Goal: Task Accomplishment & Management: Complete application form

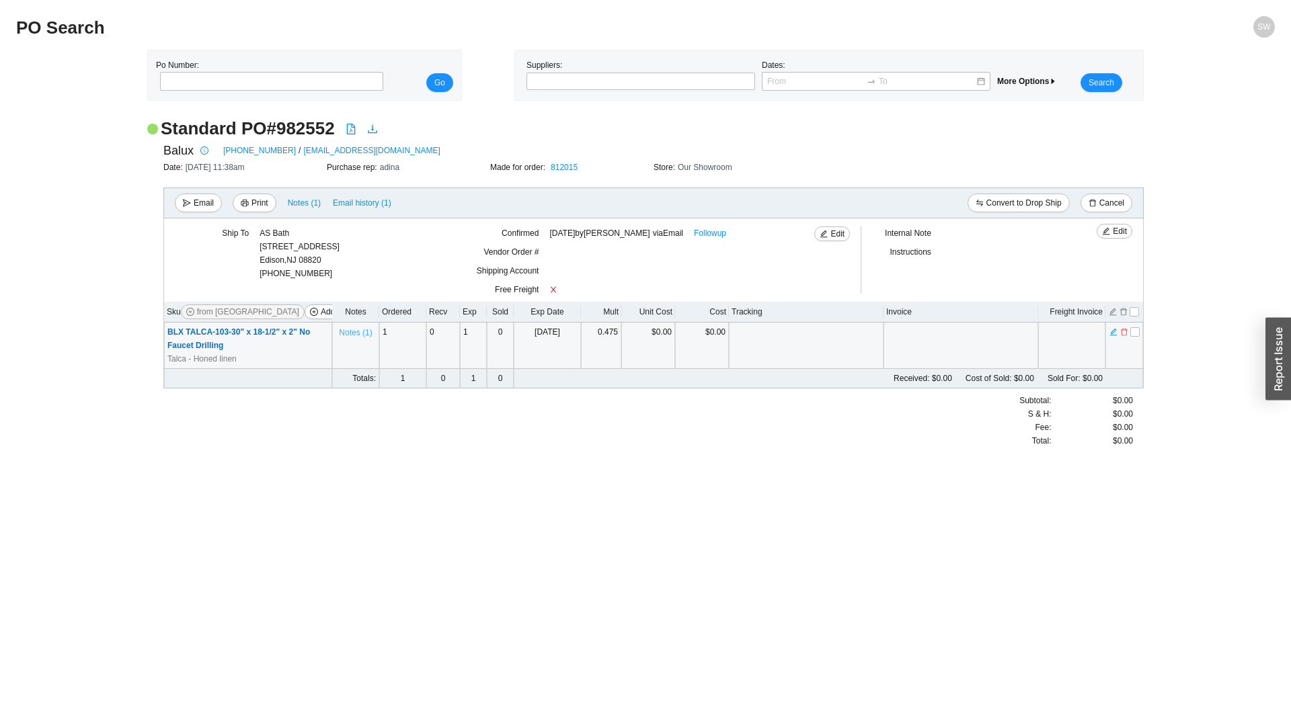
click at [363, 335] on span "Notes ( 1 )" at bounding box center [355, 332] width 33 height 13
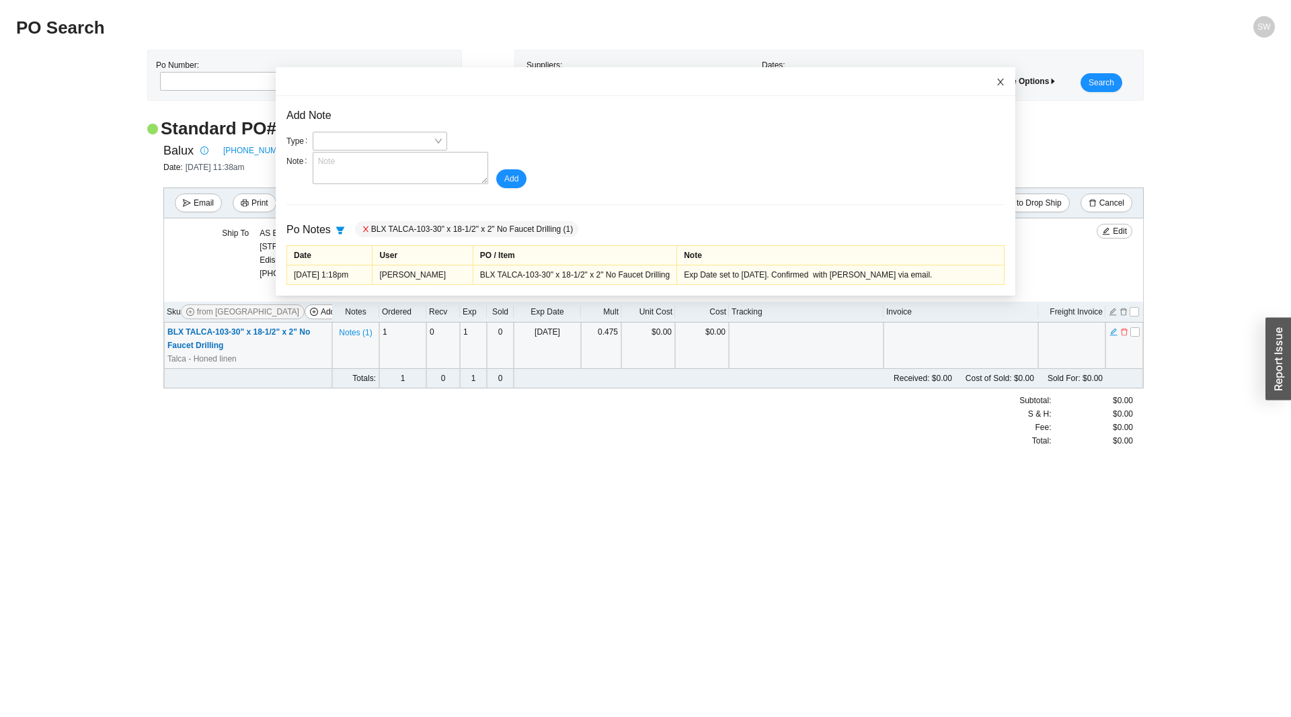
click at [1001, 78] on icon "close" at bounding box center [1000, 81] width 9 height 9
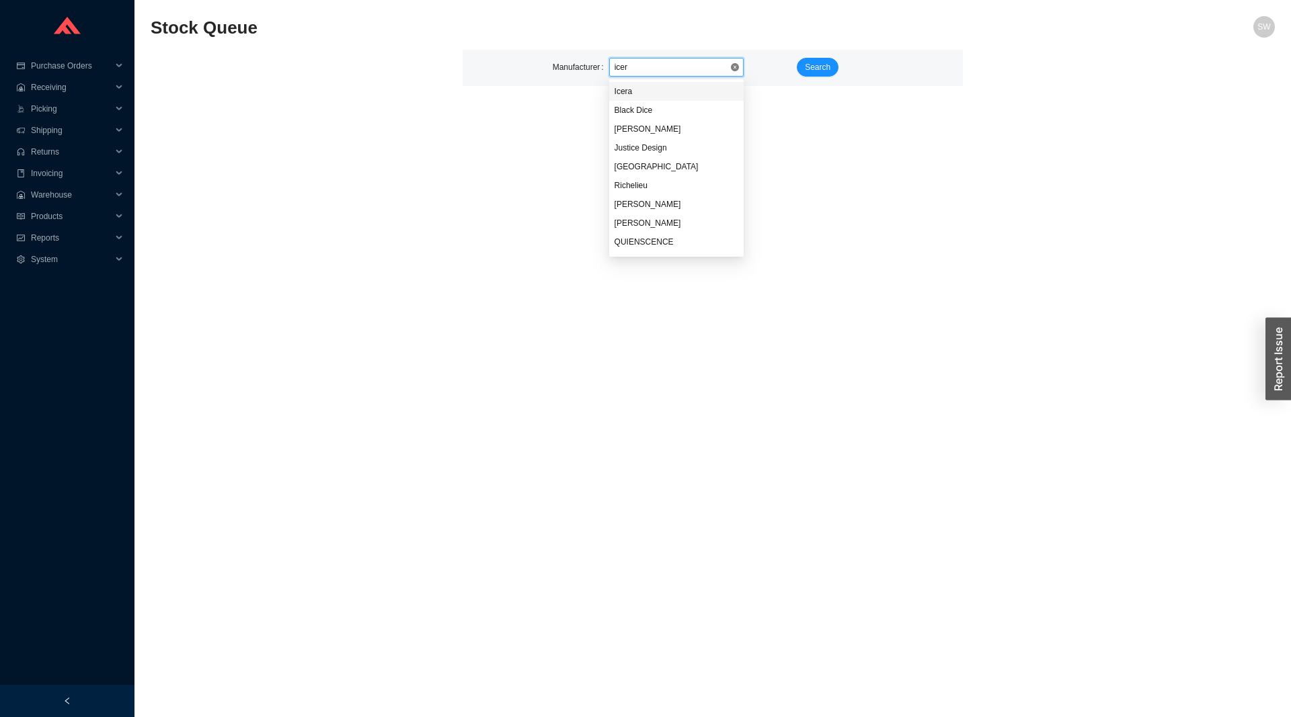
type input "icera"
click at [824, 56] on div "Manufacturer Icera Icera Search" at bounding box center [713, 68] width 500 height 36
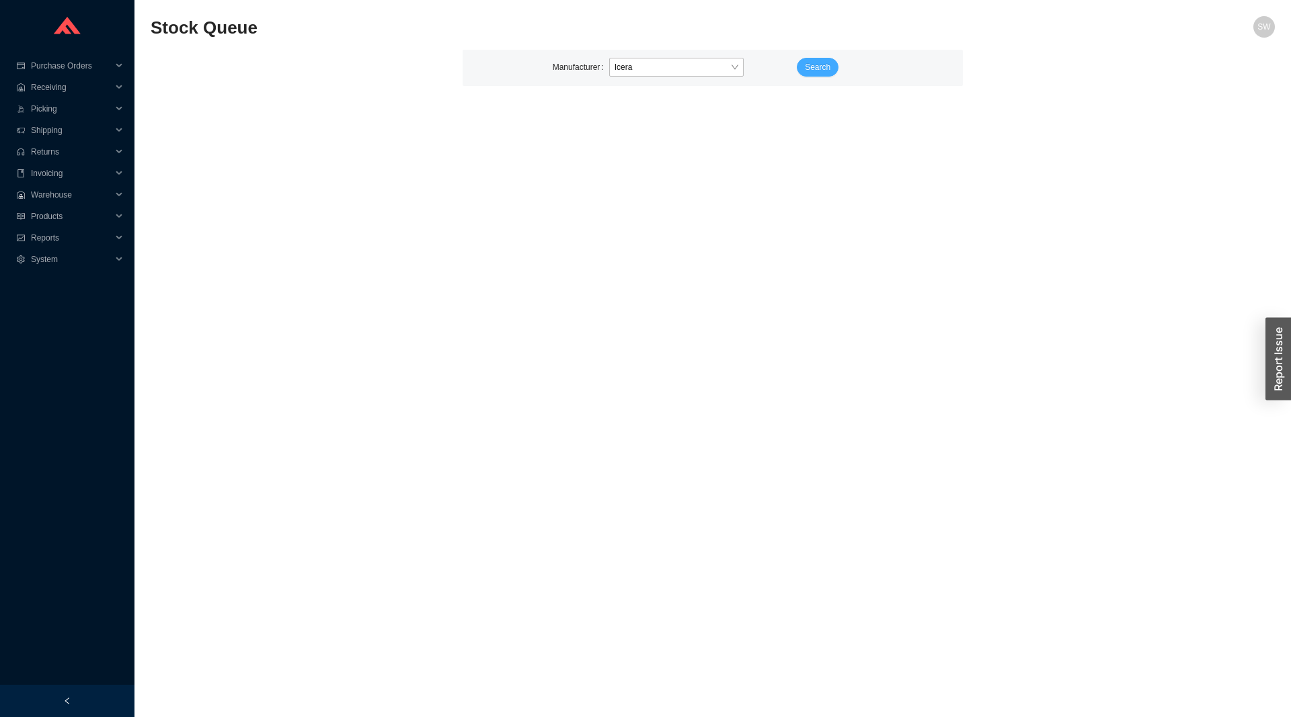
click at [824, 61] on button "Search" at bounding box center [818, 67] width 42 height 19
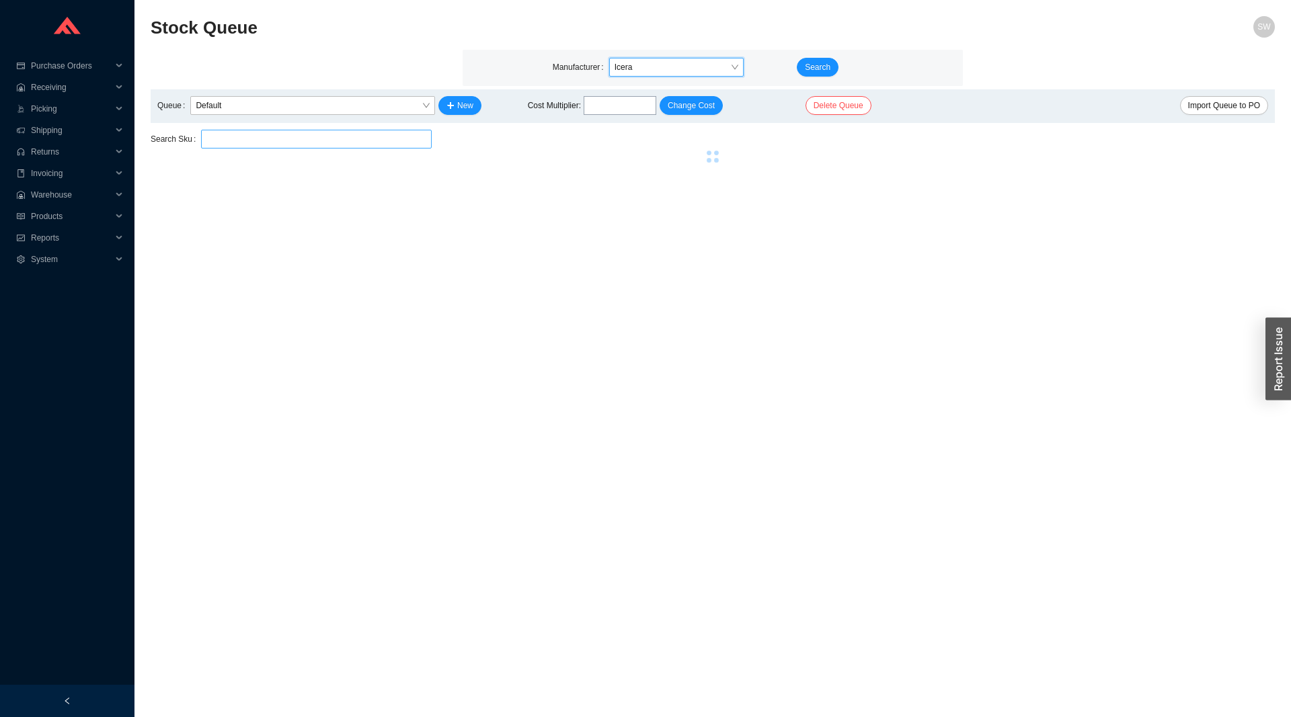
click at [287, 137] on input "search" at bounding box center [316, 138] width 220 height 17
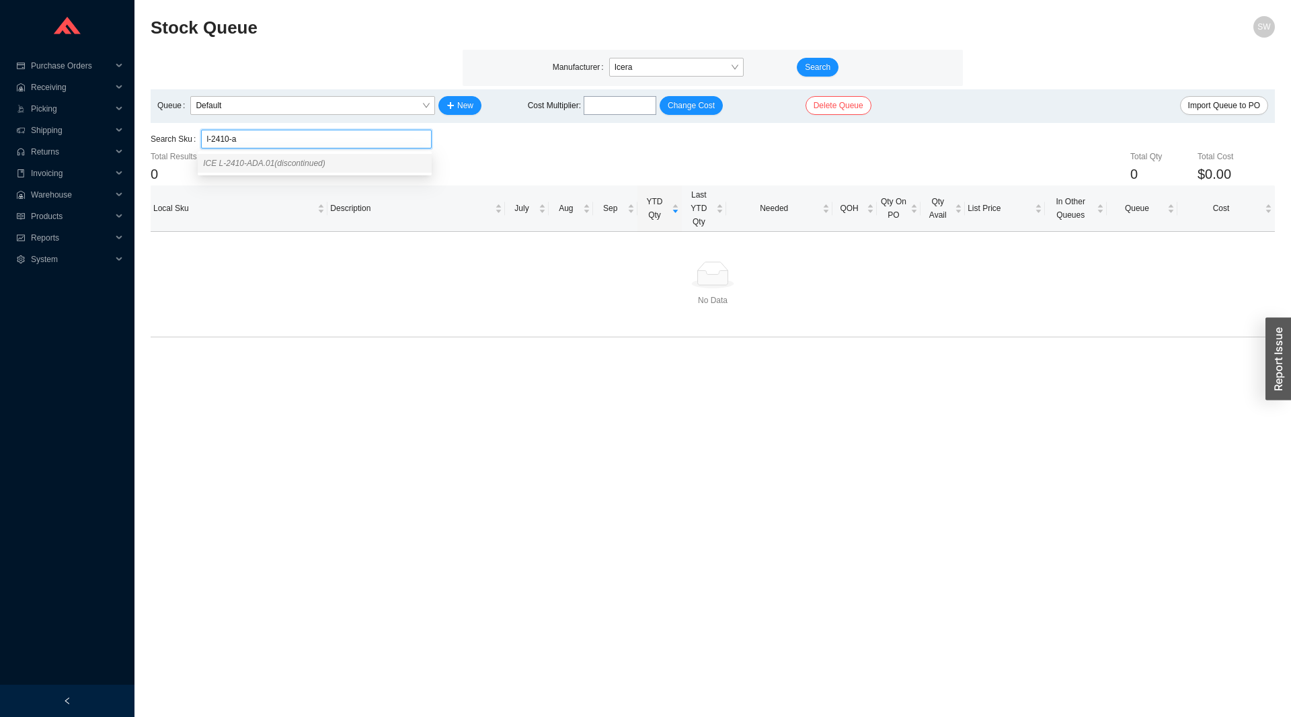
click at [283, 163] on span "ICE L-2410-ADA.01 (discontinued)" at bounding box center [264, 163] width 122 height 9
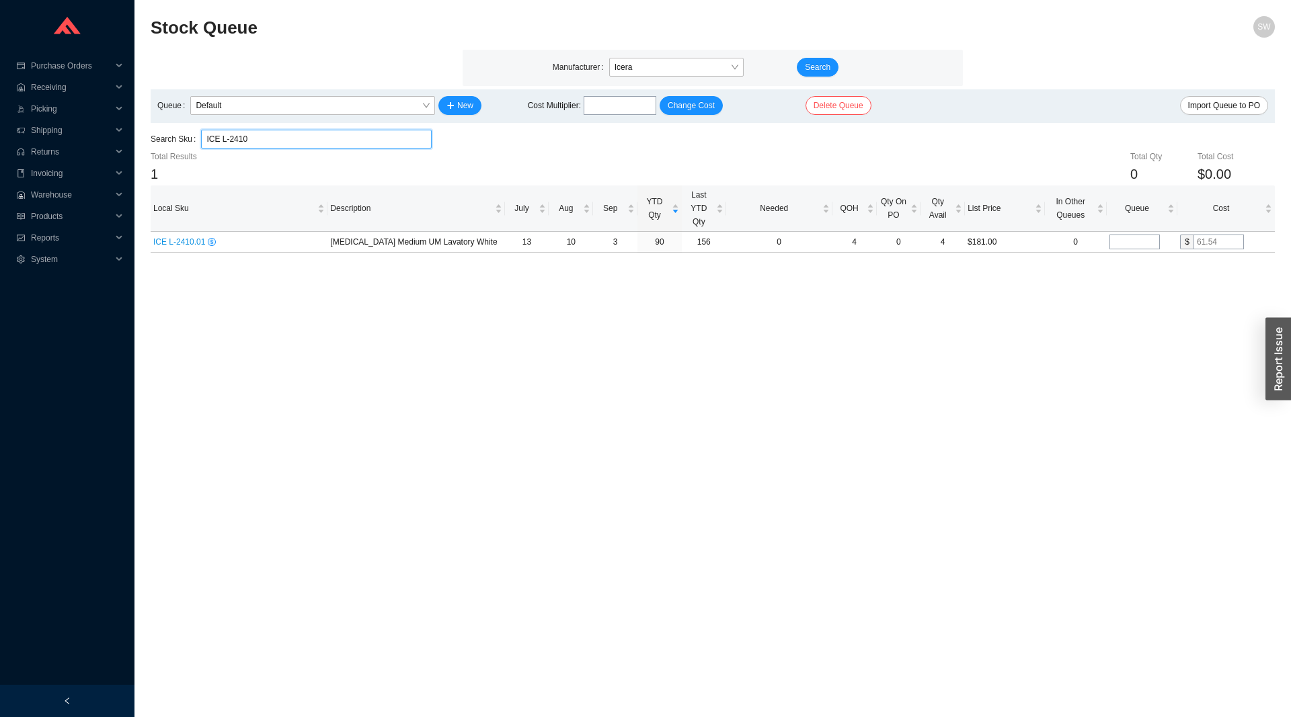
type input "ICE L-2410"
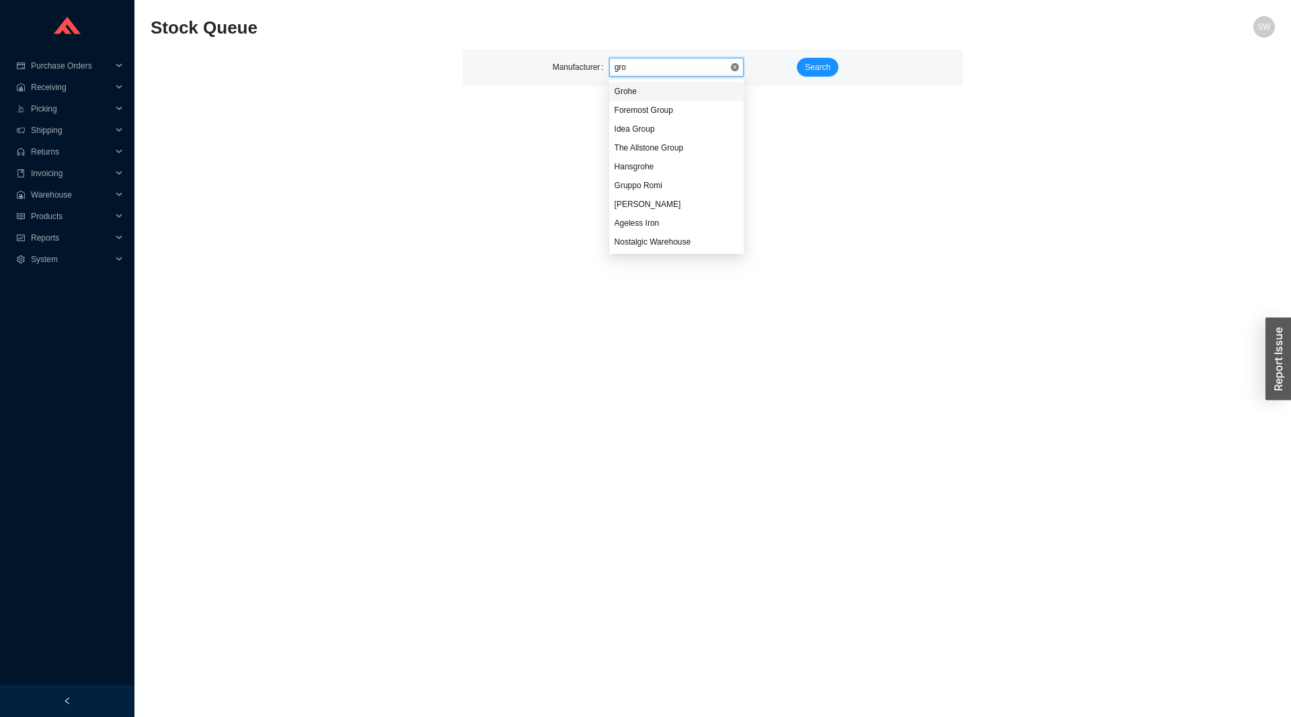
type input "groh"
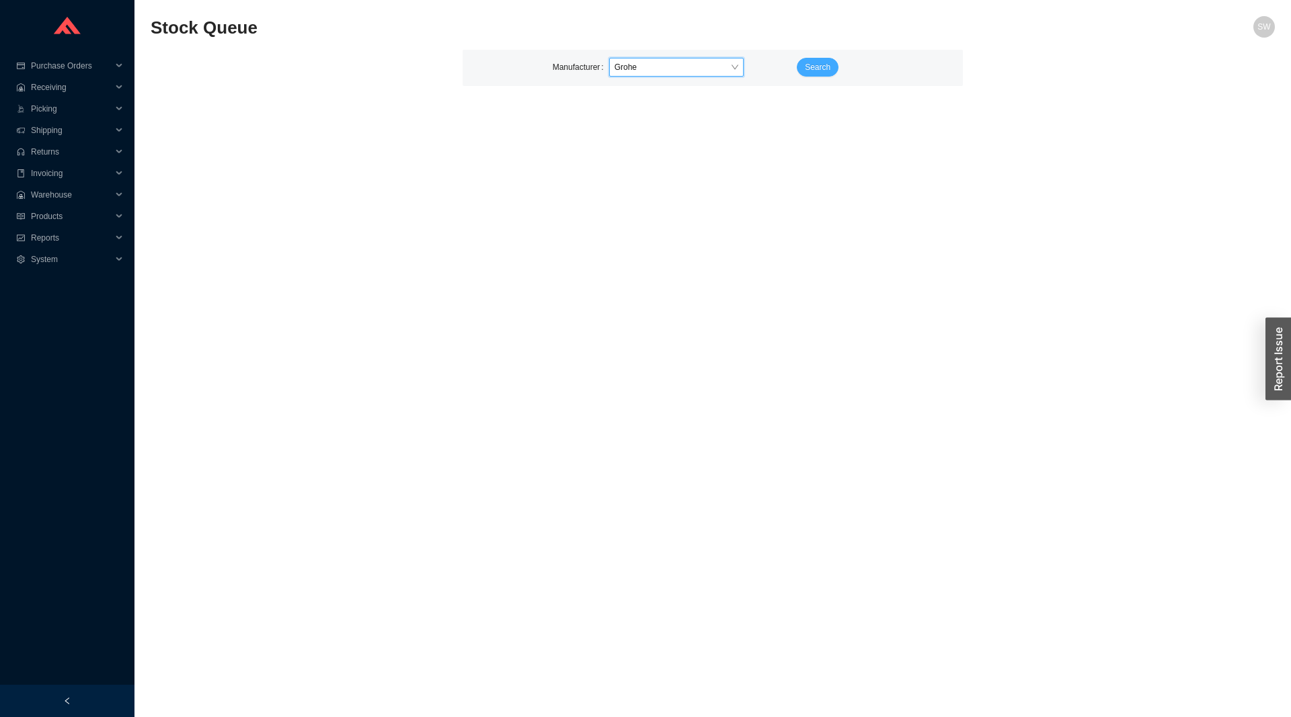
click at [803, 69] on button "Search" at bounding box center [818, 67] width 42 height 19
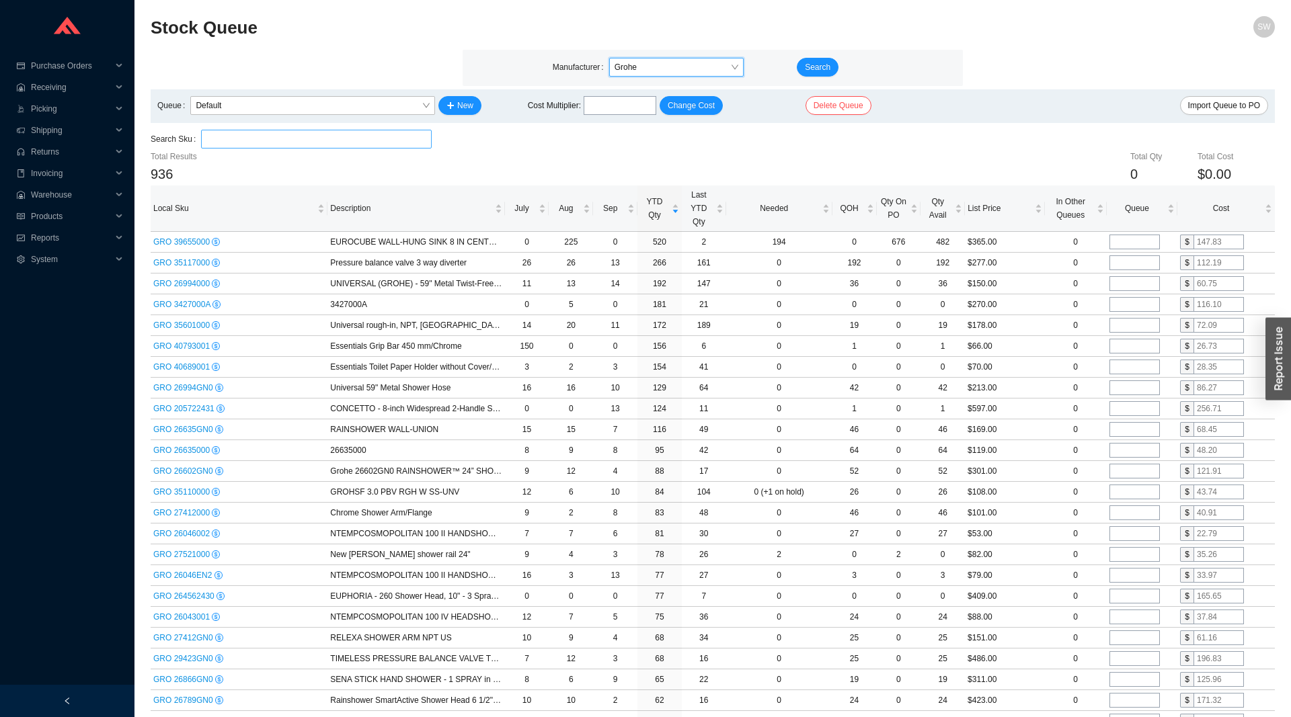
click at [287, 143] on input "search" at bounding box center [316, 138] width 220 height 17
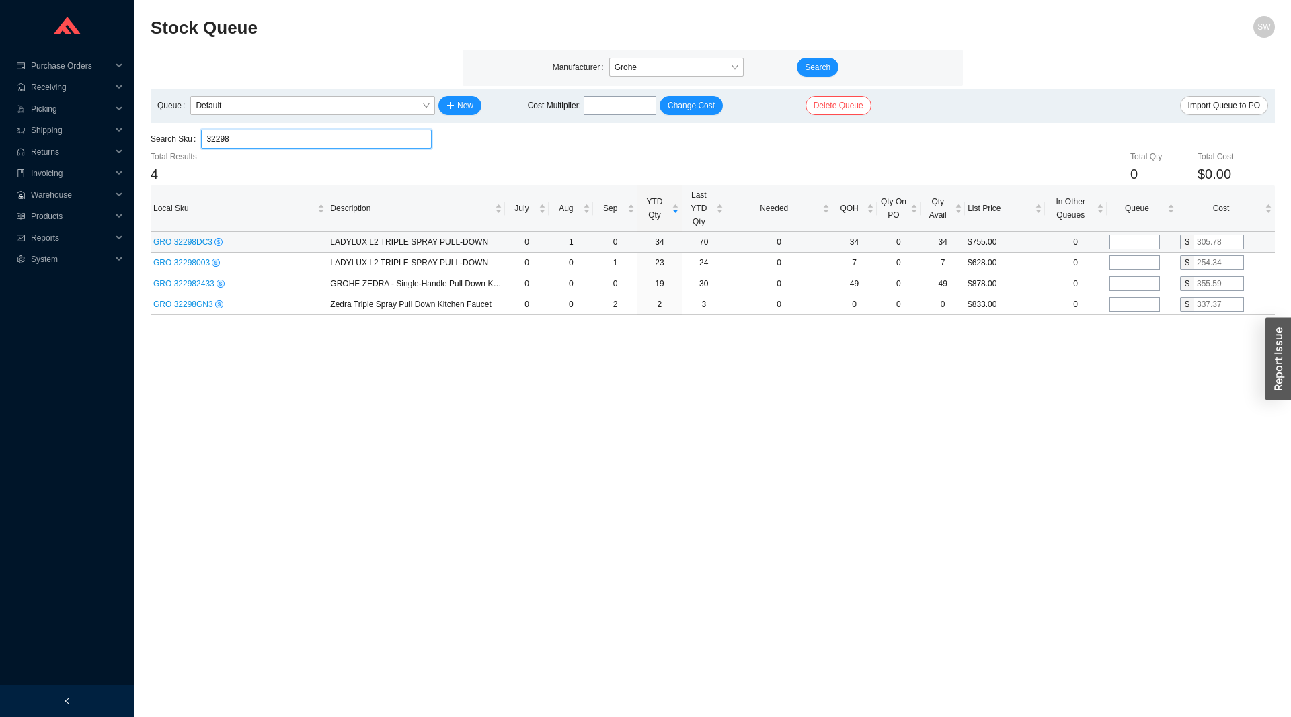
type input "32298"
click at [181, 246] on span "GRO 32298DC3" at bounding box center [183, 241] width 61 height 9
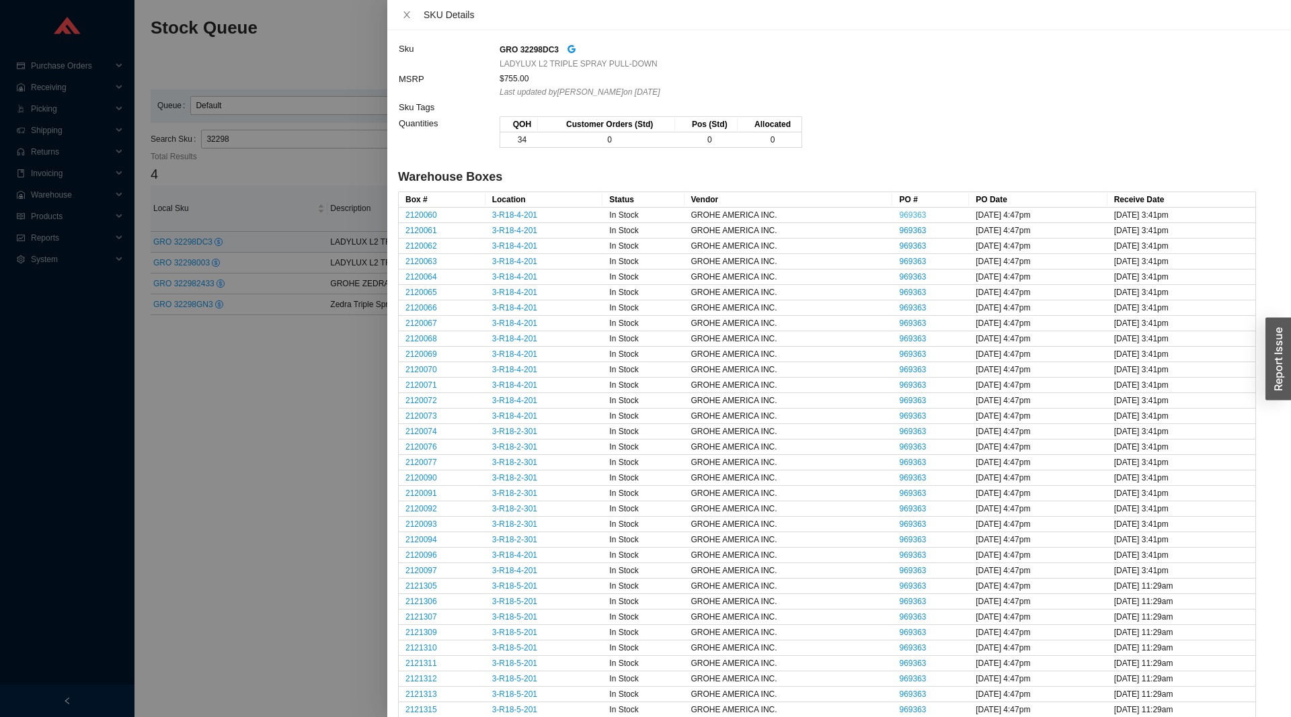
click at [902, 219] on link "969363" at bounding box center [912, 214] width 27 height 9
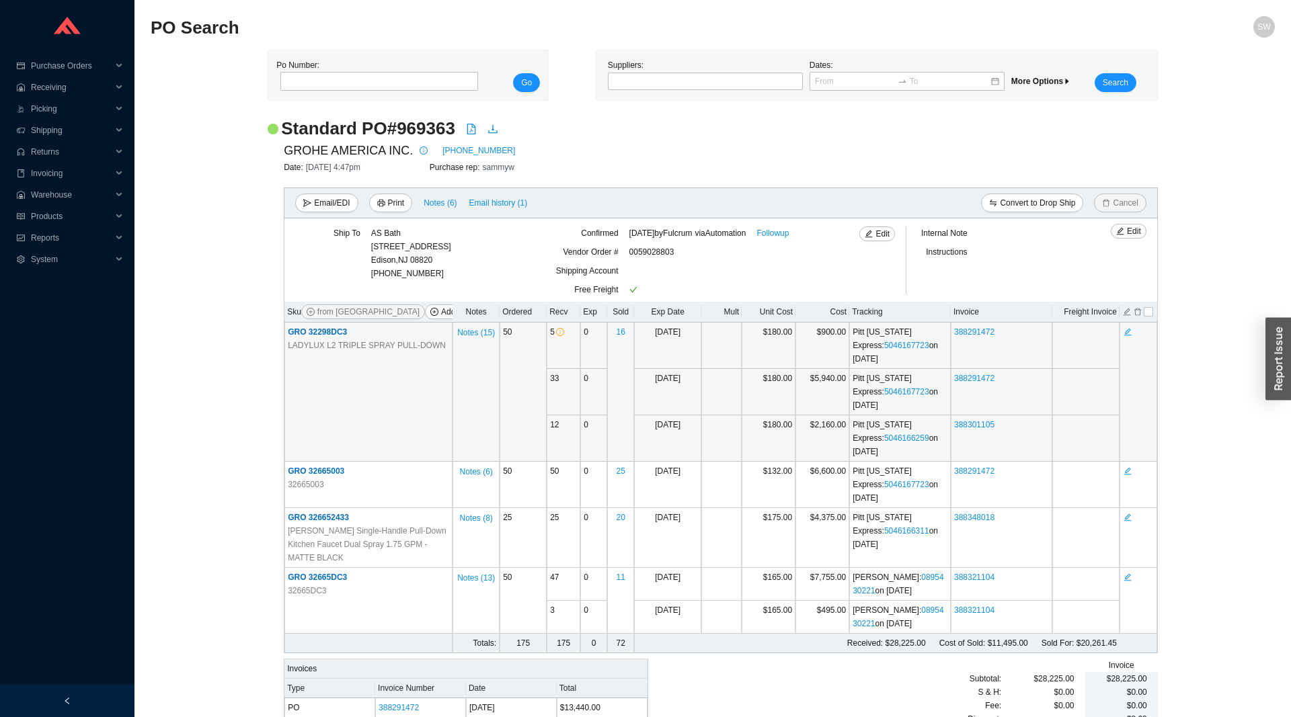
click at [322, 334] on span "GRO 32298DC3" at bounding box center [317, 331] width 59 height 9
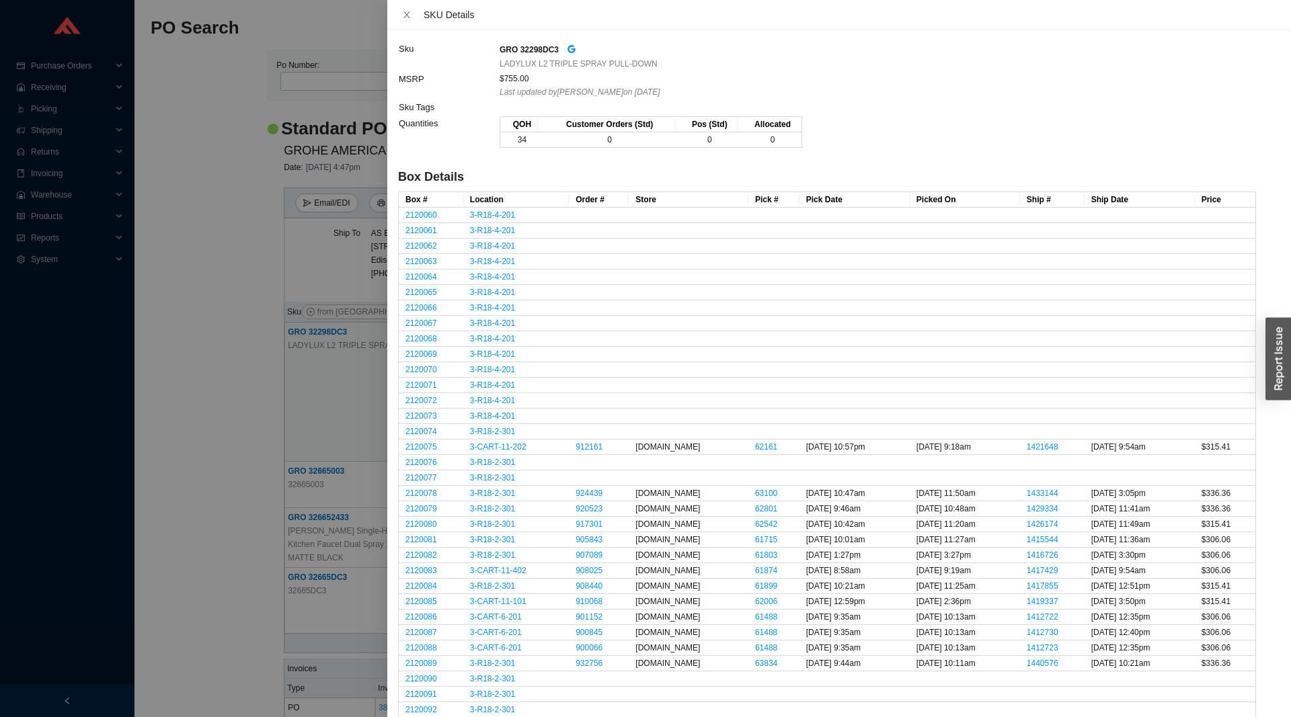
click at [243, 364] on div at bounding box center [645, 358] width 1291 height 717
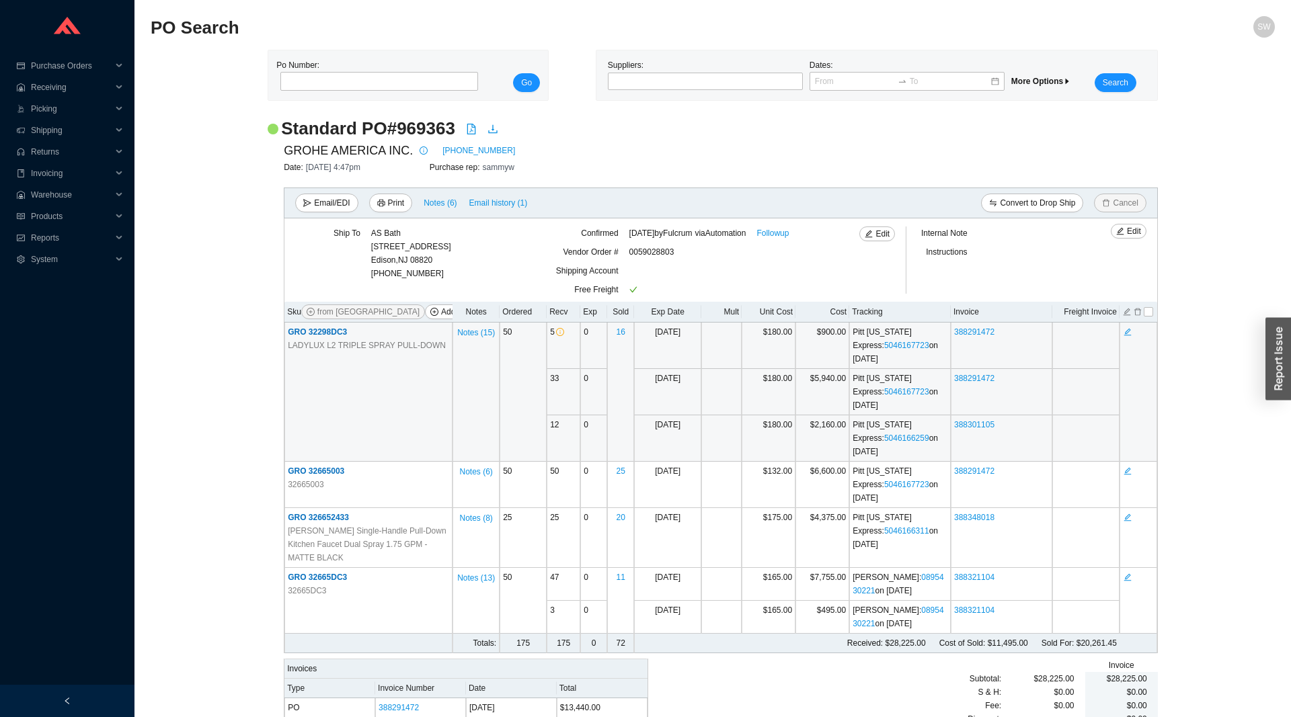
click at [332, 338] on td "GRO 32298DC3 LADYLUX L2 TRIPLE SPRAY PULL-DOWN" at bounding box center [368, 392] width 168 height 139
click at [327, 329] on span "GRO 32298DC3" at bounding box center [317, 331] width 59 height 9
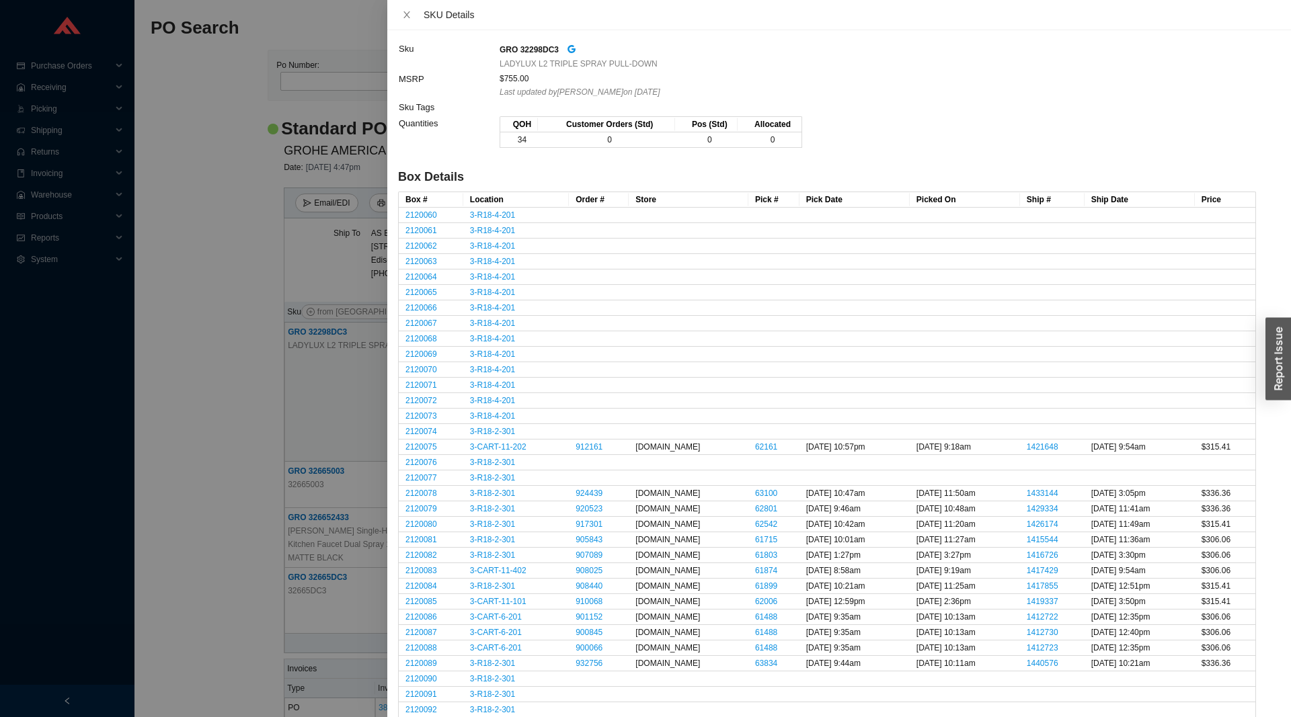
click at [196, 374] on div at bounding box center [645, 358] width 1291 height 717
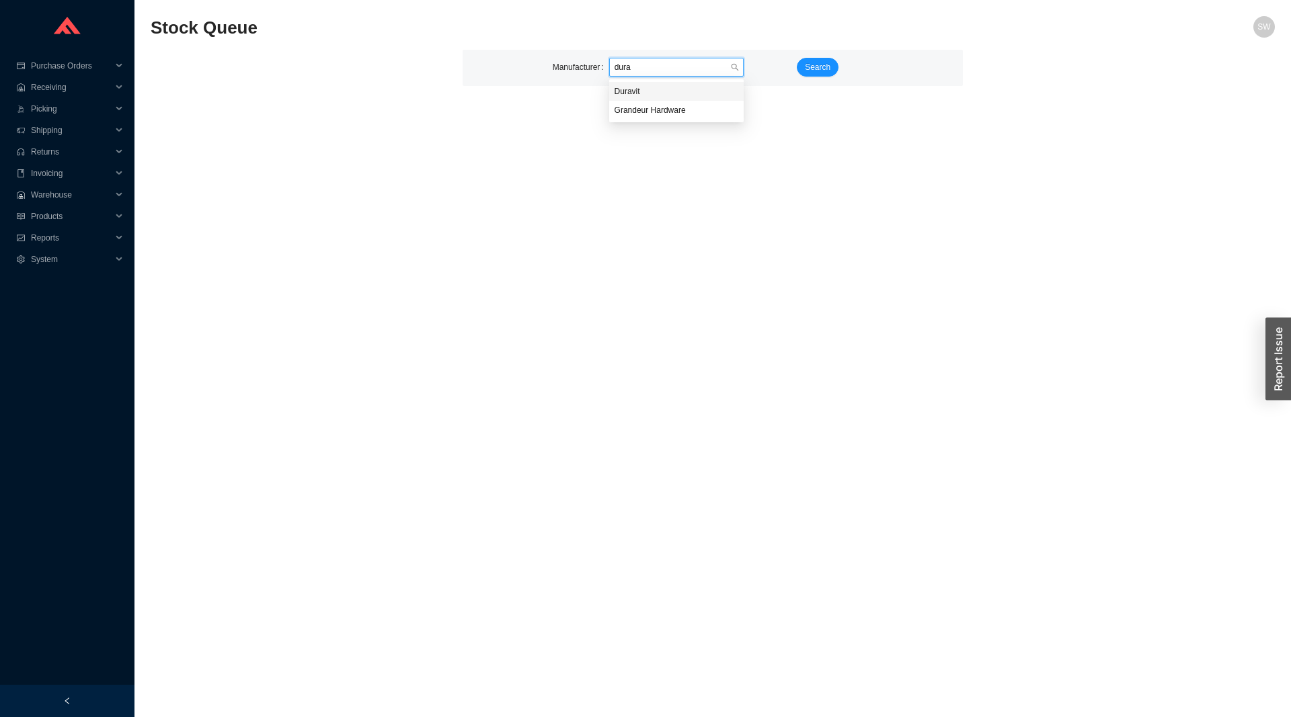
type input "durav"
click at [823, 61] on button "Search" at bounding box center [818, 67] width 42 height 19
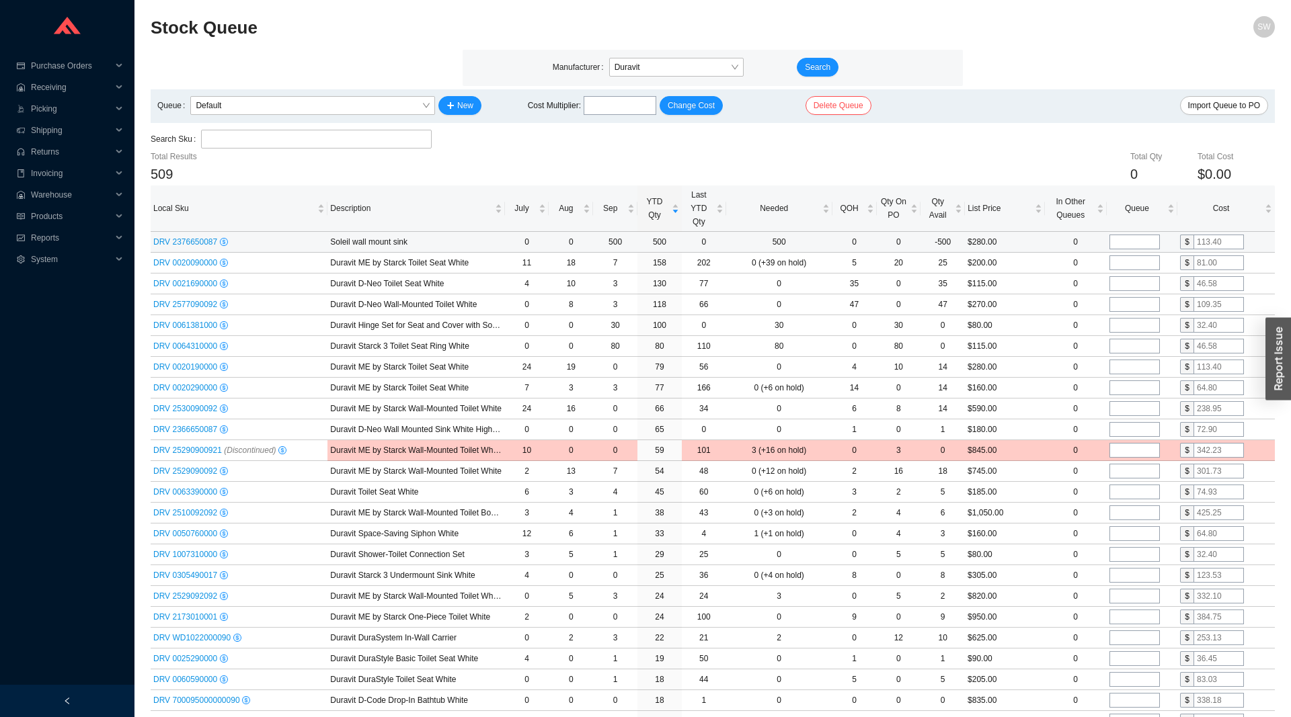
click at [1127, 234] on td at bounding box center [1142, 242] width 71 height 21
click at [1130, 242] on input "tel" at bounding box center [1134, 242] width 50 height 15
type input "500"
click at [1201, 235] on td "$" at bounding box center [1225, 242] width 97 height 21
click at [1203, 237] on input "text" at bounding box center [1218, 242] width 50 height 15
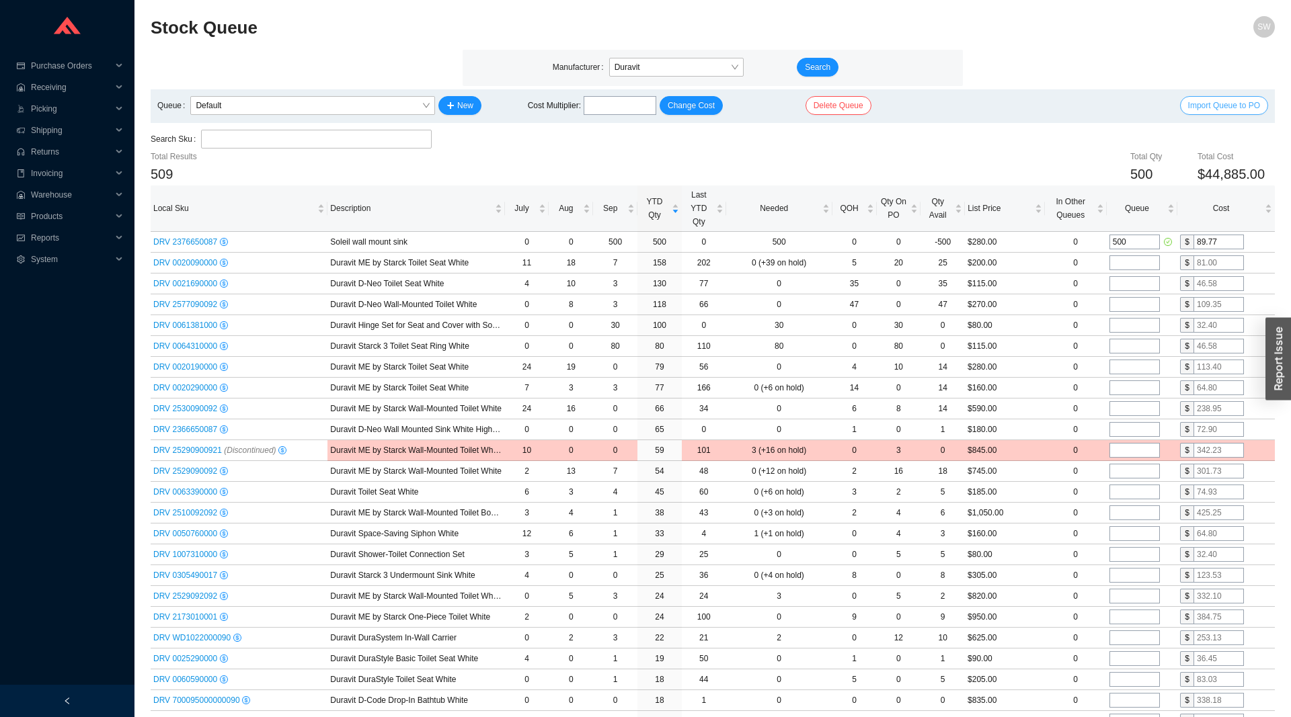
type input "89.77"
click at [1217, 107] on span "Import Queue to PO" at bounding box center [1224, 105] width 72 height 13
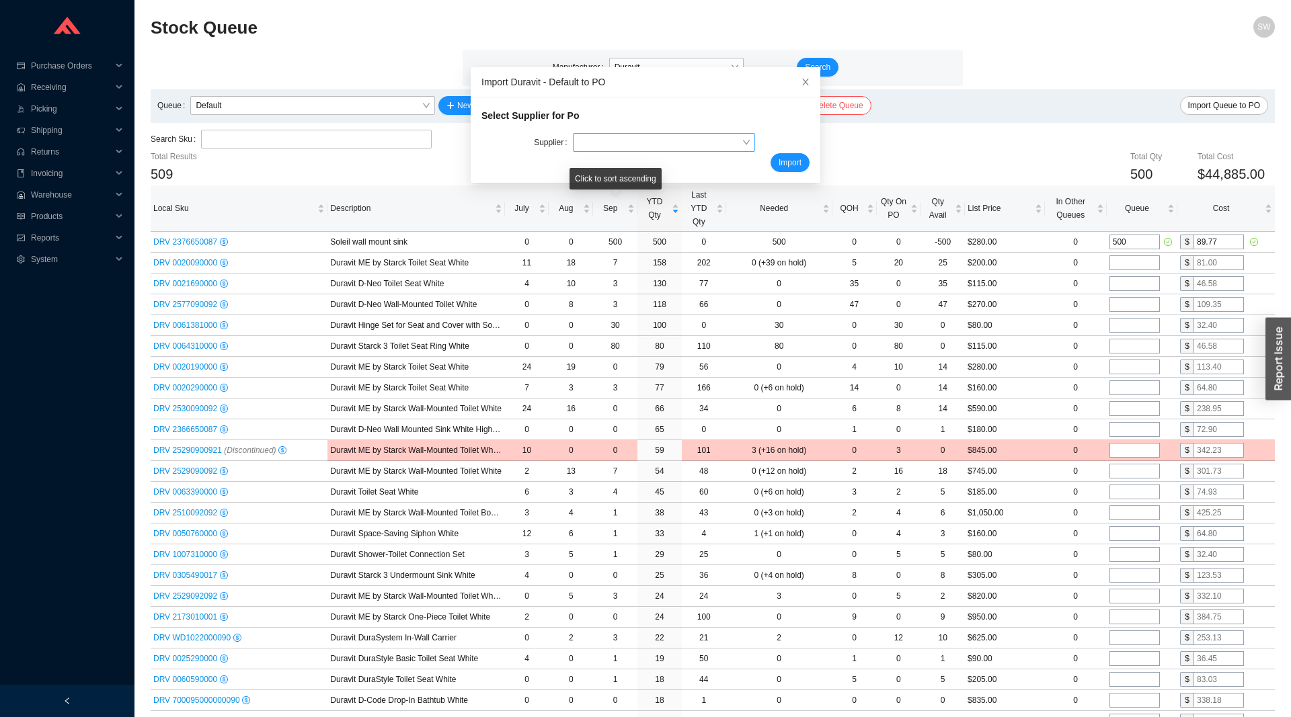
click at [590, 147] on input "search" at bounding box center [659, 142] width 163 height 17
click at [813, 166] on div "Select Supplier for Po Supplier DURAVIT DURAVIT Import" at bounding box center [646, 139] width 350 height 85
click at [797, 161] on span "Import" at bounding box center [790, 162] width 23 height 13
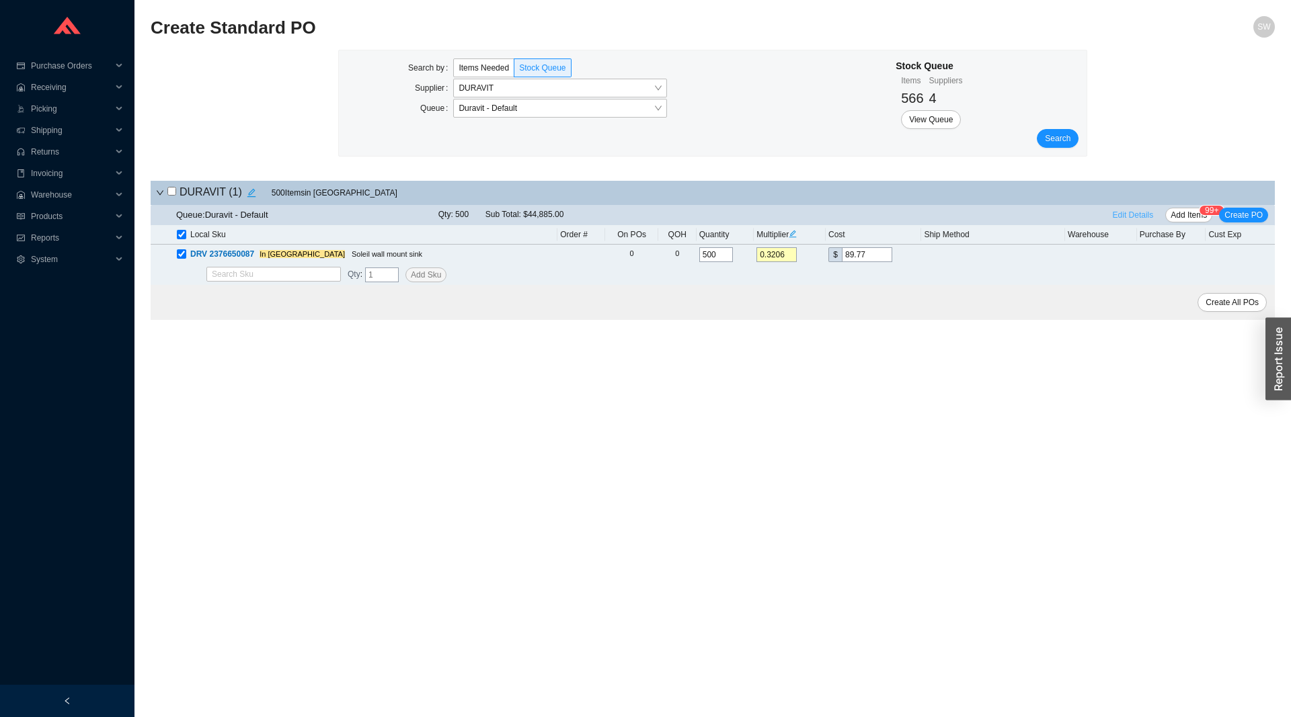
click at [1147, 214] on span "Edit Details" at bounding box center [1133, 214] width 41 height 13
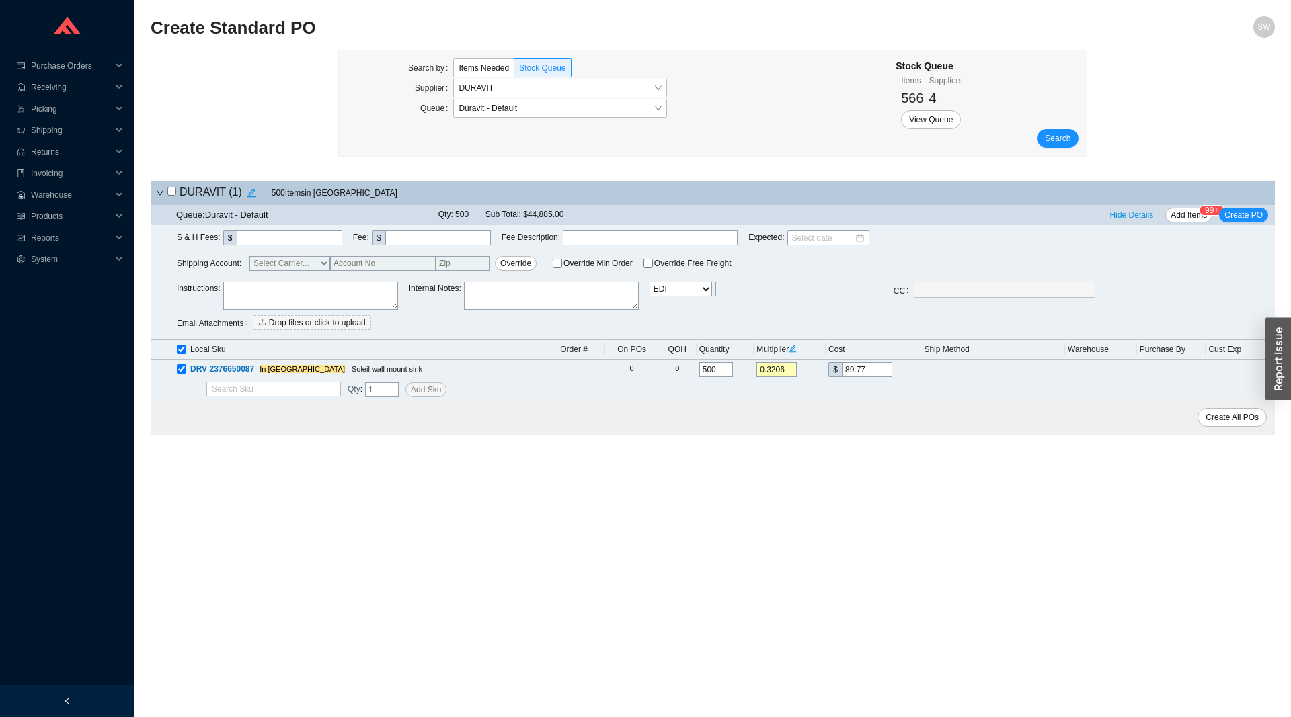
click at [649, 282] on select "Email Email Buyer EDI Do Not Send" at bounding box center [680, 289] width 63 height 15
select select "5"
click option "Email Buyer" at bounding box center [0, 0] width 0 height 0
type input "sammyw@homeandstone.com"
click at [251, 290] on textarea at bounding box center [310, 296] width 175 height 28
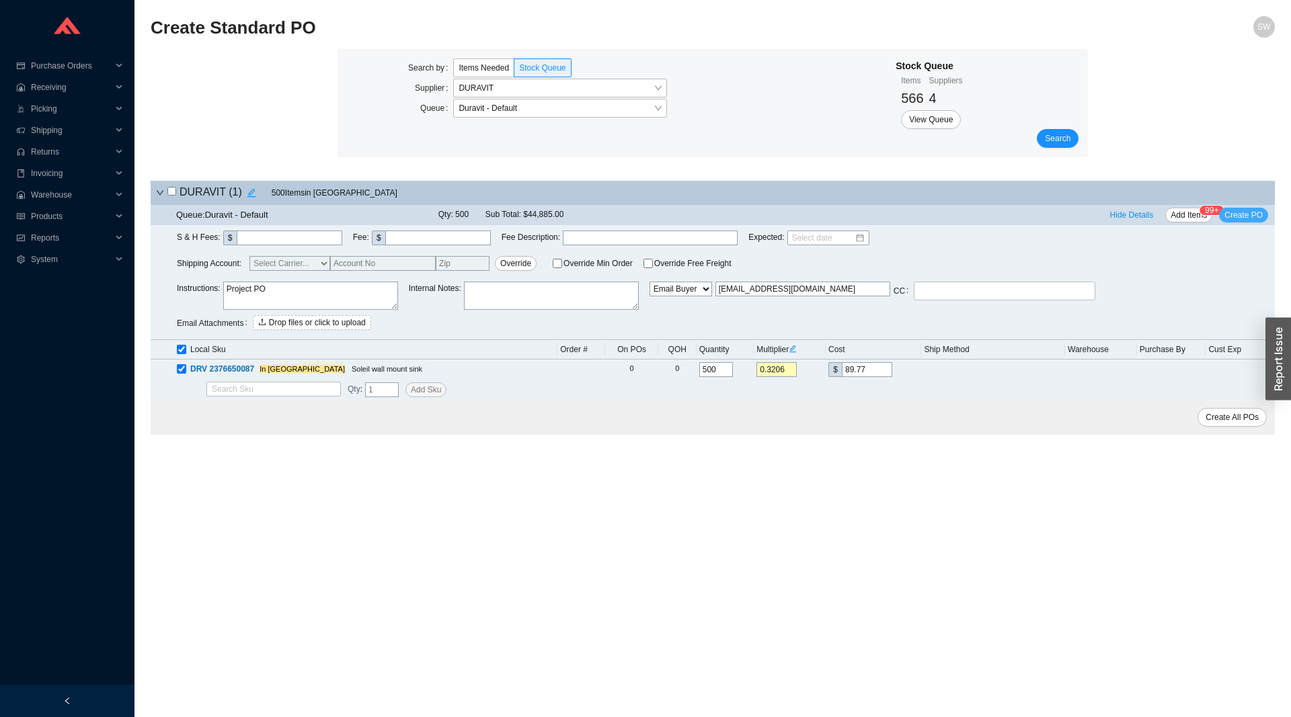
type textarea "Project PO"
click at [1250, 221] on span "Create PO" at bounding box center [1243, 214] width 38 height 13
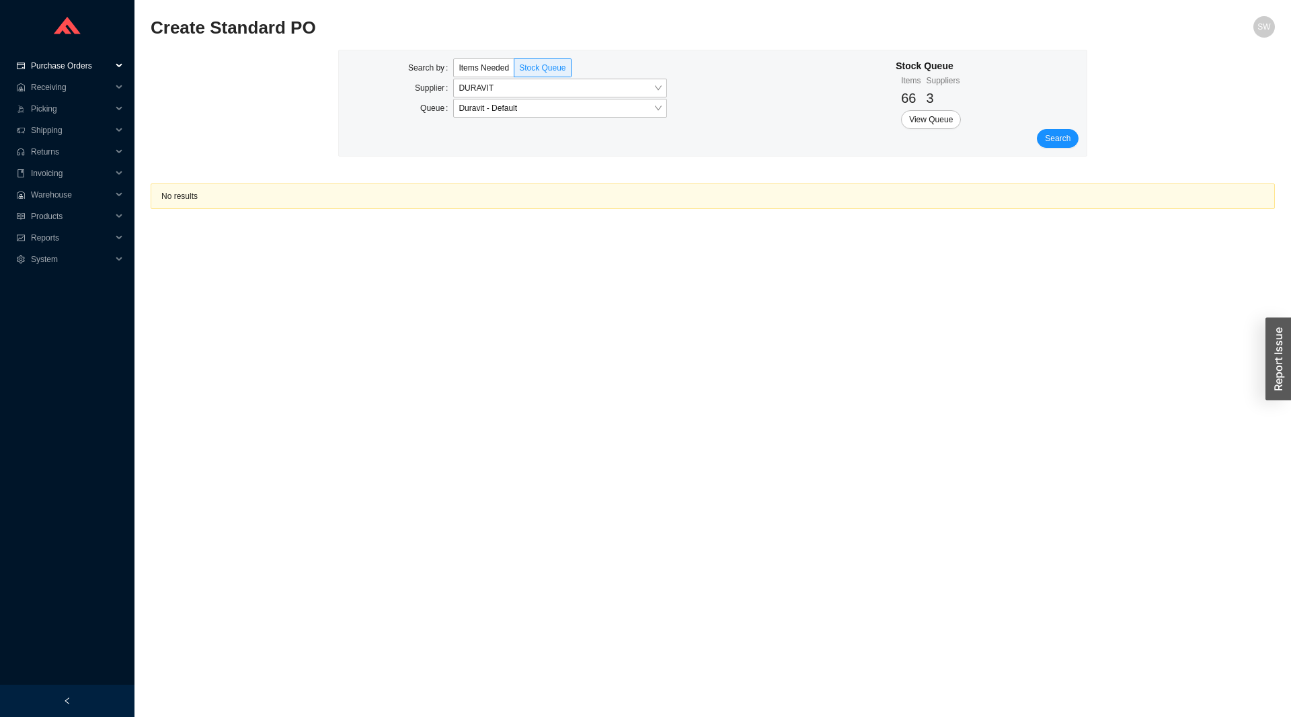
click at [65, 66] on span "Purchase Orders" at bounding box center [71, 66] width 81 height 22
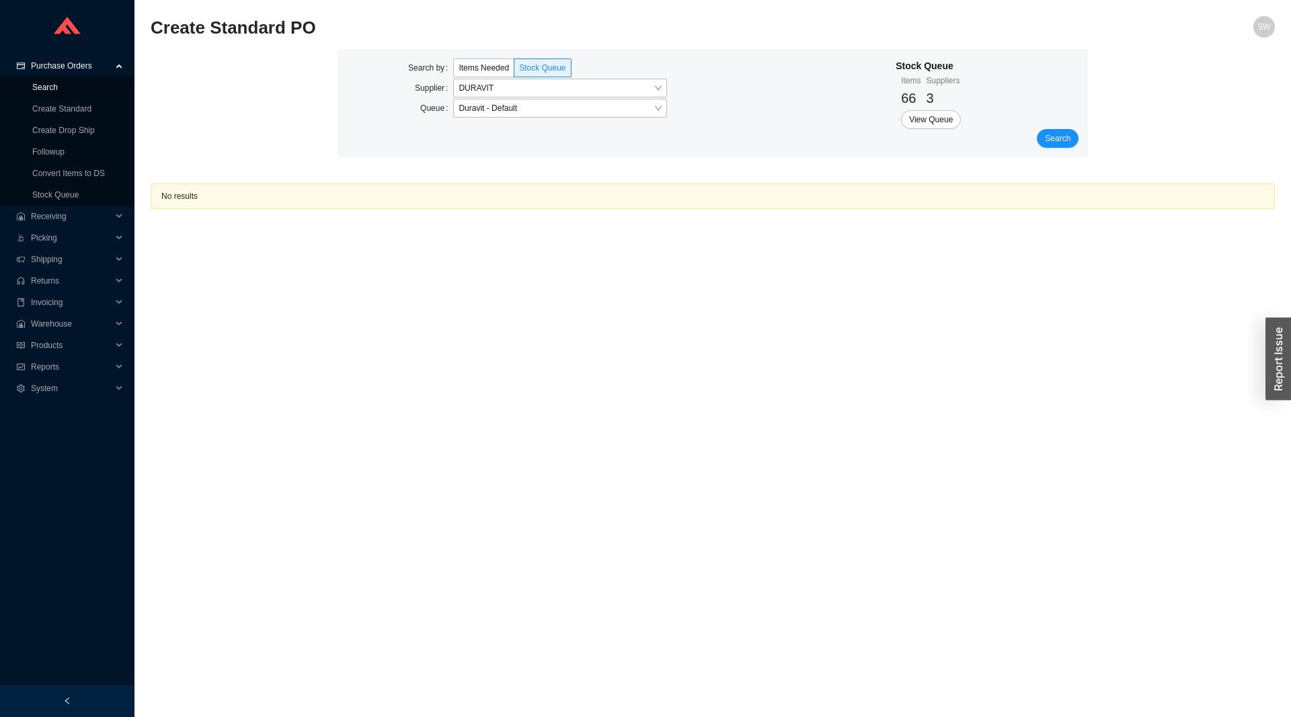
click at [47, 90] on link "Search" at bounding box center [45, 87] width 26 height 9
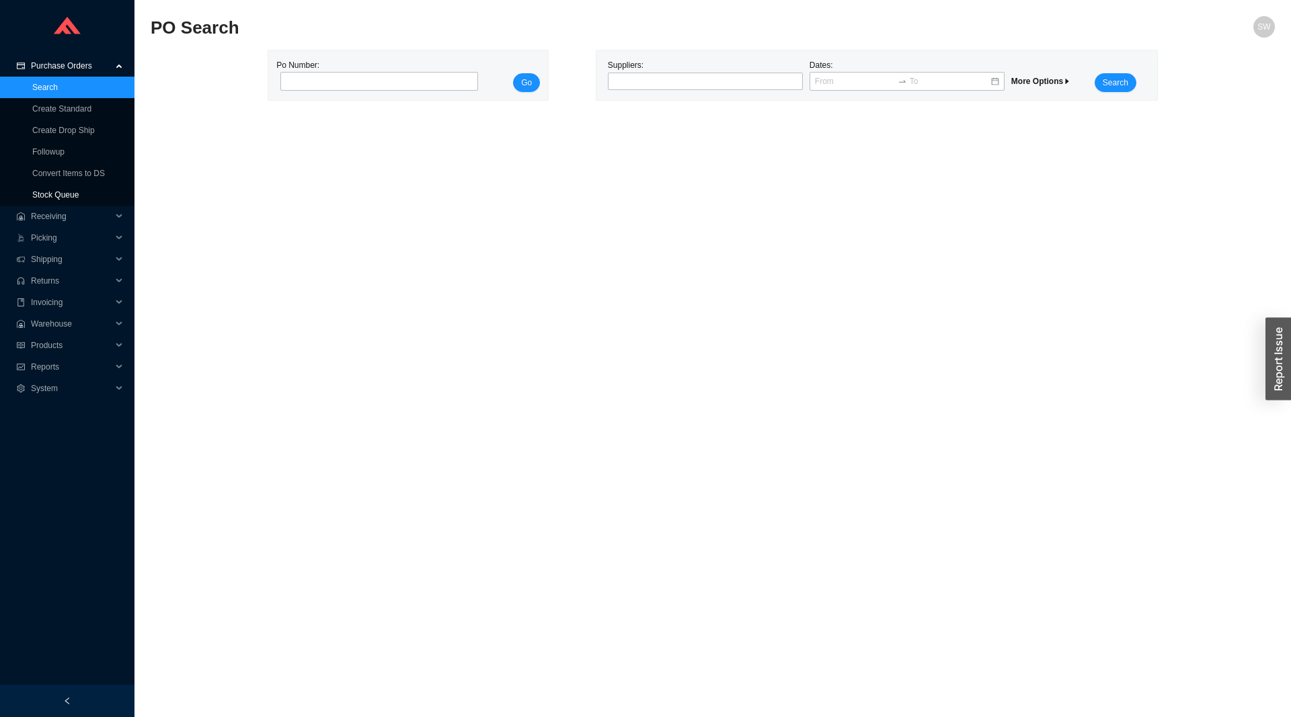
click at [66, 197] on link "Stock Queue" at bounding box center [55, 194] width 46 height 9
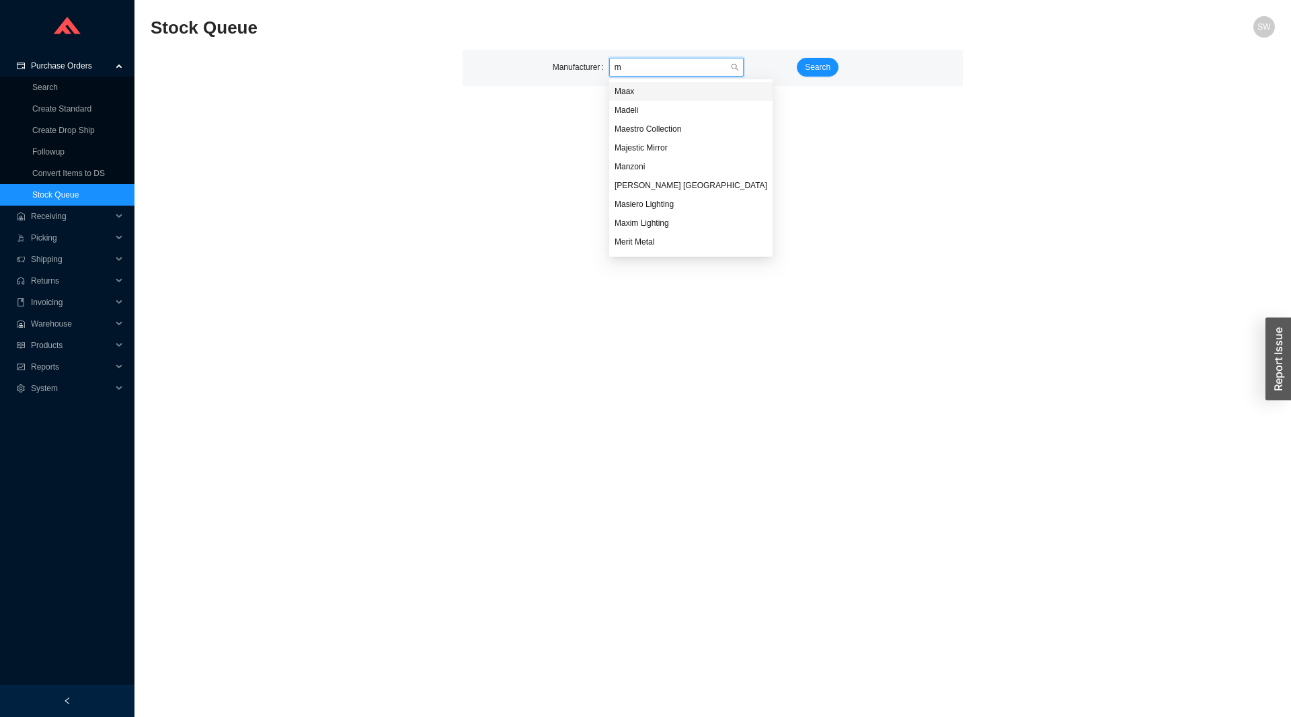
type input "mr"
click at [645, 245] on div "Mr Steam" at bounding box center [698, 245] width 168 height 12
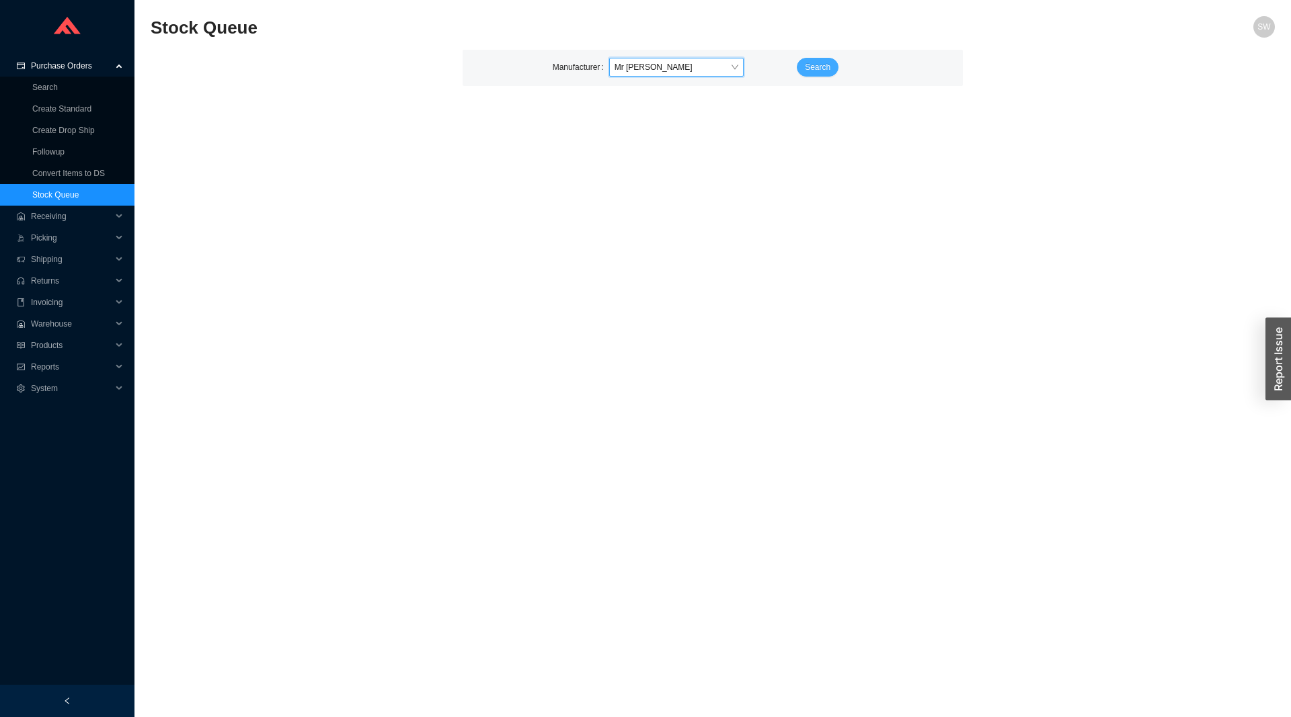
click at [825, 66] on span "Search" at bounding box center [818, 67] width 26 height 13
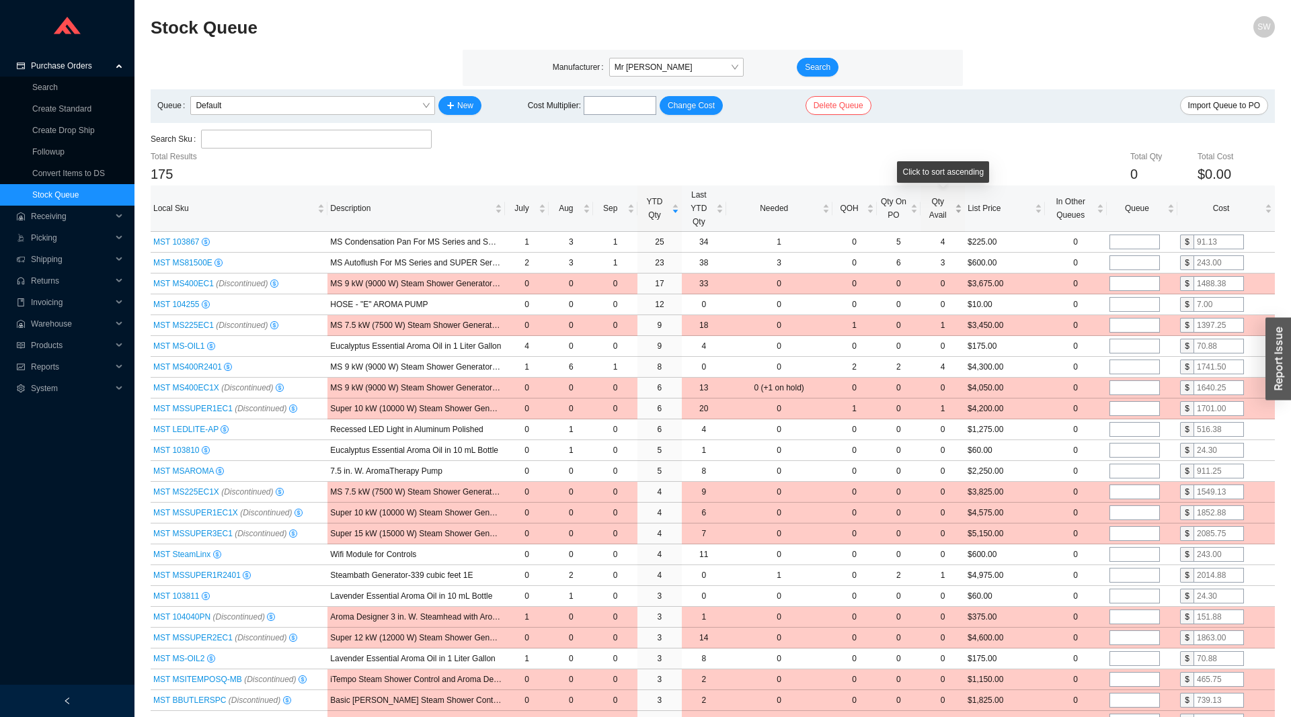
click at [941, 210] on span "Qty Avail" at bounding box center [937, 208] width 29 height 27
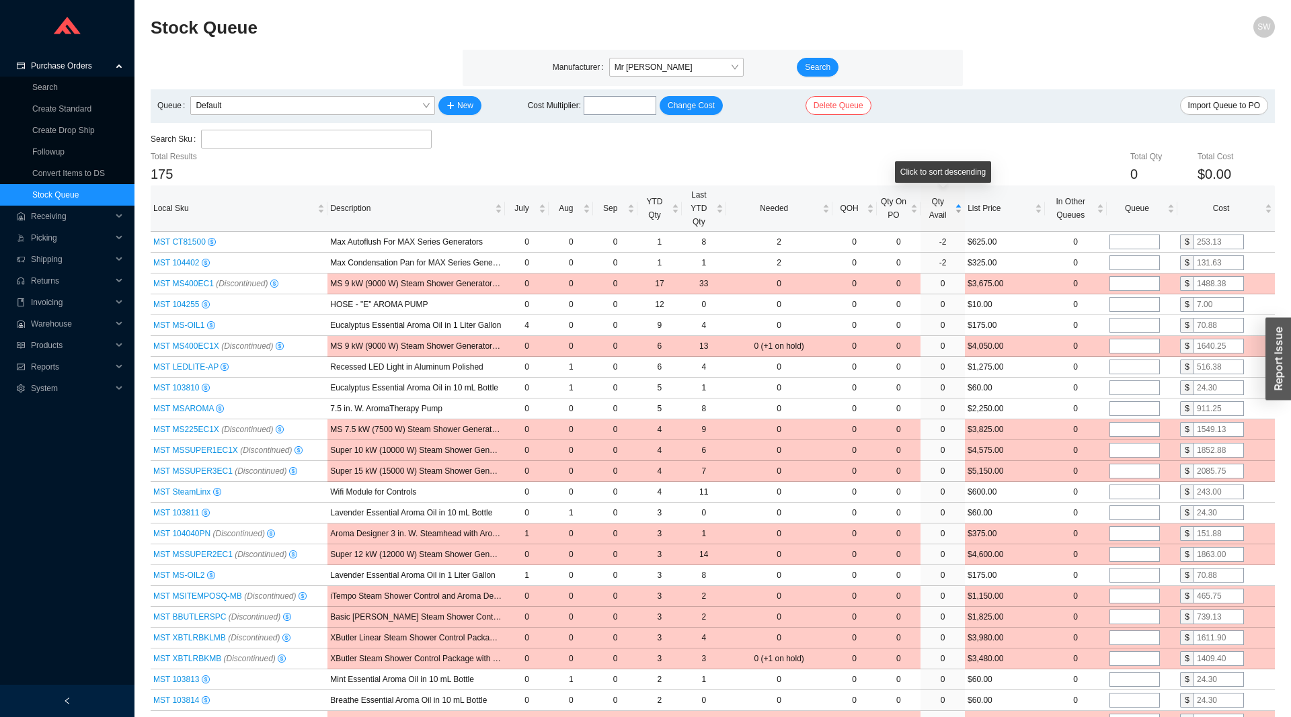
click at [941, 210] on span "Qty Avail" at bounding box center [937, 208] width 29 height 27
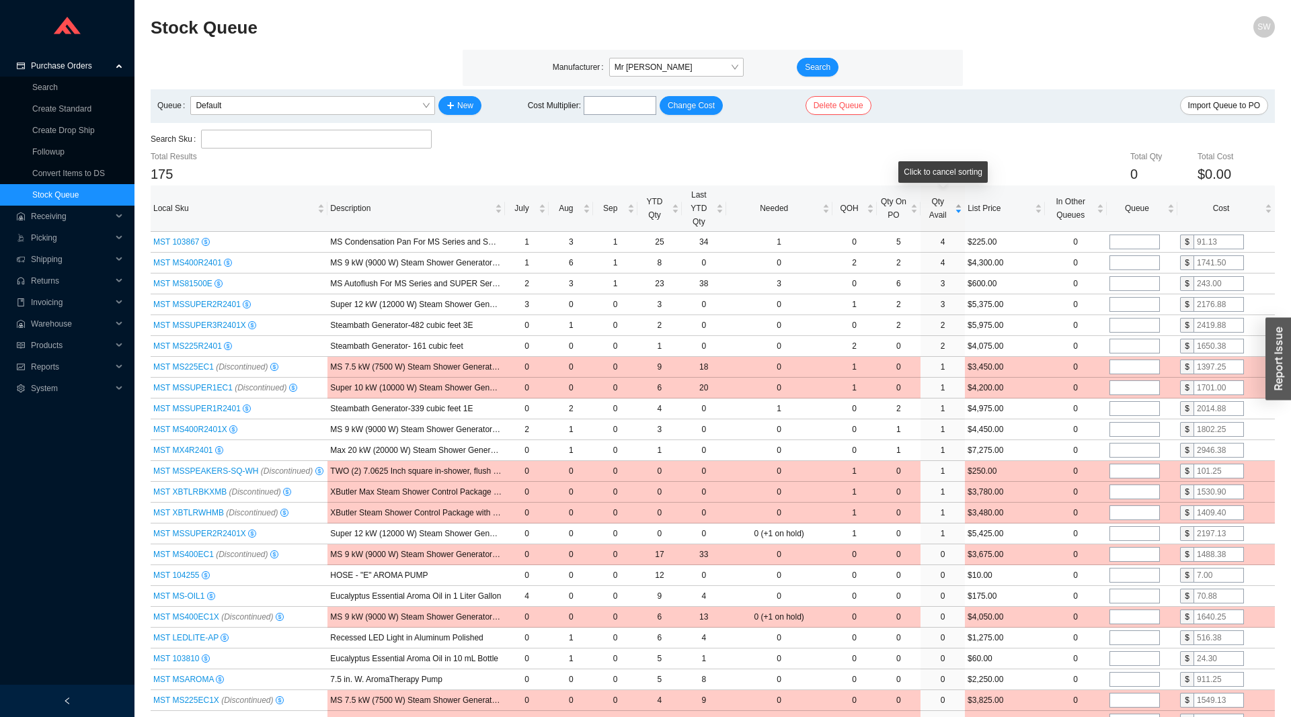
click at [941, 207] on span "Qty Avail" at bounding box center [937, 208] width 29 height 27
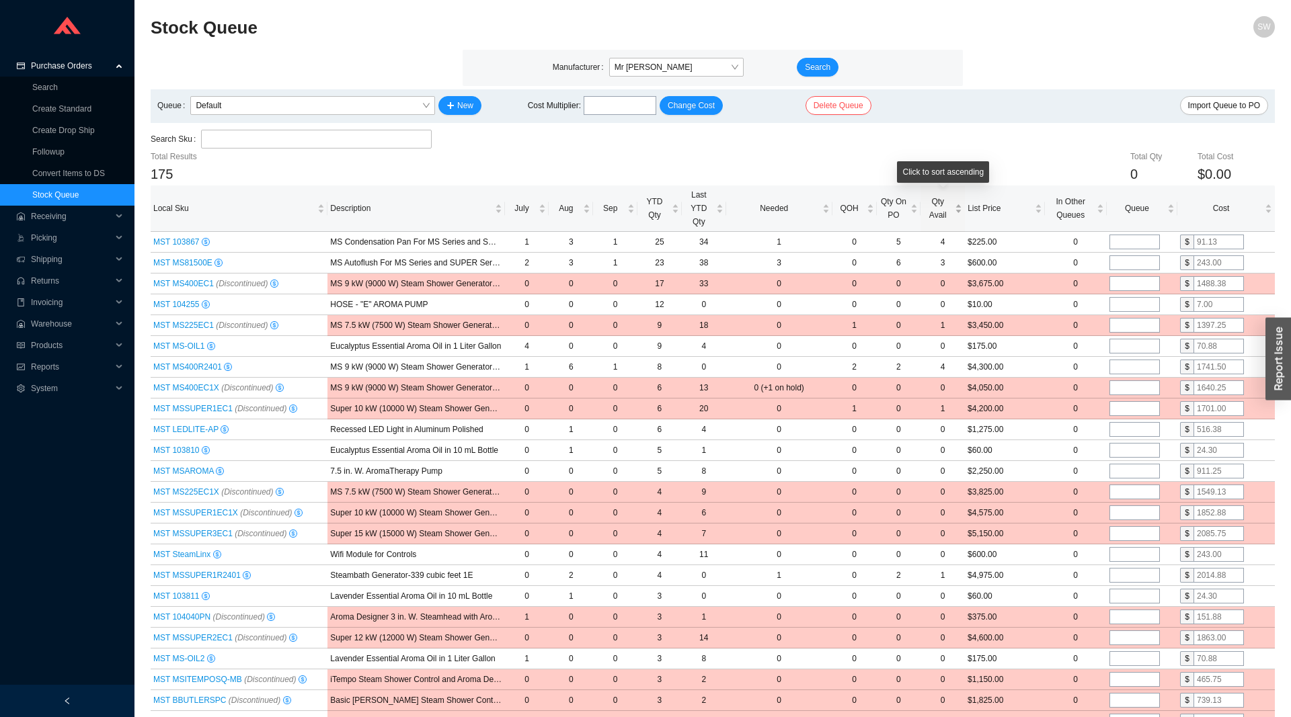
click at [941, 207] on span "Qty Avail" at bounding box center [937, 208] width 29 height 27
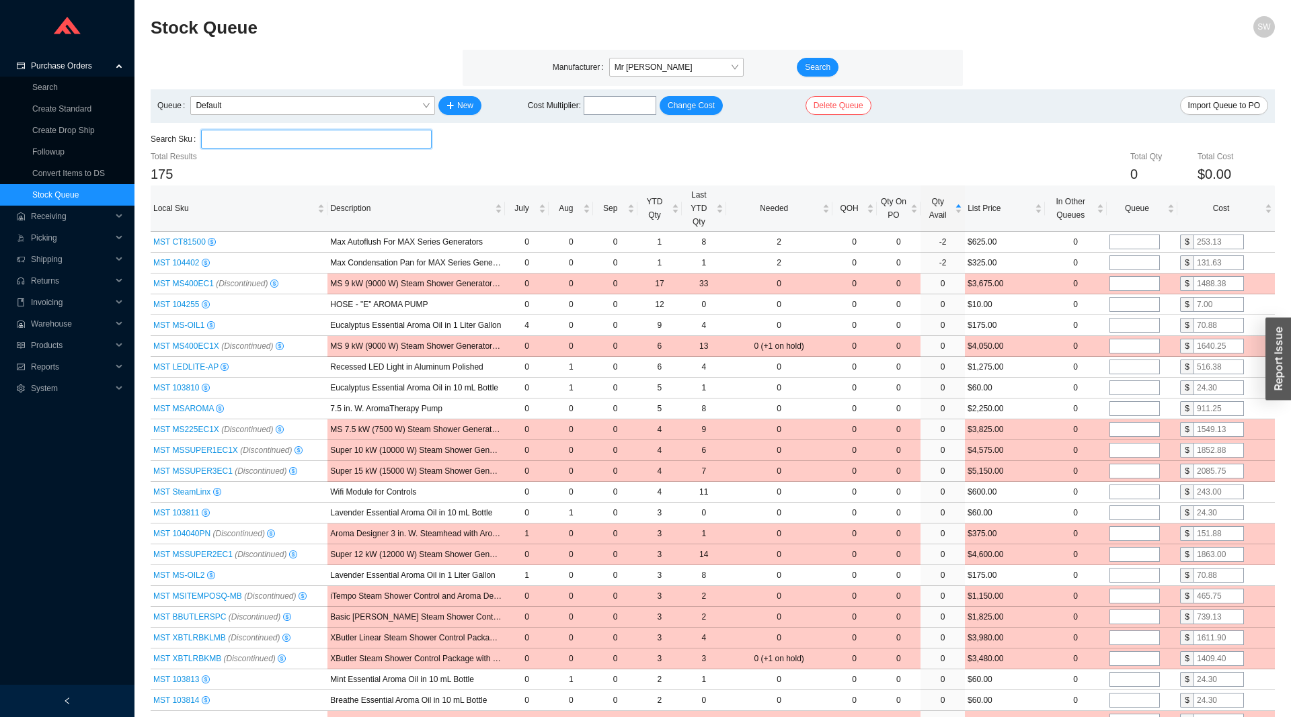
click at [324, 137] on input "search" at bounding box center [316, 138] width 220 height 17
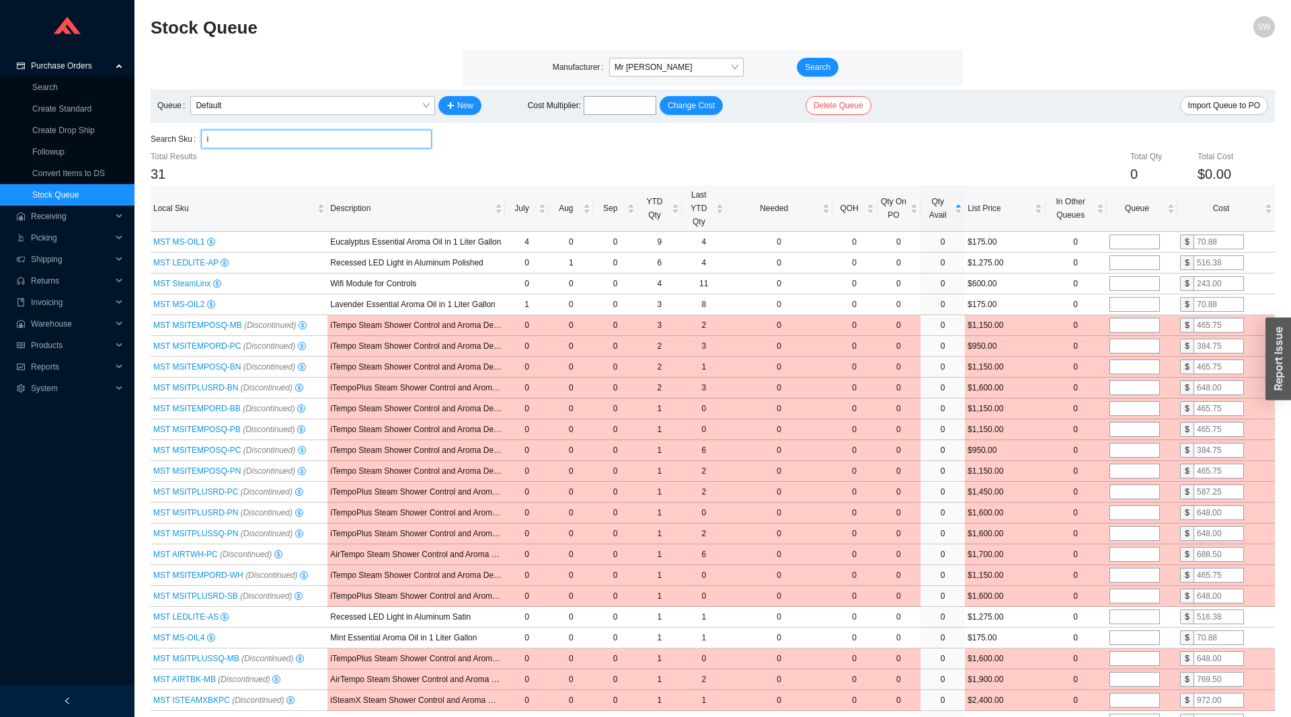
type input "i"
click at [939, 205] on span "Qty Avail" at bounding box center [937, 208] width 29 height 27
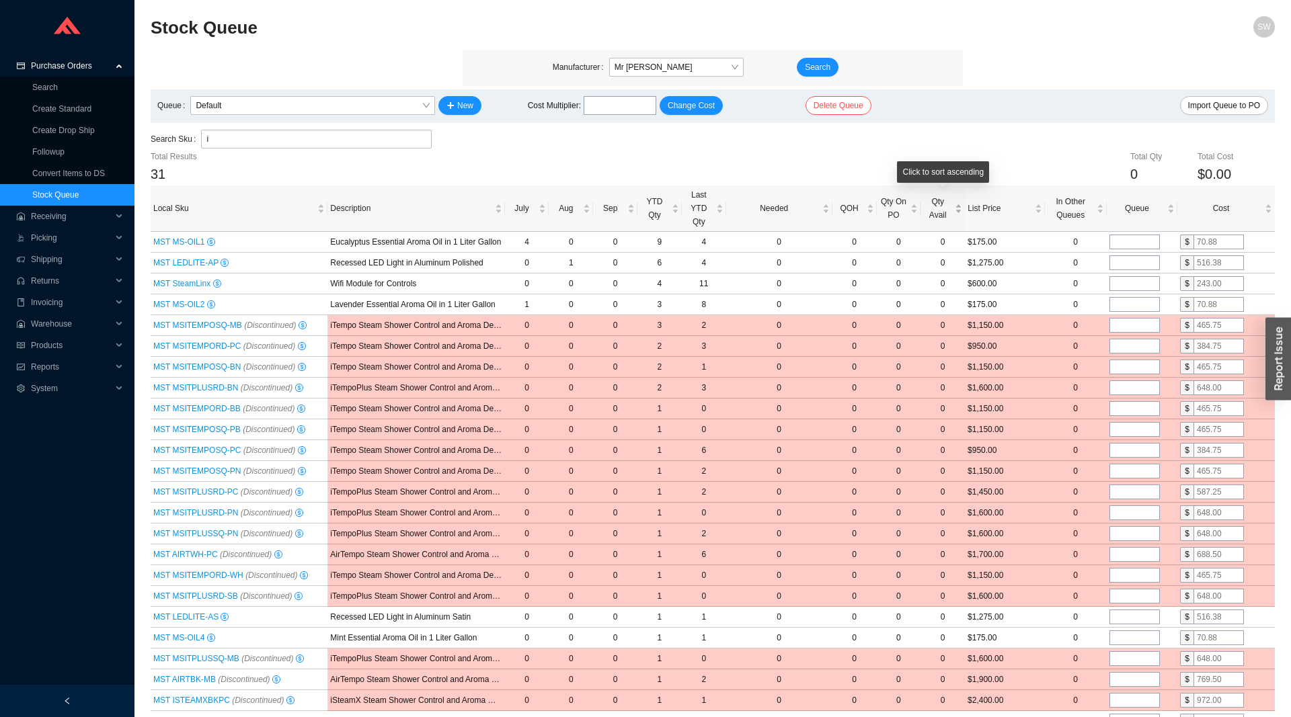
click at [939, 205] on span "Qty Avail" at bounding box center [937, 208] width 29 height 27
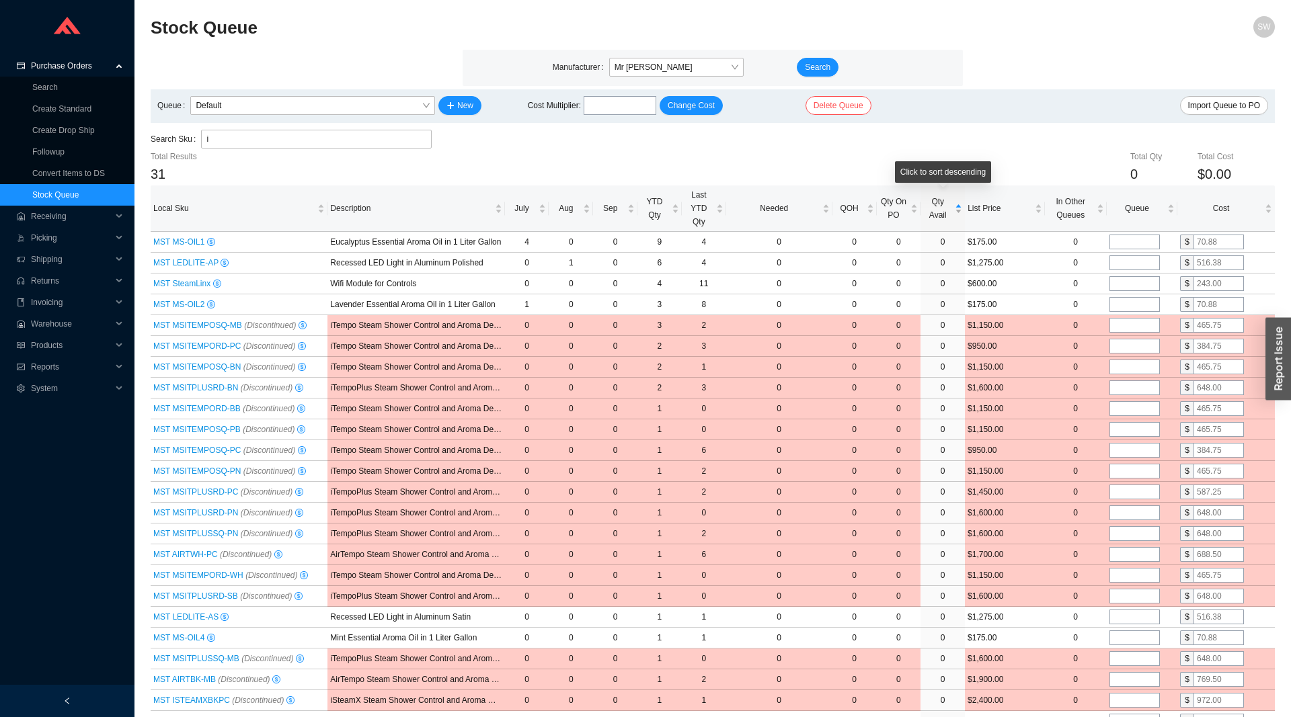
click at [939, 205] on span "Qty Avail" at bounding box center [937, 208] width 29 height 27
click at [813, 62] on span "Search" at bounding box center [818, 67] width 26 height 13
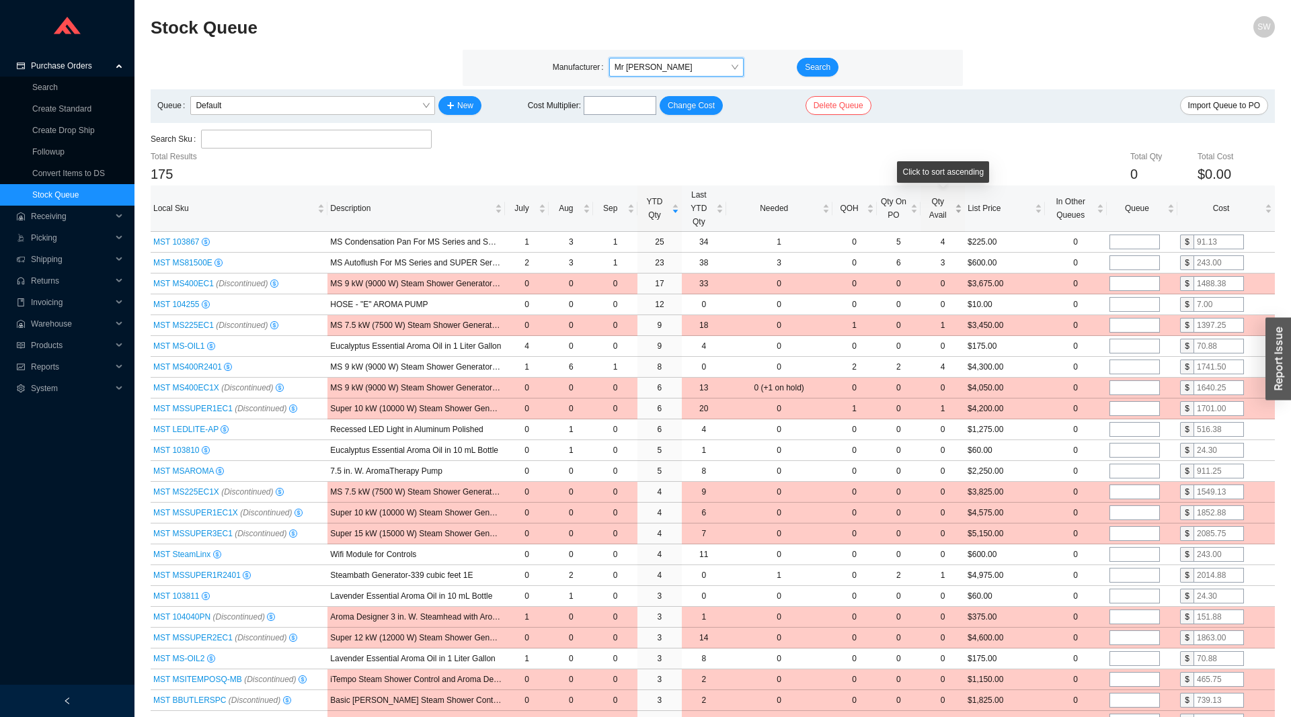
click at [940, 200] on span "Qty Avail" at bounding box center [937, 208] width 29 height 27
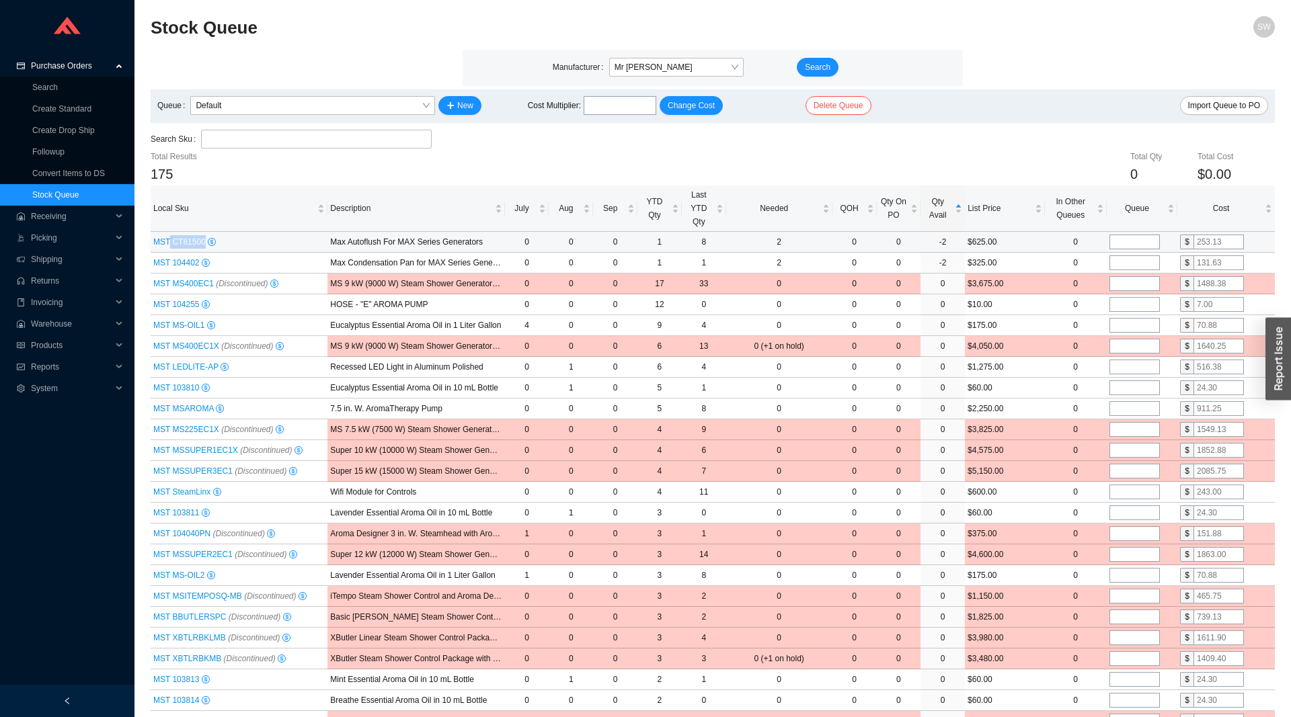
drag, startPoint x: 169, startPoint y: 241, endPoint x: 203, endPoint y: 245, distance: 34.5
click at [203, 245] on span "MST CT81500" at bounding box center [180, 241] width 54 height 9
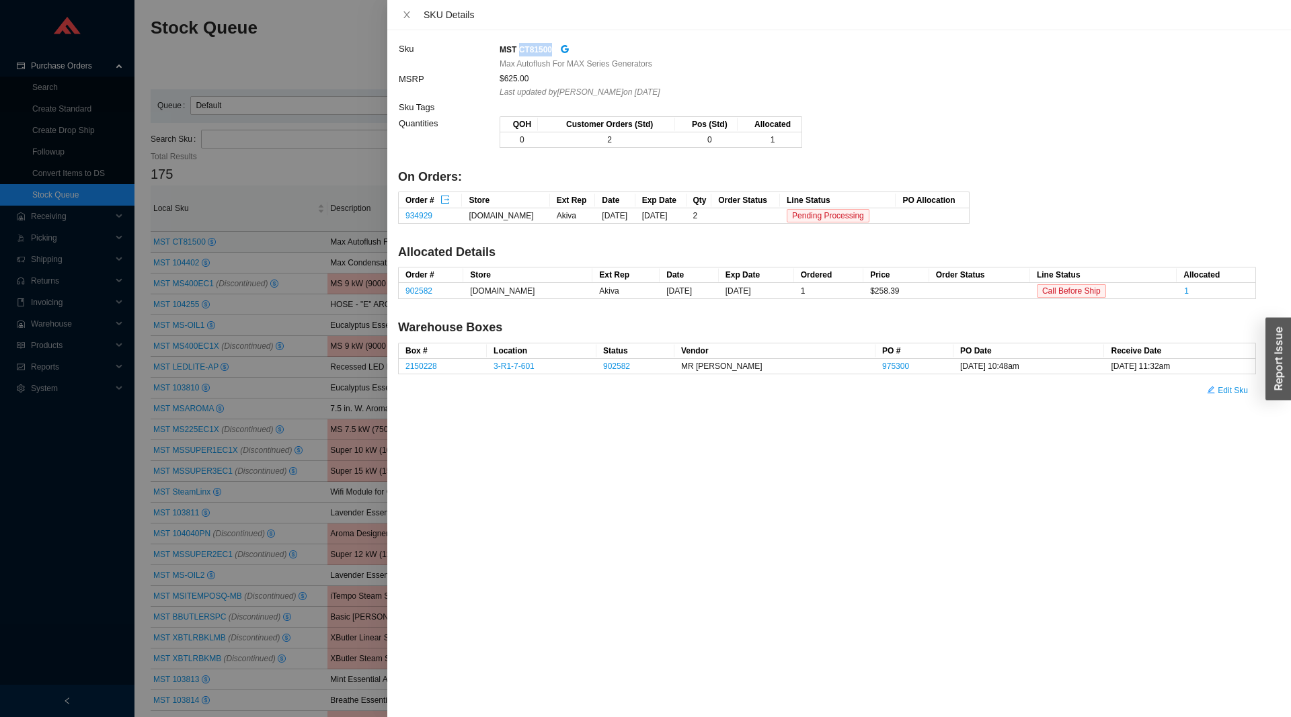
drag, startPoint x: 517, startPoint y: 49, endPoint x: 548, endPoint y: 50, distance: 30.9
click at [548, 50] on strong "MST CT81500" at bounding box center [526, 49] width 52 height 9
copy strong "CT81500"
click at [300, 202] on div at bounding box center [645, 358] width 1291 height 717
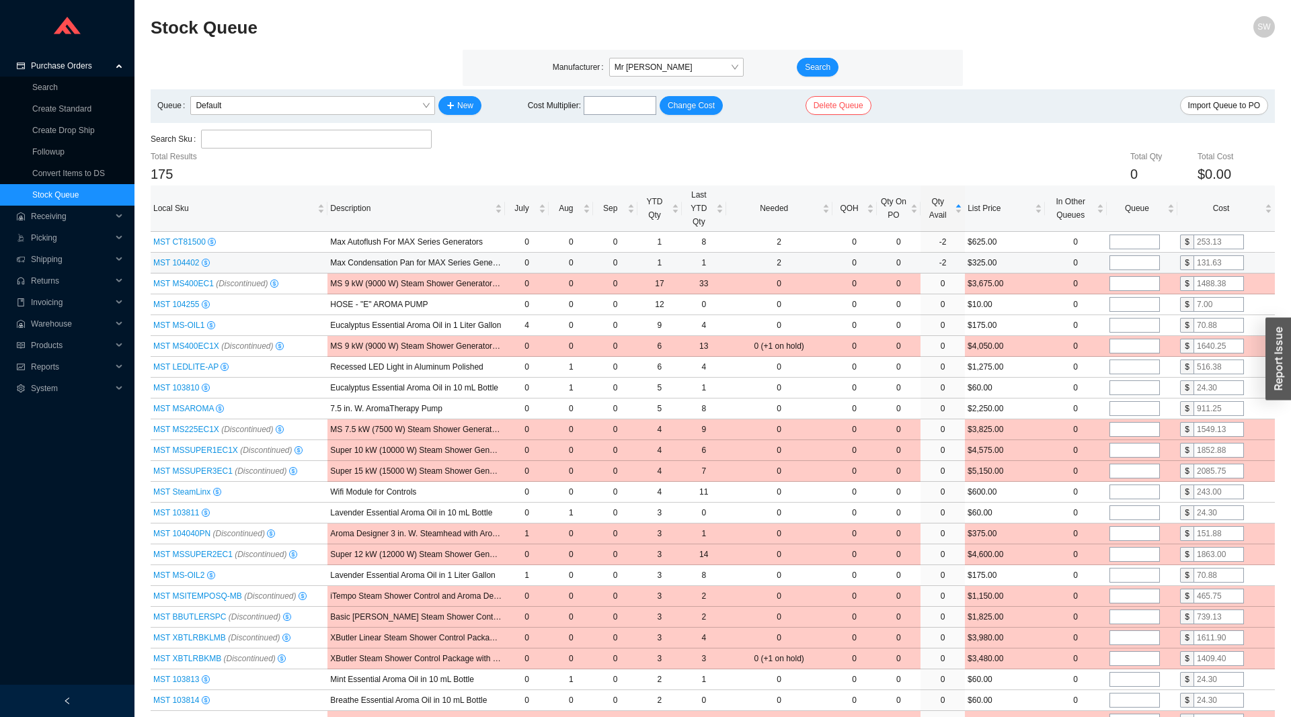
click at [190, 264] on span "MST 104402" at bounding box center [177, 262] width 48 height 9
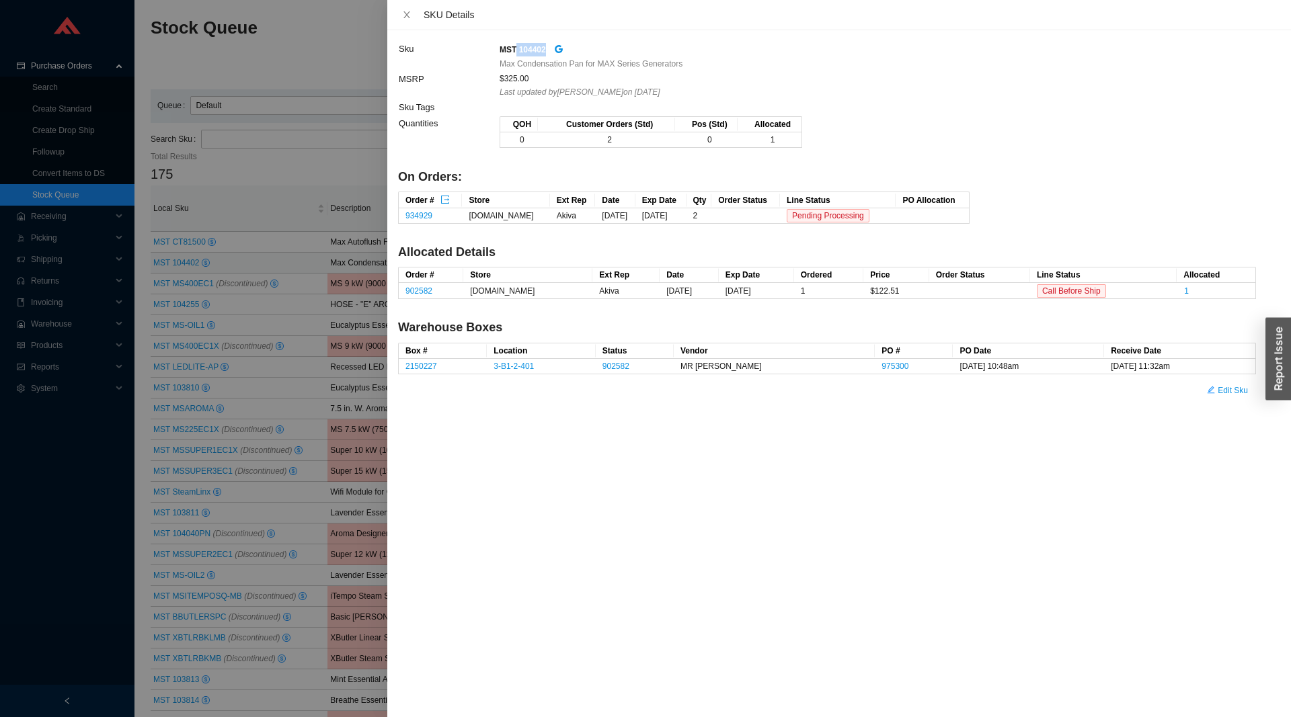
drag, startPoint x: 516, startPoint y: 48, endPoint x: 545, endPoint y: 50, distance: 29.0
click at [545, 50] on div "MST 104402" at bounding box center [878, 49] width 756 height 15
drag, startPoint x: 545, startPoint y: 50, endPoint x: 534, endPoint y: 51, distance: 11.5
click at [534, 51] on div "MST 104402" at bounding box center [878, 49] width 756 height 15
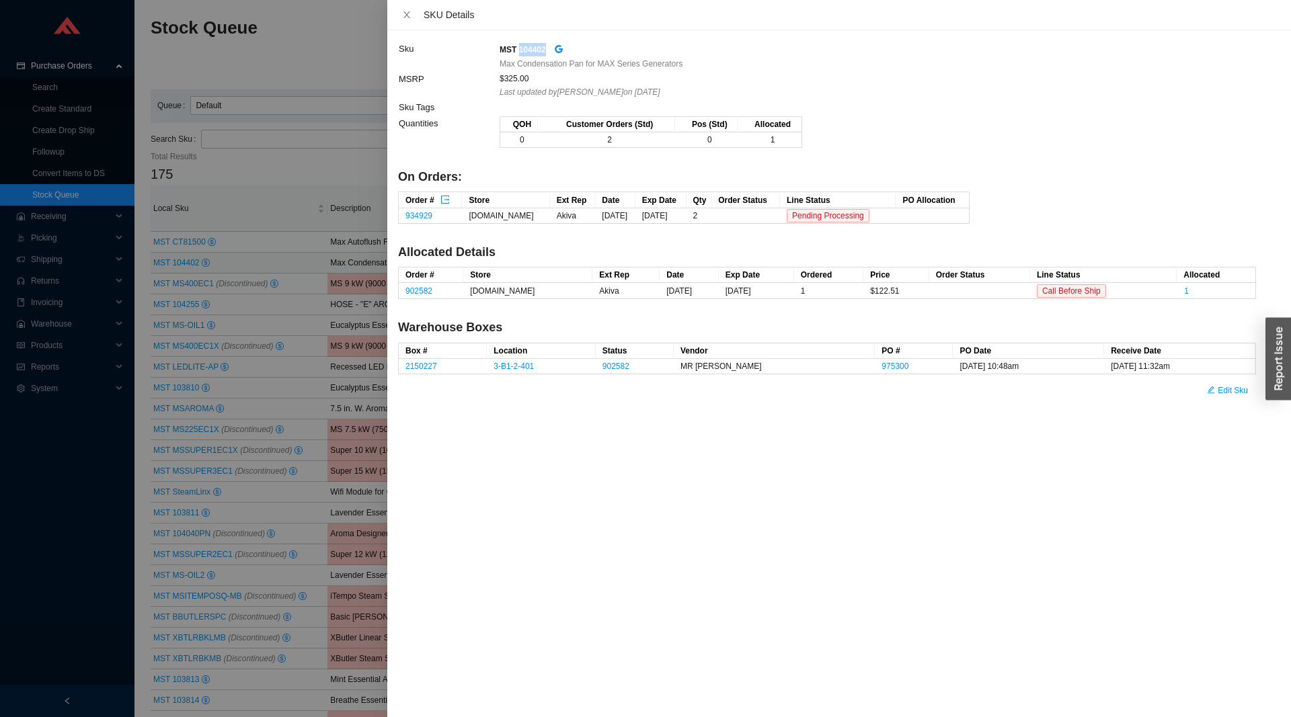
copy strong "104402"
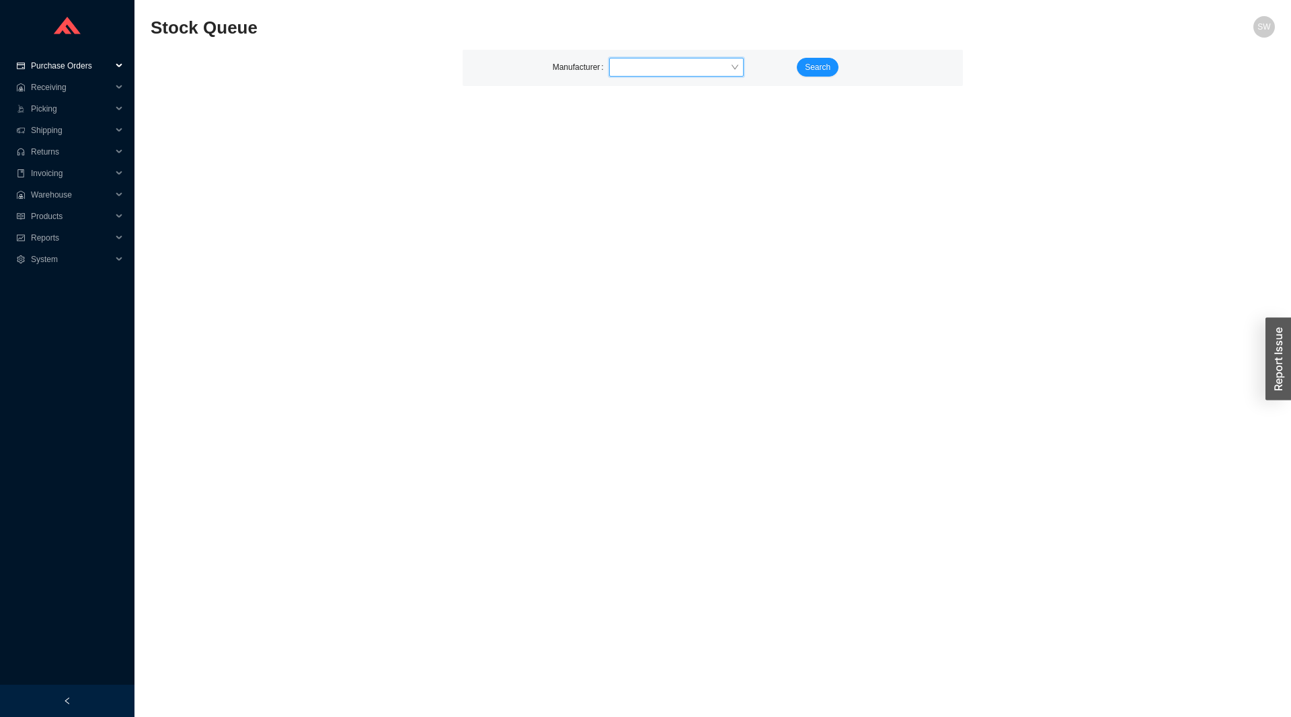
click at [68, 62] on span "Purchase Orders" at bounding box center [71, 66] width 81 height 22
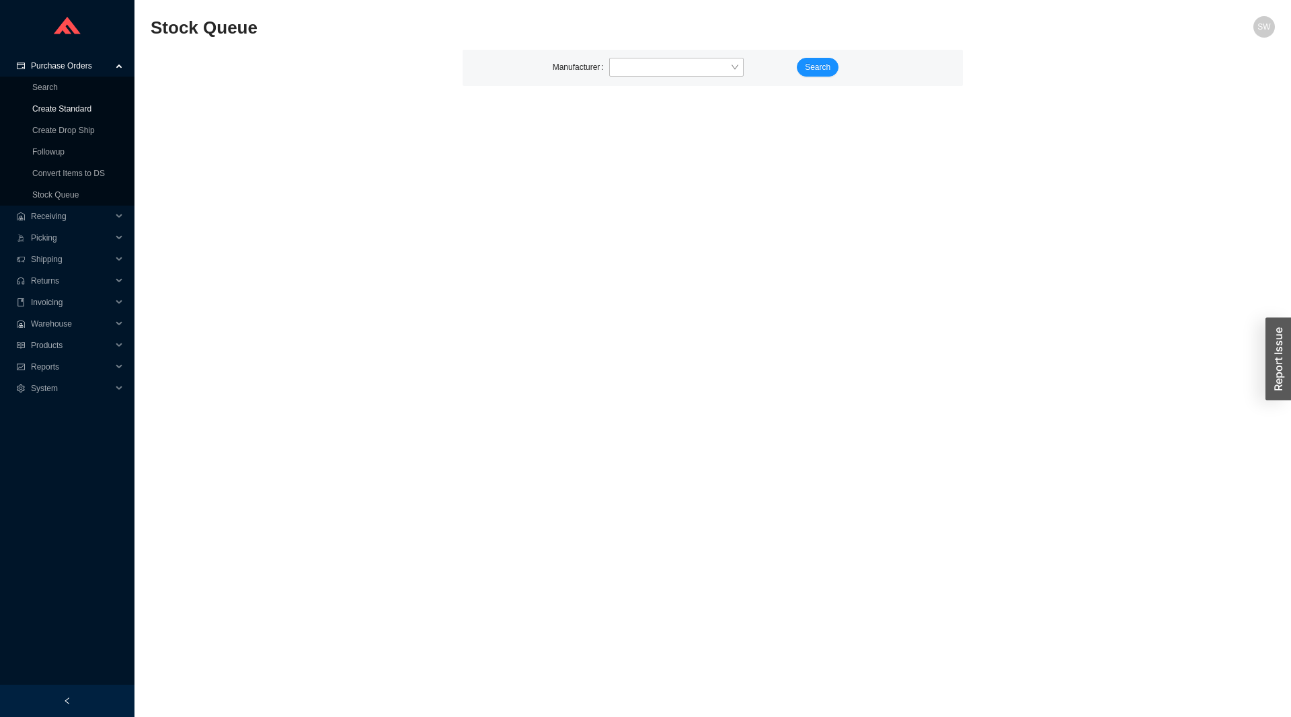
click at [61, 106] on link "Create Standard" at bounding box center [61, 108] width 59 height 9
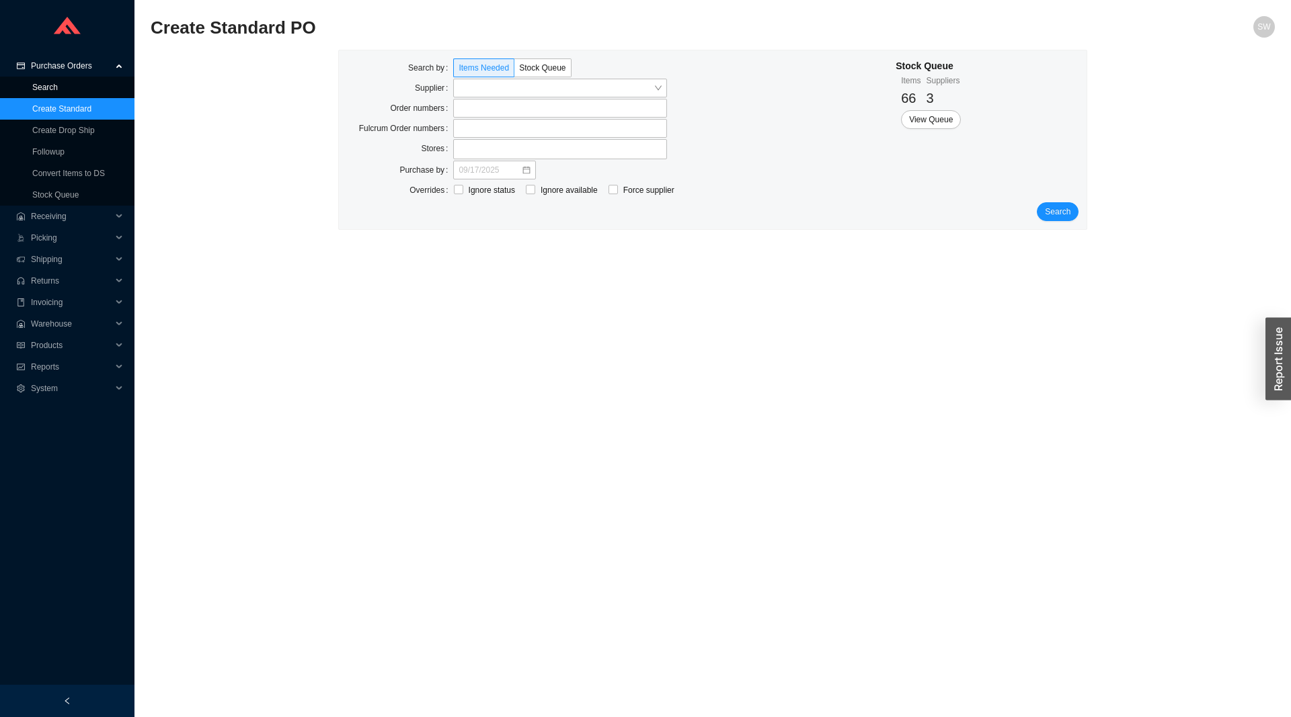
click at [54, 89] on link "Search" at bounding box center [45, 87] width 26 height 9
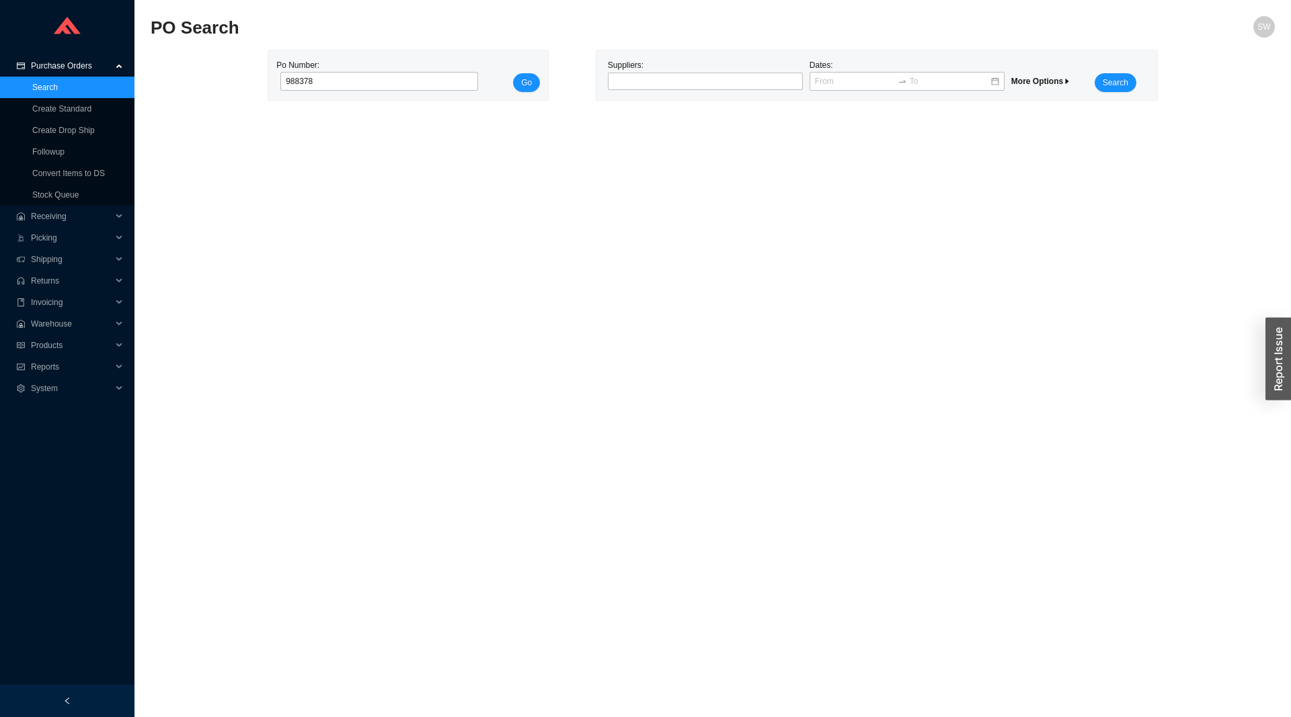
type input "988378"
click at [513, 73] on button "Go" at bounding box center [526, 82] width 27 height 19
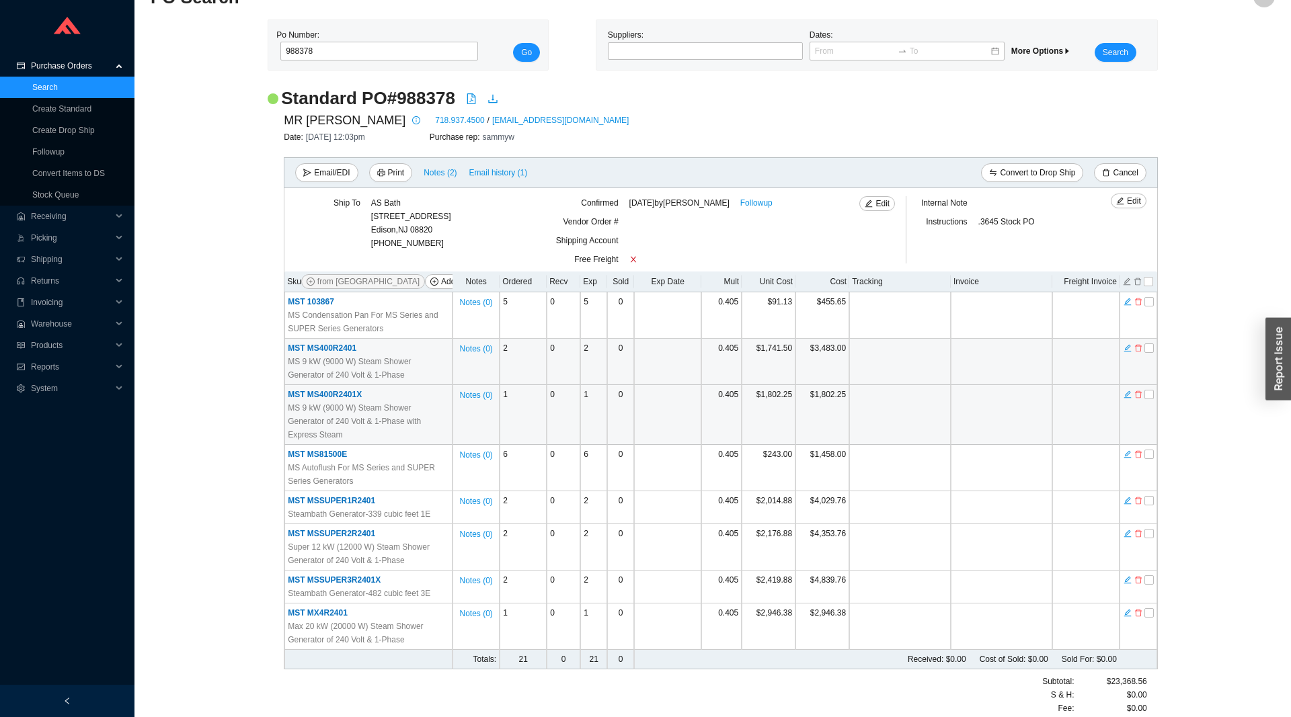
scroll to position [42, 0]
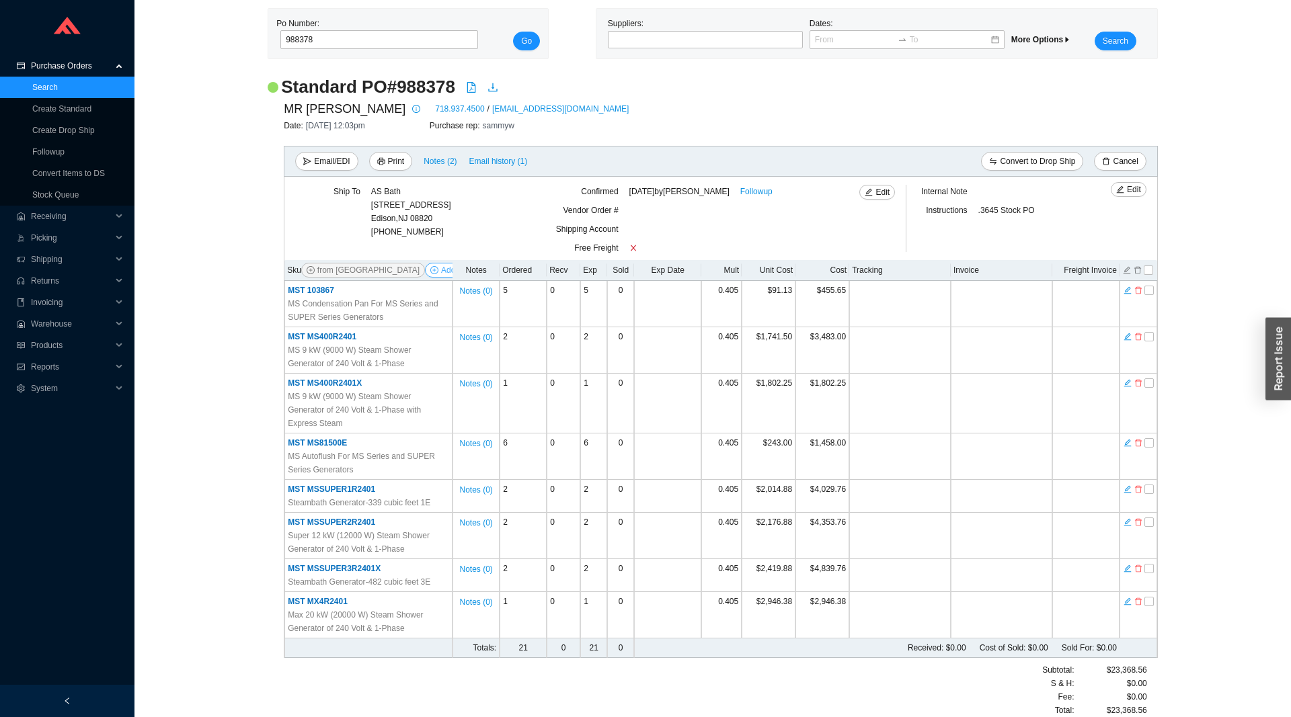
click at [441, 268] on span "Add Items" at bounding box center [459, 270] width 36 height 13
select select "49"
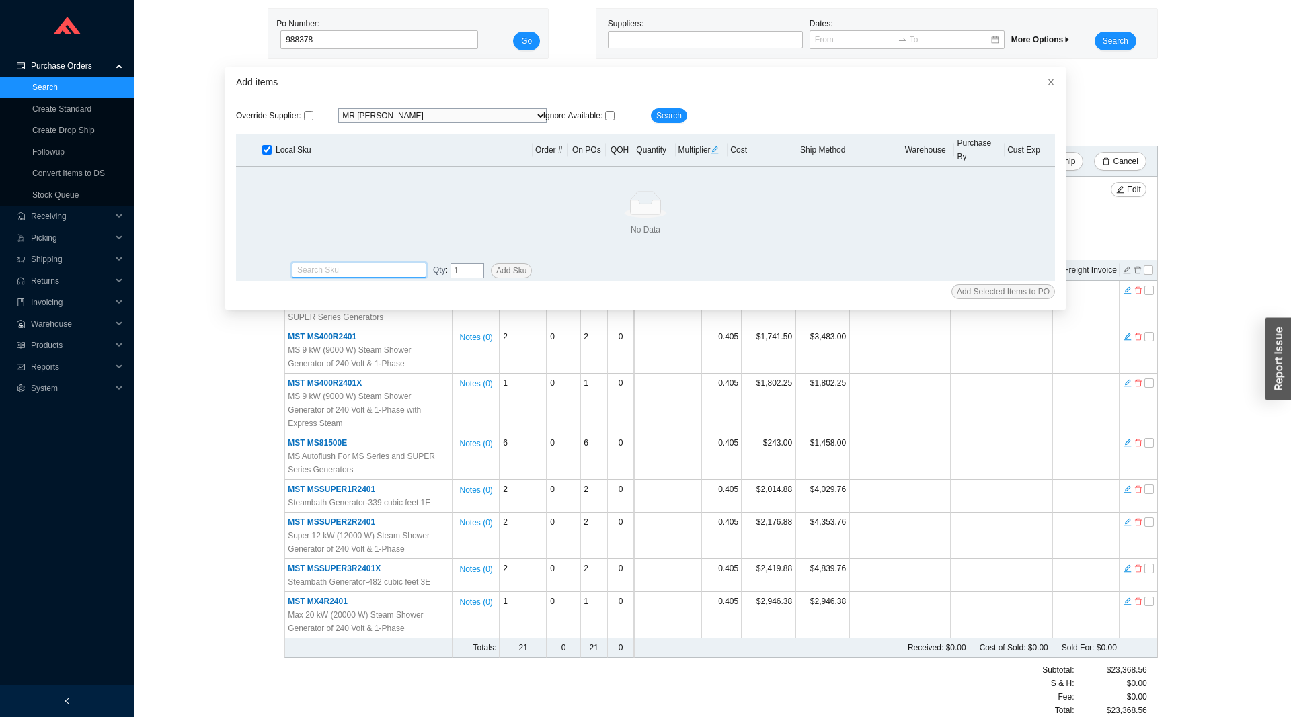
click at [319, 264] on input "search" at bounding box center [359, 270] width 124 height 13
paste input "CT81500"
click at [372, 276] on div "MST CT81500" at bounding box center [359, 279] width 124 height 12
type input "MST CT81500"
click at [466, 264] on input "tel" at bounding box center [467, 271] width 34 height 15
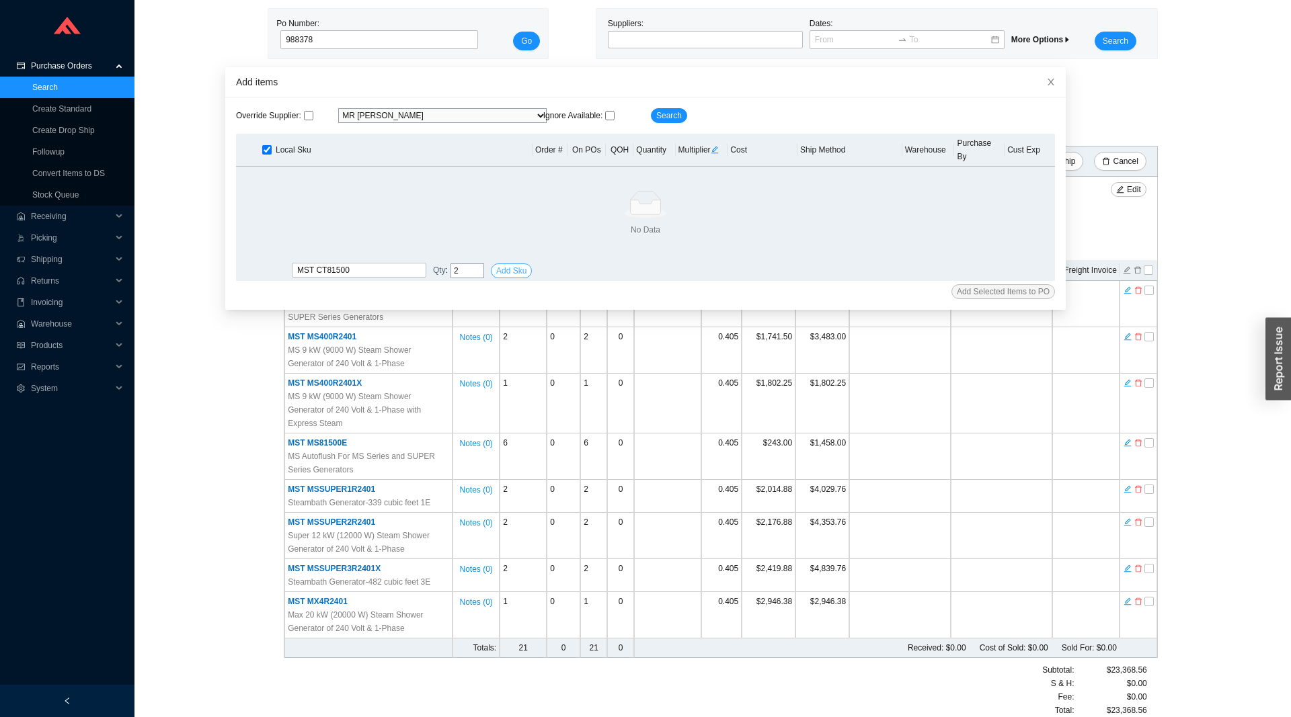
type input "2"
click at [511, 264] on span "Add Sku" at bounding box center [511, 270] width 30 height 13
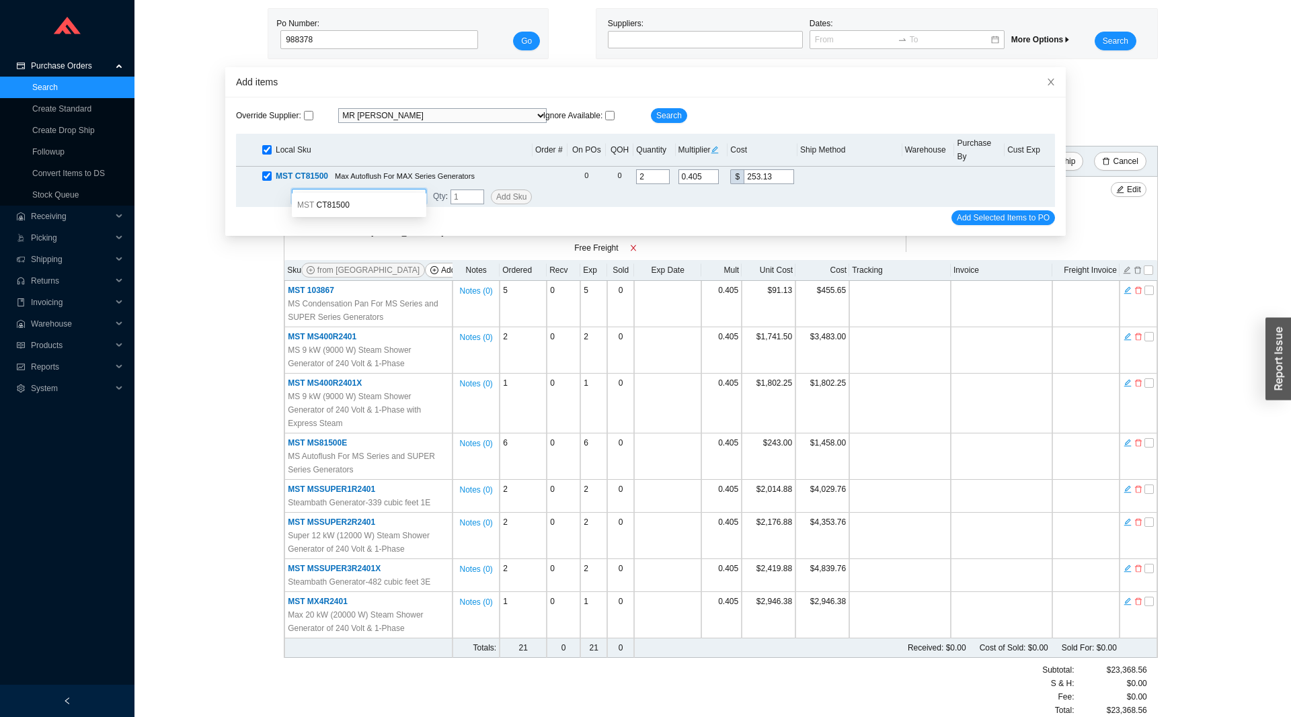
click at [362, 190] on input "search" at bounding box center [359, 196] width 124 height 13
paste input "104402"
click at [354, 202] on div "MST 104402" at bounding box center [359, 205] width 124 height 12
type input "MST 104402"
click at [461, 190] on input "tel" at bounding box center [467, 197] width 34 height 15
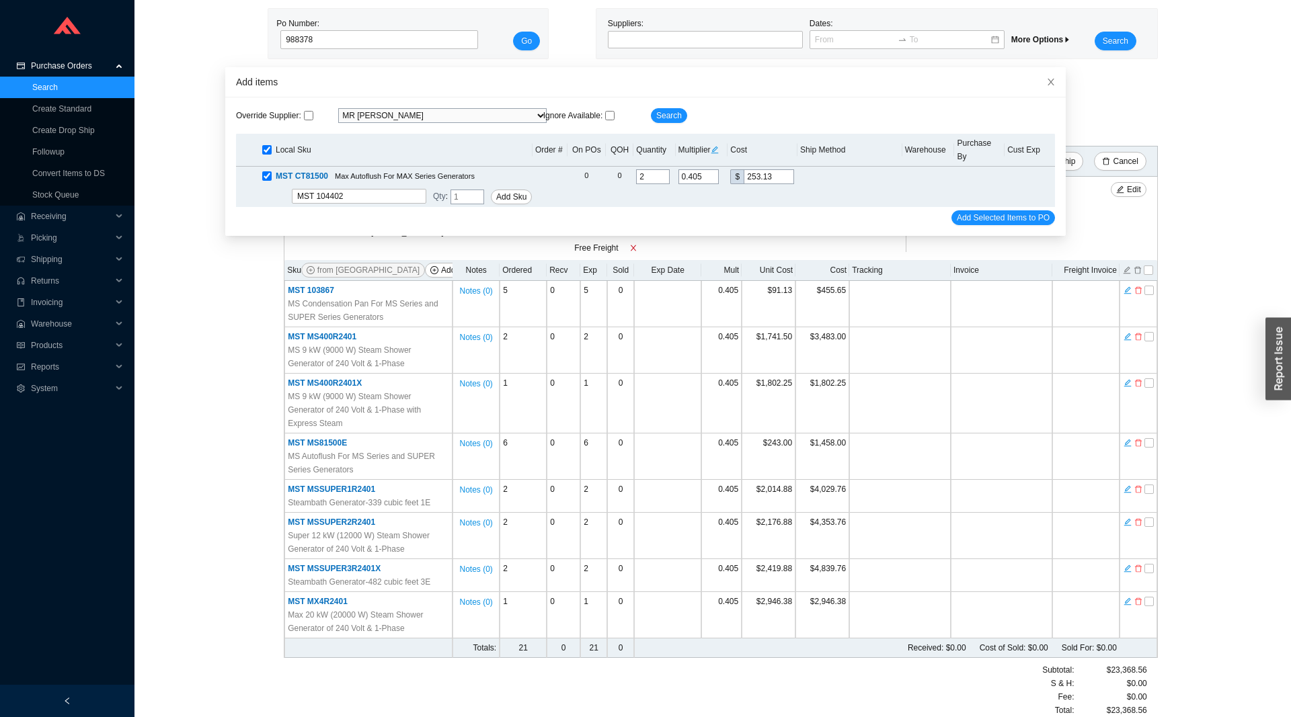
click at [461, 190] on input "tel" at bounding box center [467, 197] width 34 height 15
type input "2"
click at [499, 190] on span "Add Sku" at bounding box center [511, 196] width 30 height 13
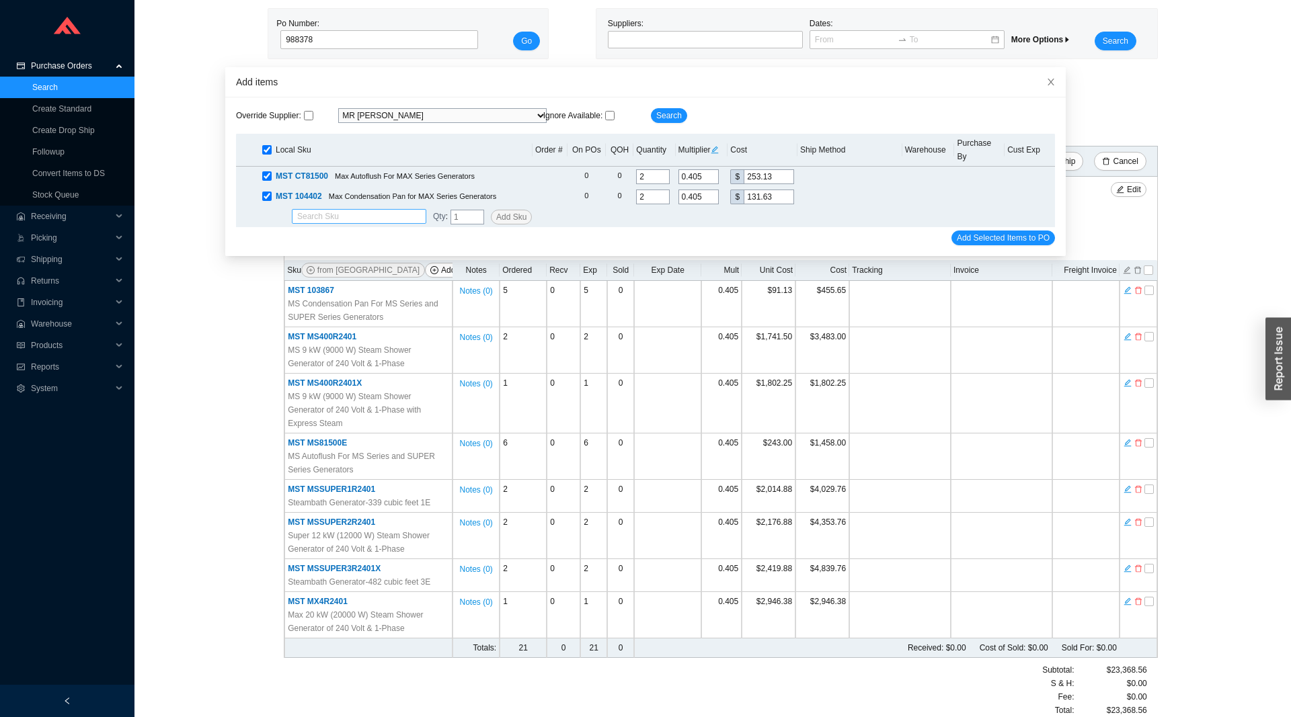
click at [356, 210] on input "search" at bounding box center [359, 216] width 124 height 13
click at [342, 224] on span "104516MB" at bounding box center [335, 225] width 39 height 9
type input "MST 104516MB"
click at [465, 210] on input "tel" at bounding box center [467, 217] width 34 height 15
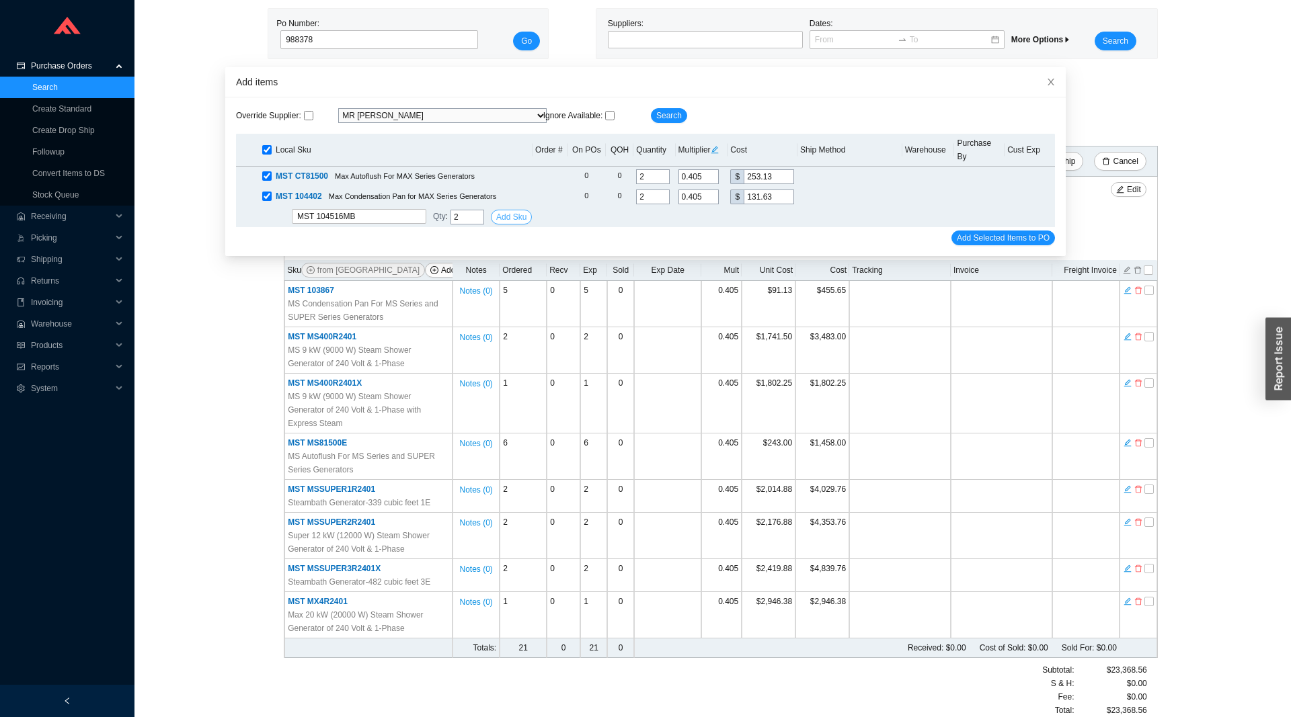
type input "2"
click at [510, 210] on span "Add Sku" at bounding box center [511, 216] width 30 height 13
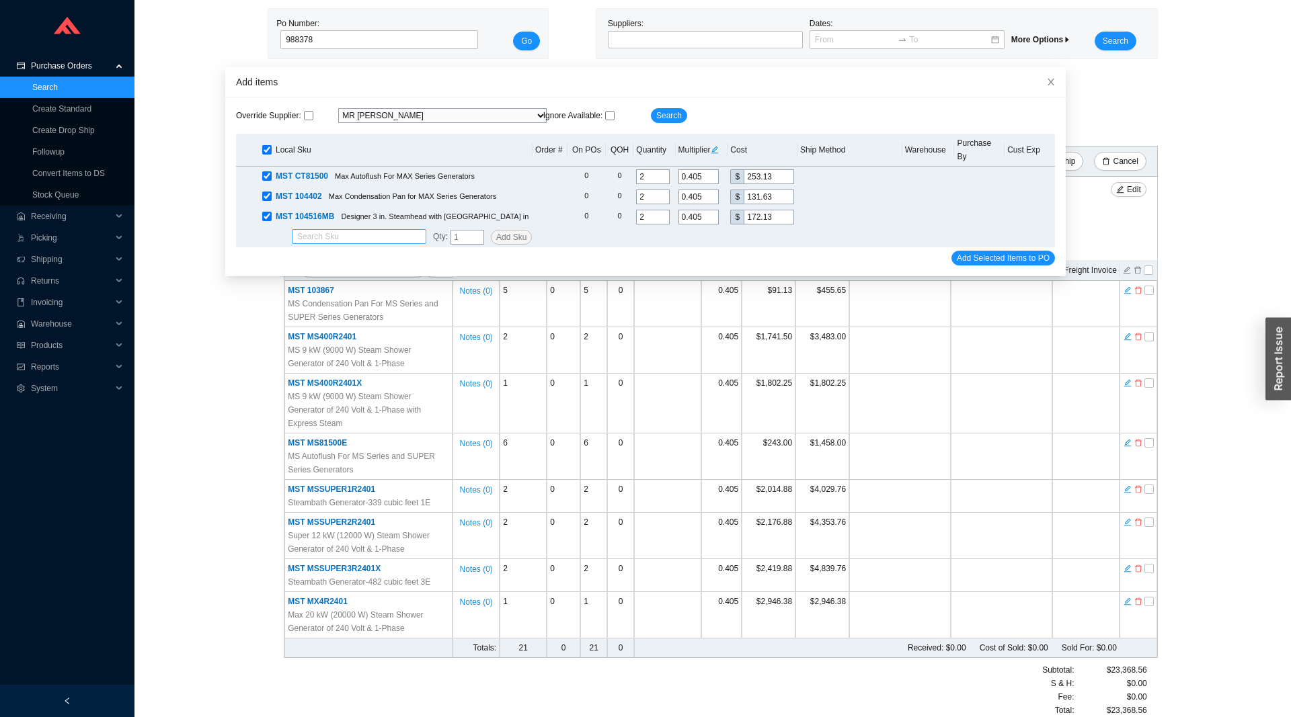
click at [356, 230] on input "search" at bounding box center [359, 236] width 124 height 13
click at [354, 243] on div "MST ITSQMB" at bounding box center [359, 245] width 124 height 12
type input "MST ITSQMB"
click at [454, 230] on input "tel" at bounding box center [467, 237] width 34 height 15
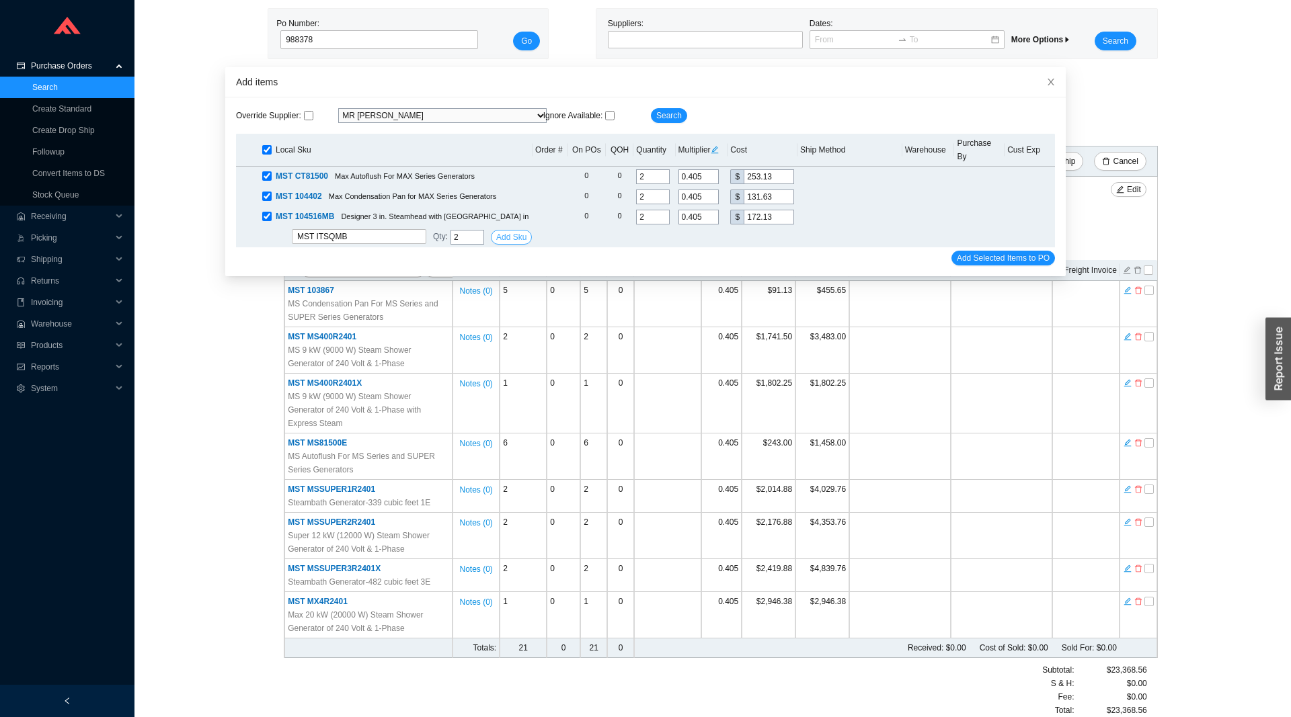
type input "2"
click at [506, 231] on span "Add Sku" at bounding box center [511, 237] width 30 height 13
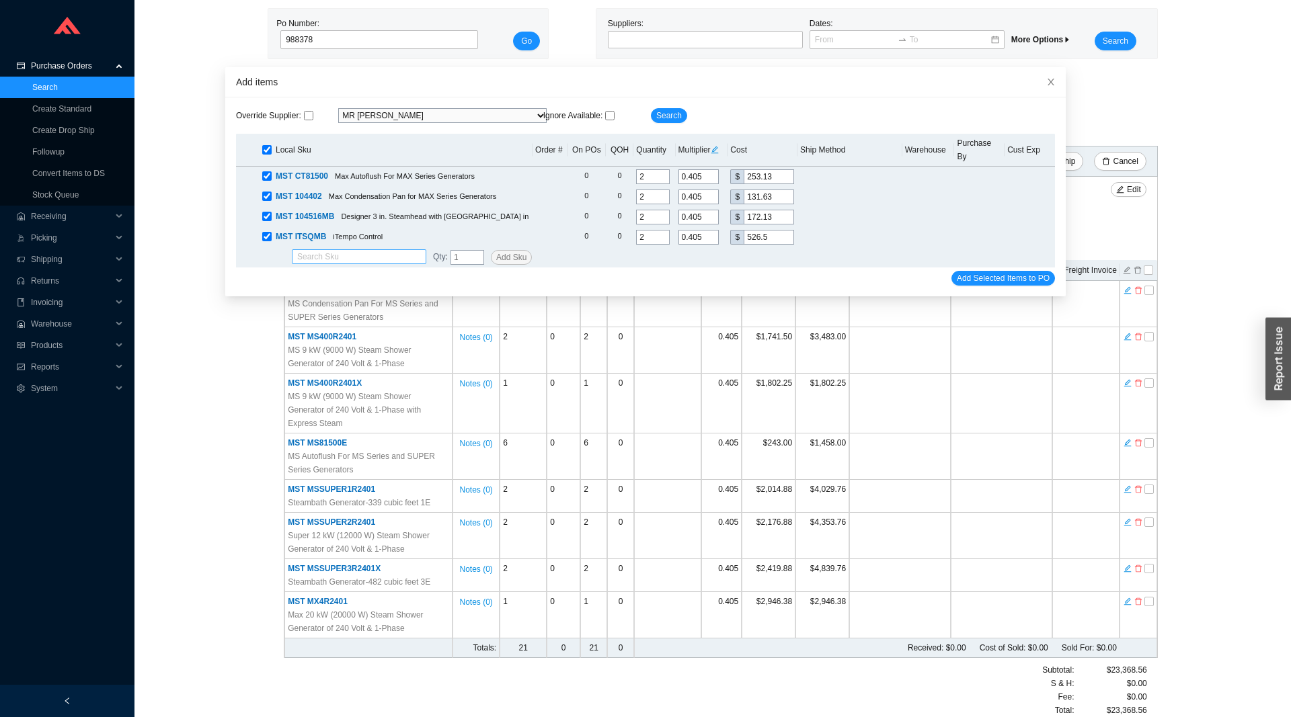
click at [360, 250] on input "search" at bounding box center [359, 256] width 124 height 13
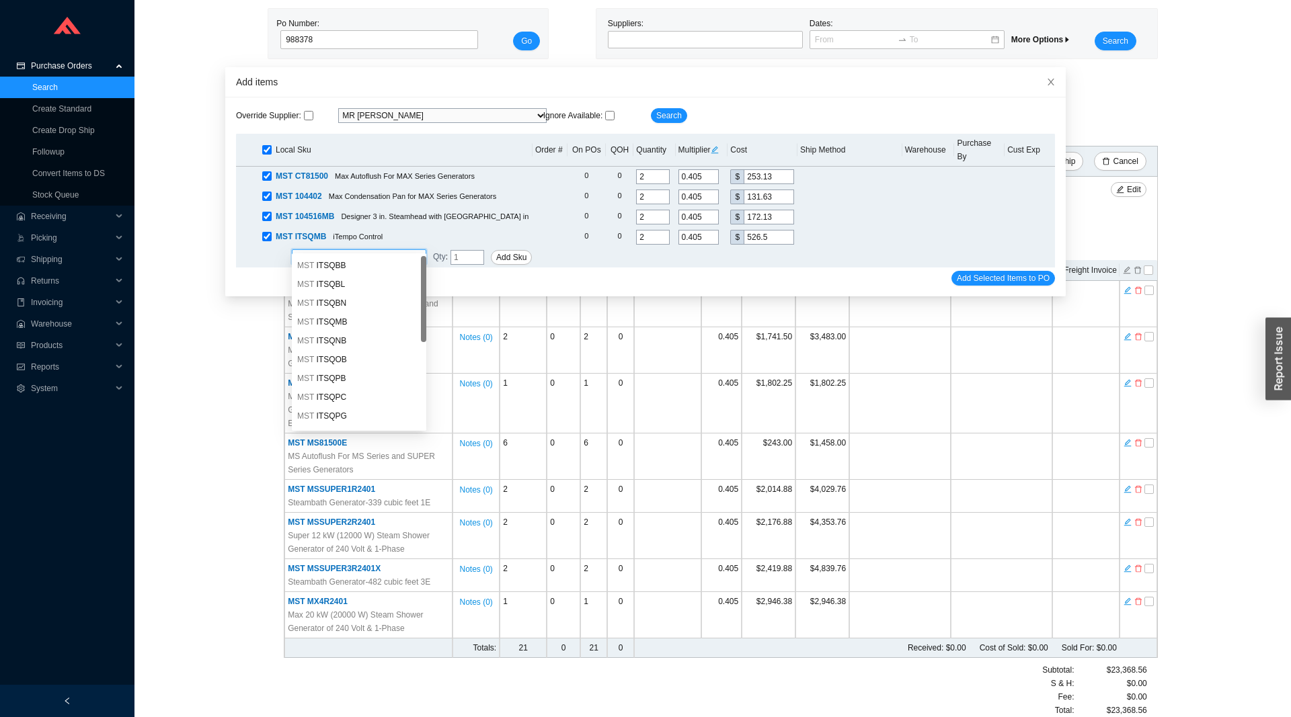
type input "i"
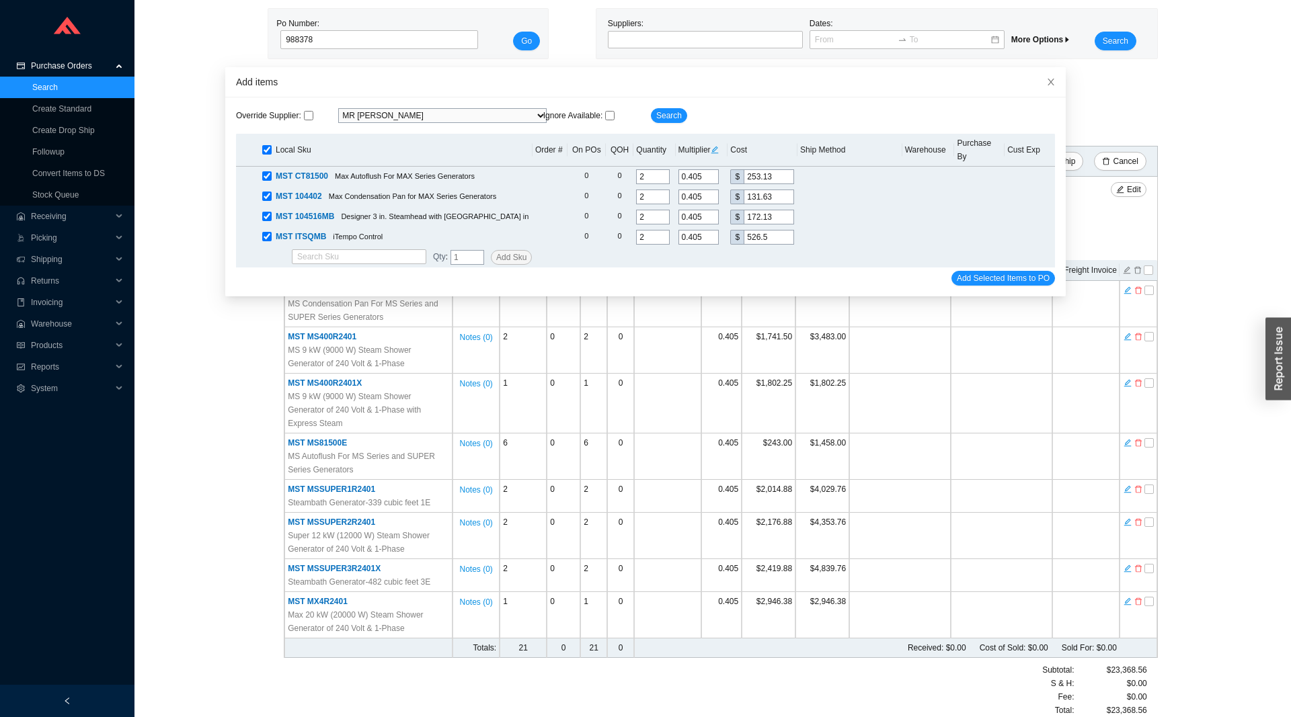
click at [243, 316] on div "Standard PO # 988378 MR [PERSON_NAME] 718.937.4500 / [EMAIL_ADDRESS][DOMAIN_NAM…" at bounding box center [713, 402] width 1124 height 655
click at [718, 146] on icon "edit" at bounding box center [715, 150] width 8 height 8
click at [743, 91] on input "tel" at bounding box center [739, 88] width 40 height 15
click at [334, 250] on input "search" at bounding box center [359, 256] width 124 height 13
click at [352, 268] on div "MST ITSQPC" at bounding box center [359, 266] width 124 height 12
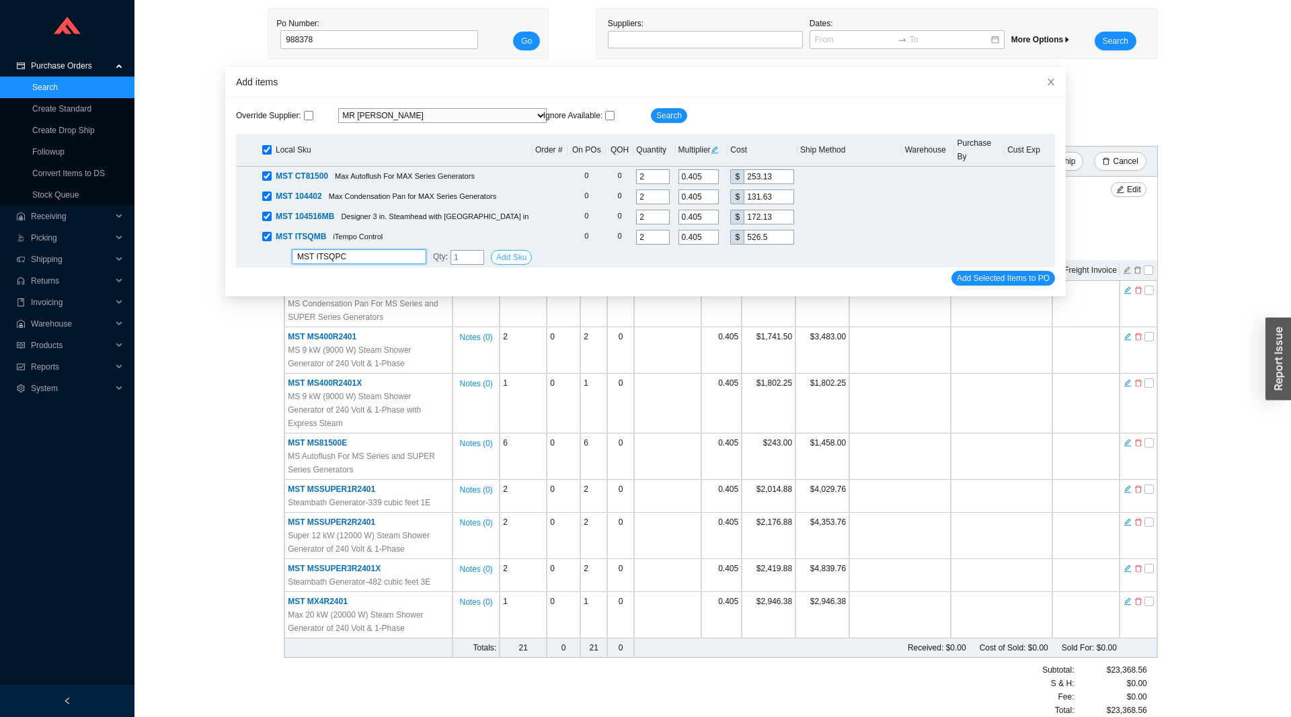
type input "MST ITSQPC"
click at [508, 251] on span "Add Sku" at bounding box center [511, 257] width 30 height 13
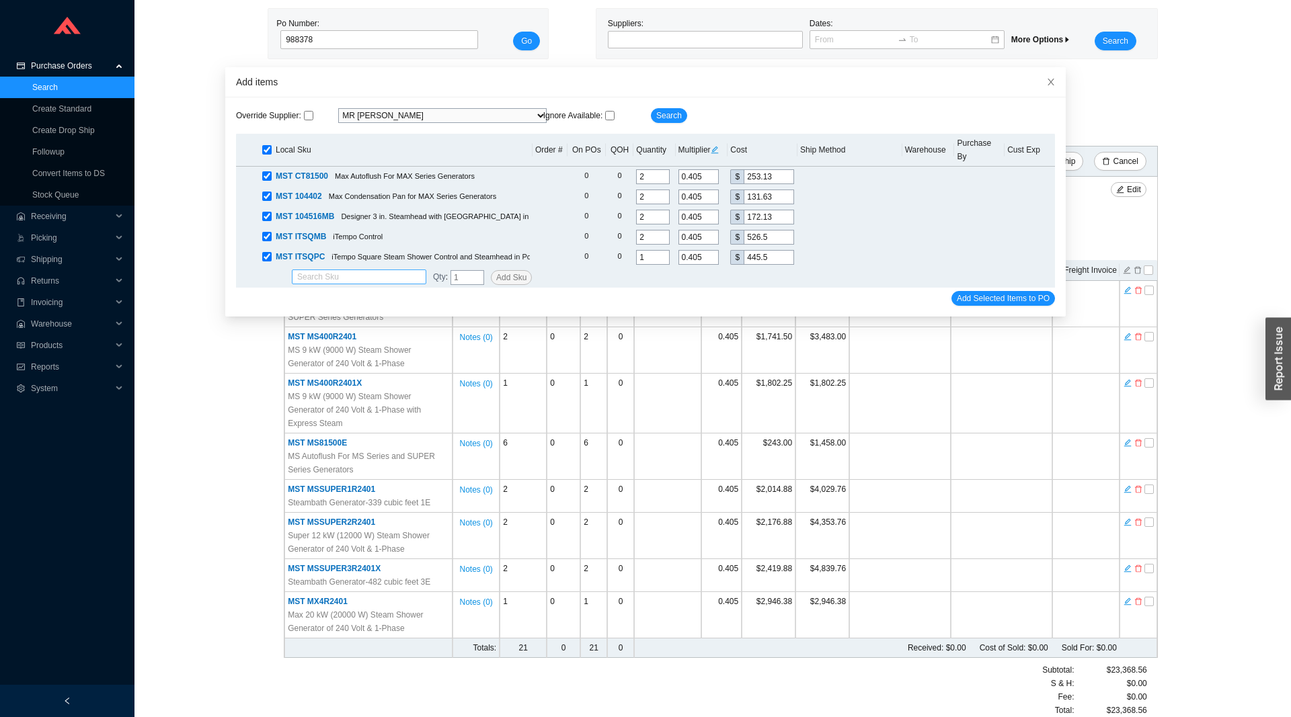
click at [365, 270] on input "search" at bounding box center [359, 276] width 124 height 13
type input "i"
click at [375, 283] on div "MST ITSQPN" at bounding box center [359, 286] width 124 height 12
type input "MST ITSQPN"
click at [509, 271] on span "Add Sku" at bounding box center [511, 277] width 30 height 13
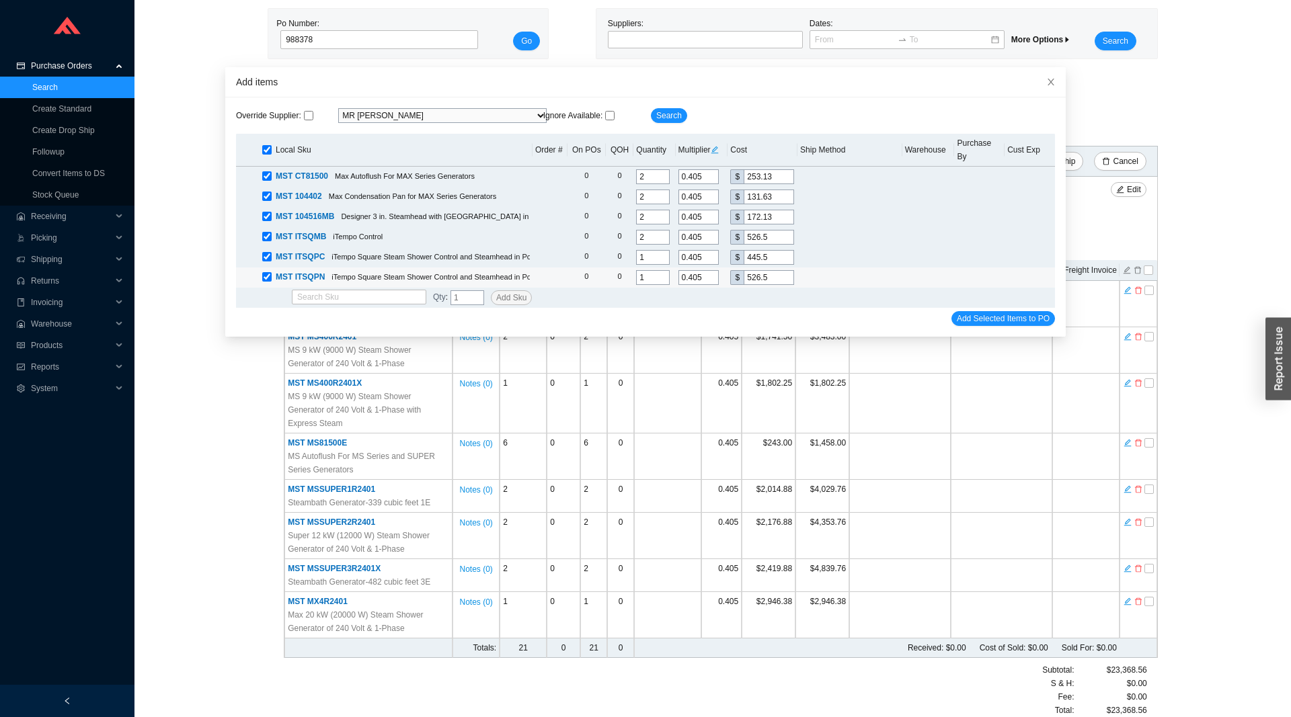
click at [647, 270] on input "1" at bounding box center [653, 277] width 34 height 15
type input "2"
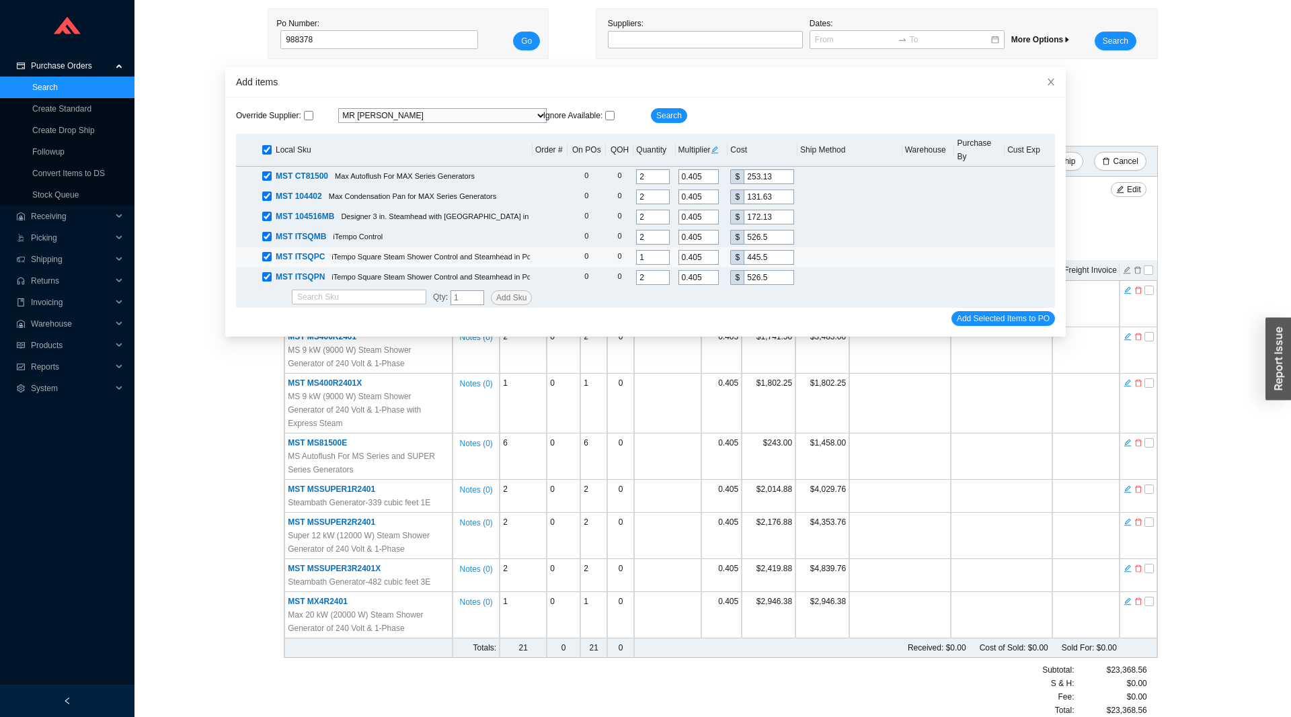
click at [646, 250] on input "1" at bounding box center [653, 257] width 34 height 15
type input "2"
click at [646, 270] on input "2" at bounding box center [653, 277] width 34 height 15
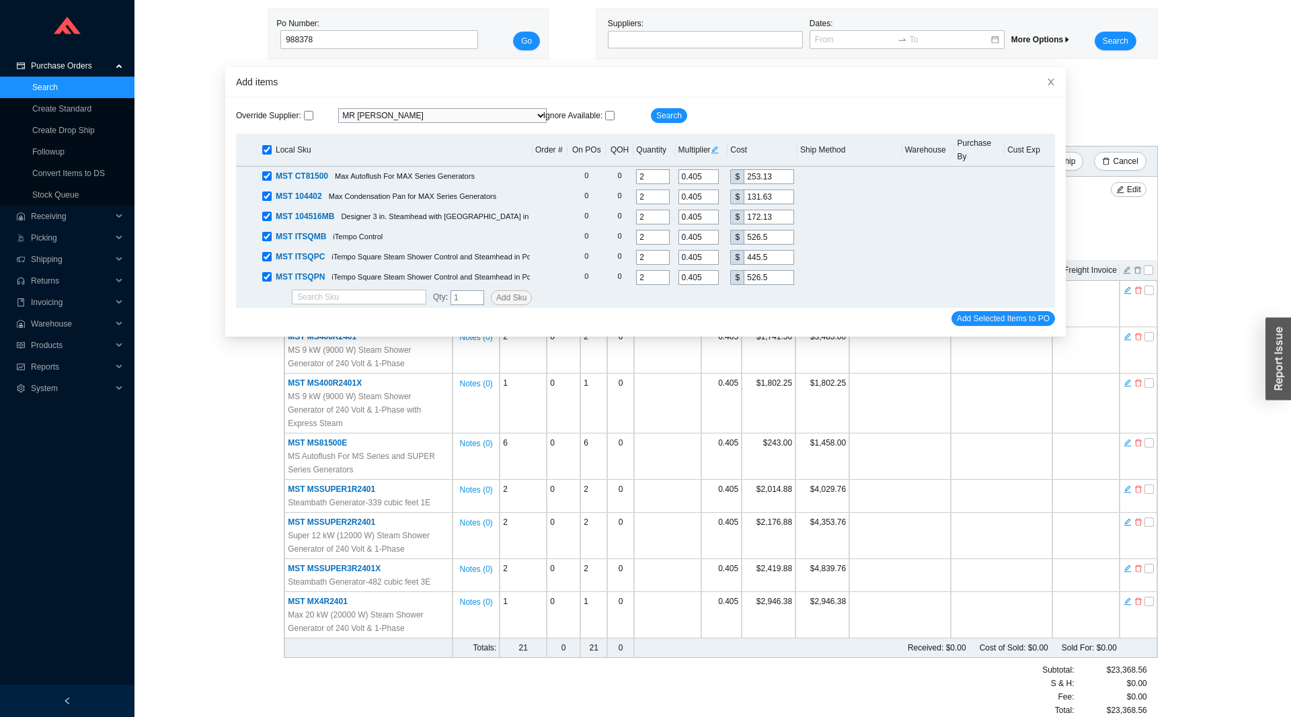
click at [719, 146] on icon "edit" at bounding box center [715, 150] width 8 height 8
click at [744, 86] on input "tel" at bounding box center [739, 88] width 40 height 15
type input ".3645"
click at [735, 114] on span "Update All" at bounding box center [738, 110] width 37 height 13
type input "0.3645"
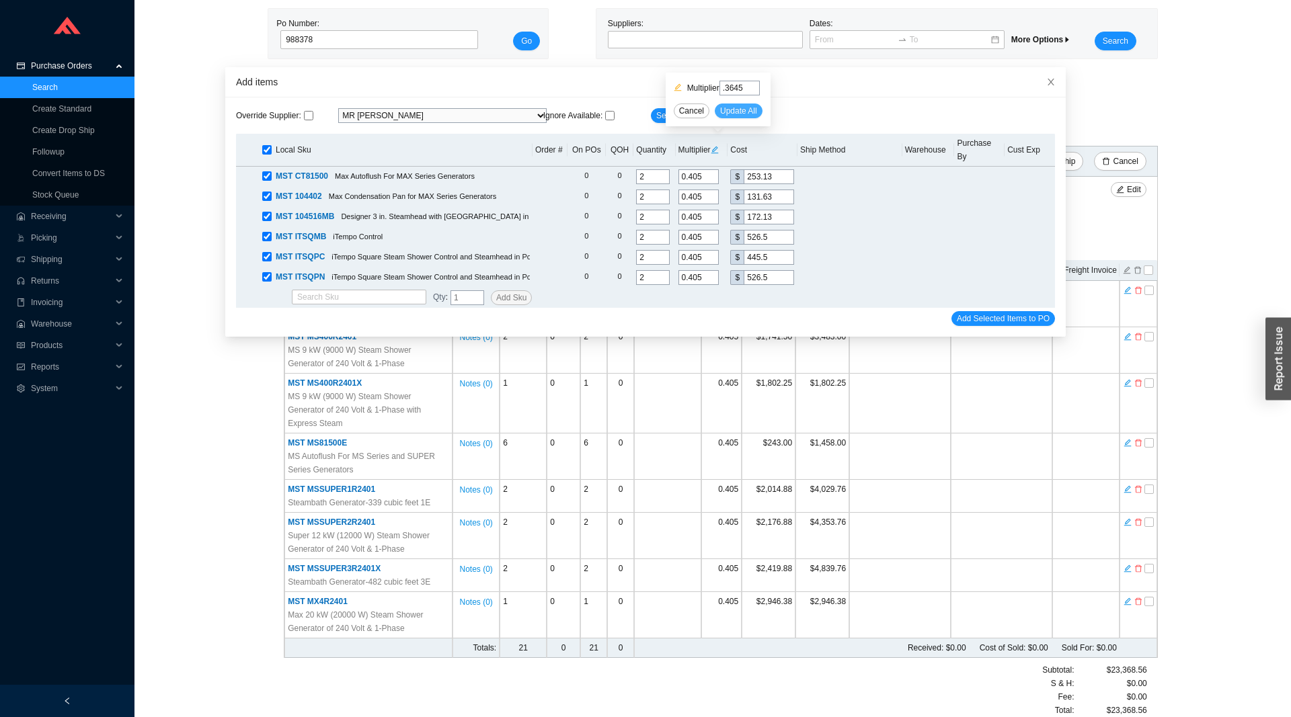
type input "227.81"
type input "0.3645"
type input "118.46"
type input "0.3645"
type input "154.91"
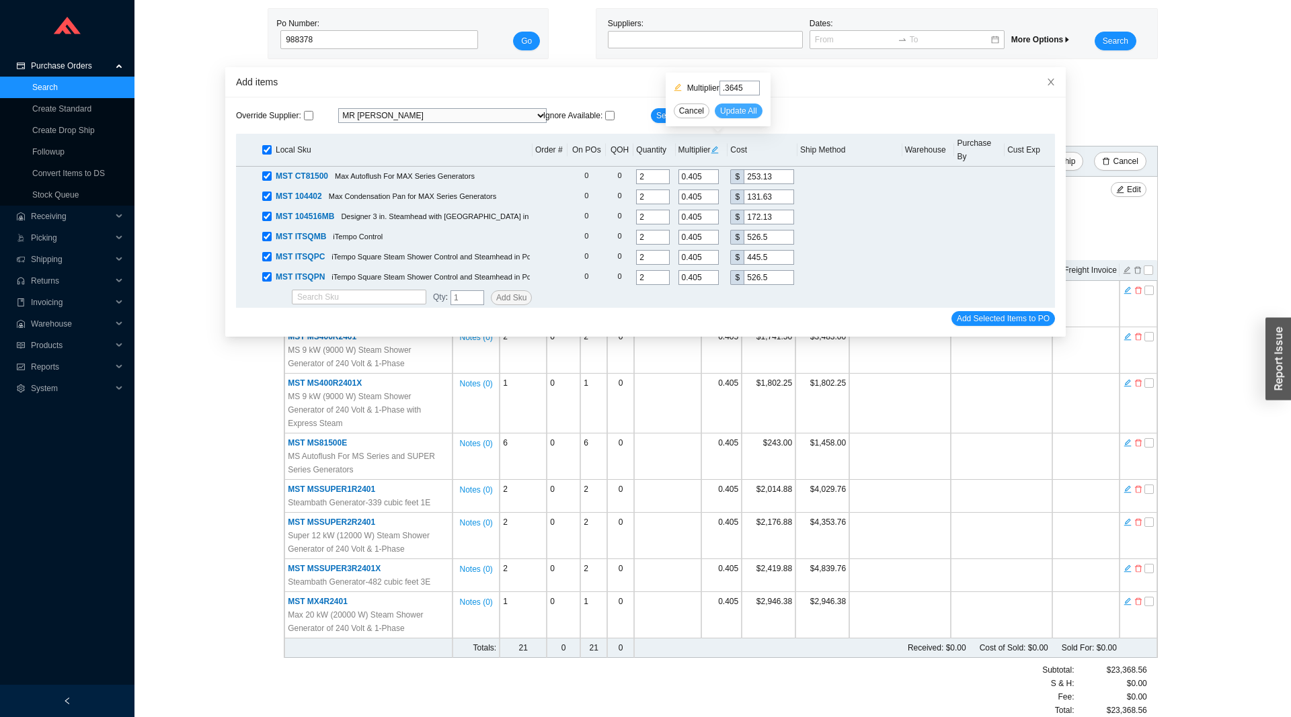
type input "0.3645"
type input "473.85"
type input "0.3645"
type input "400.95"
type input "0.3645"
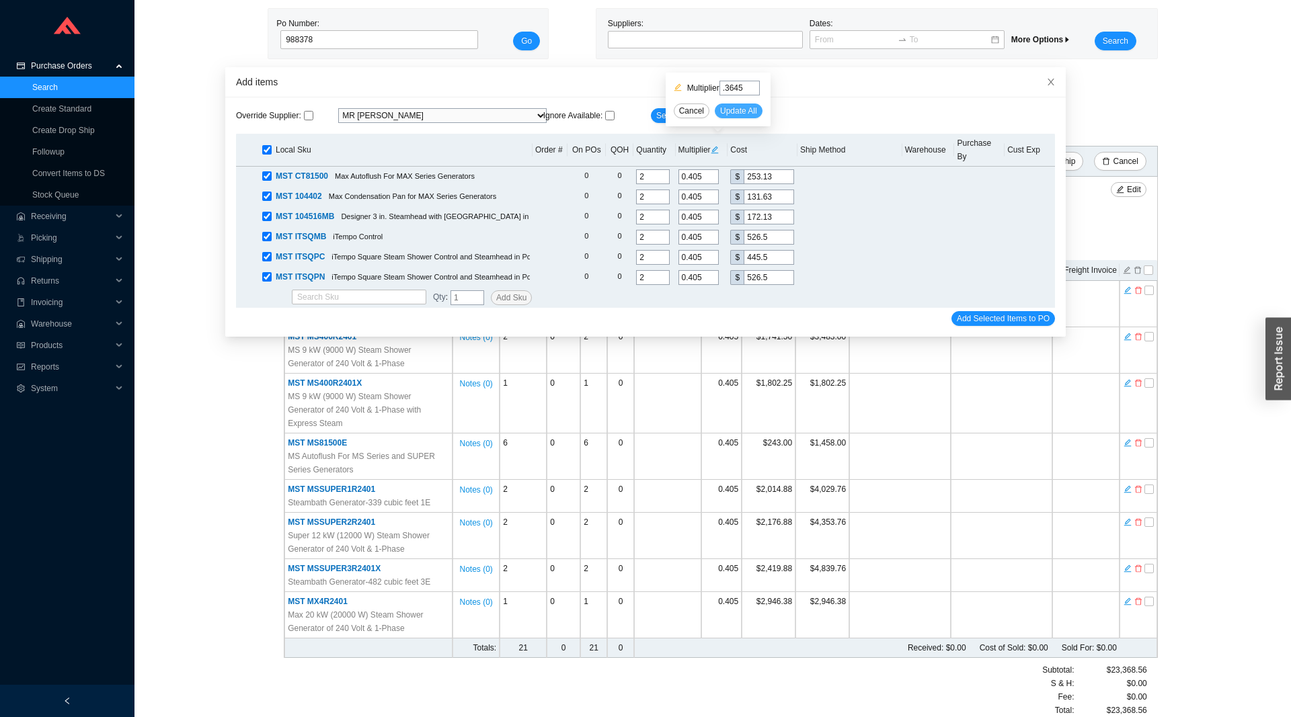
type input "473.85"
click at [978, 312] on span "Add Selected Items to PO" at bounding box center [1003, 318] width 93 height 13
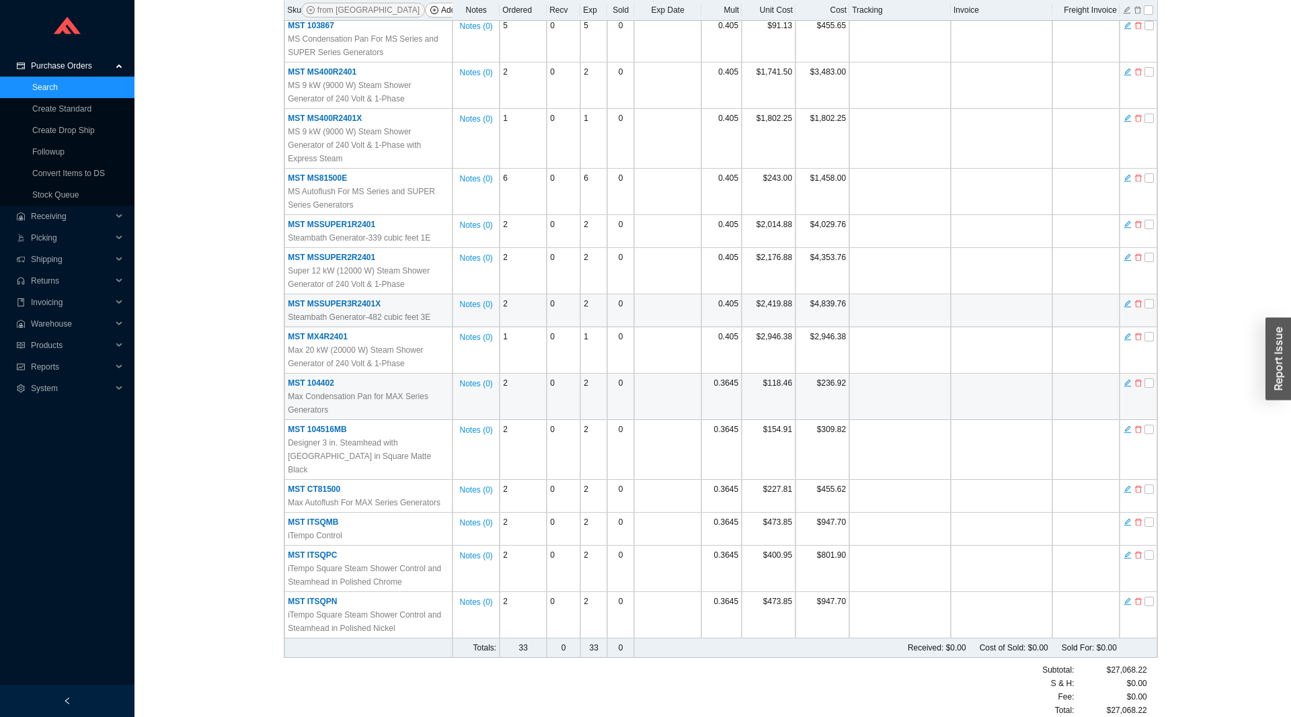
scroll to position [0, 0]
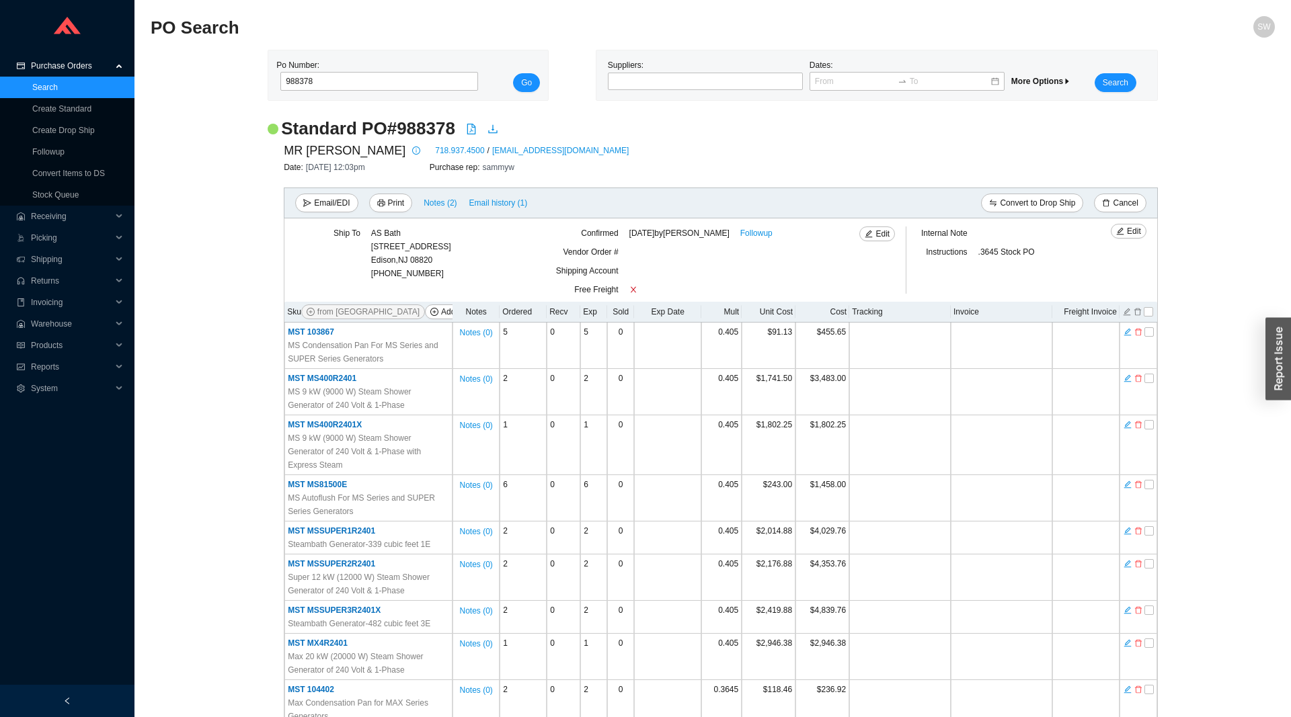
click at [729, 309] on th "Mult" at bounding box center [721, 312] width 40 height 21
click at [731, 308] on th "Mult" at bounding box center [721, 312] width 40 height 21
click at [873, 234] on icon "edit" at bounding box center [869, 234] width 8 height 8
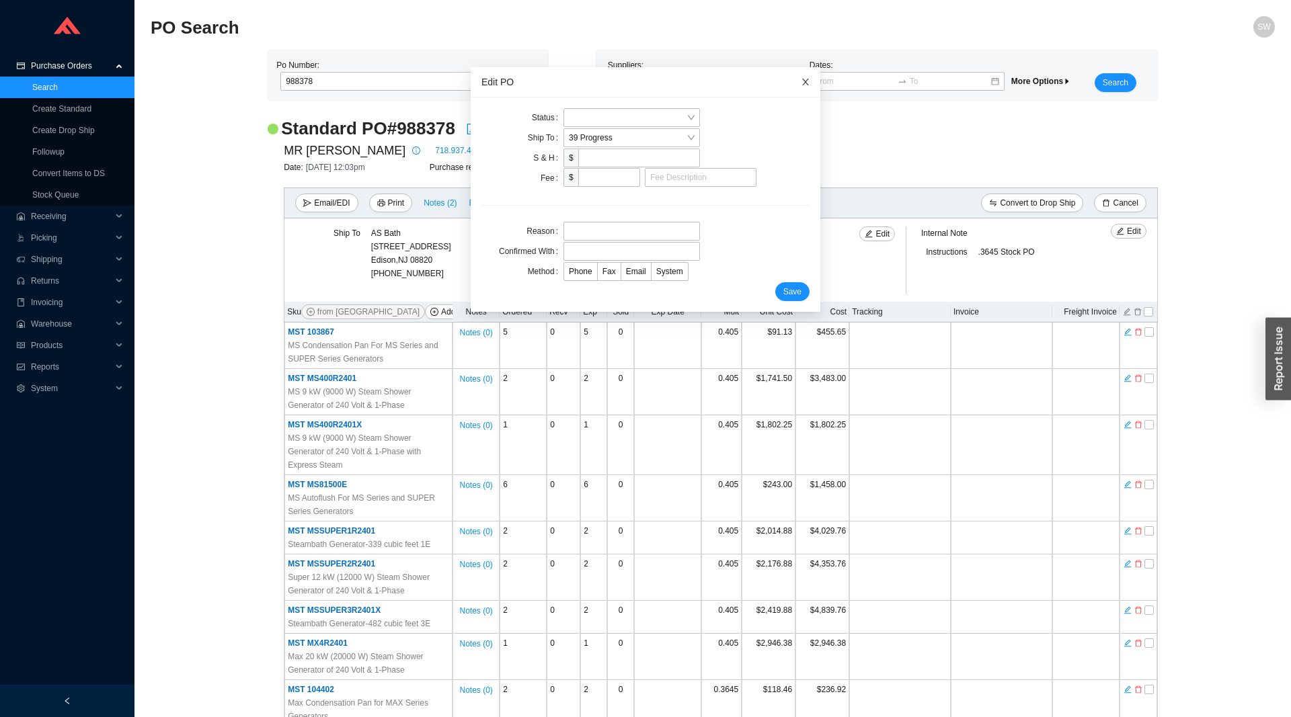
click at [805, 78] on icon "close" at bounding box center [805, 81] width 9 height 9
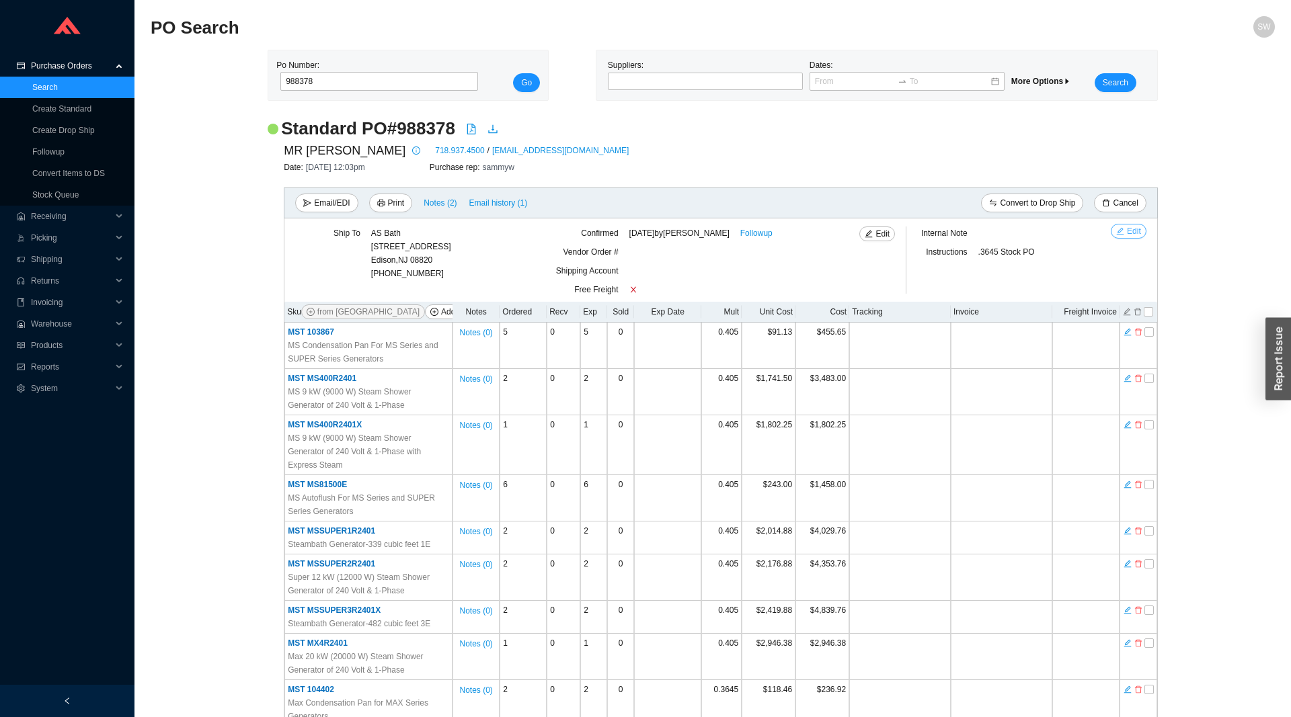
click at [1119, 237] on button "Edit" at bounding box center [1129, 231] width 36 height 15
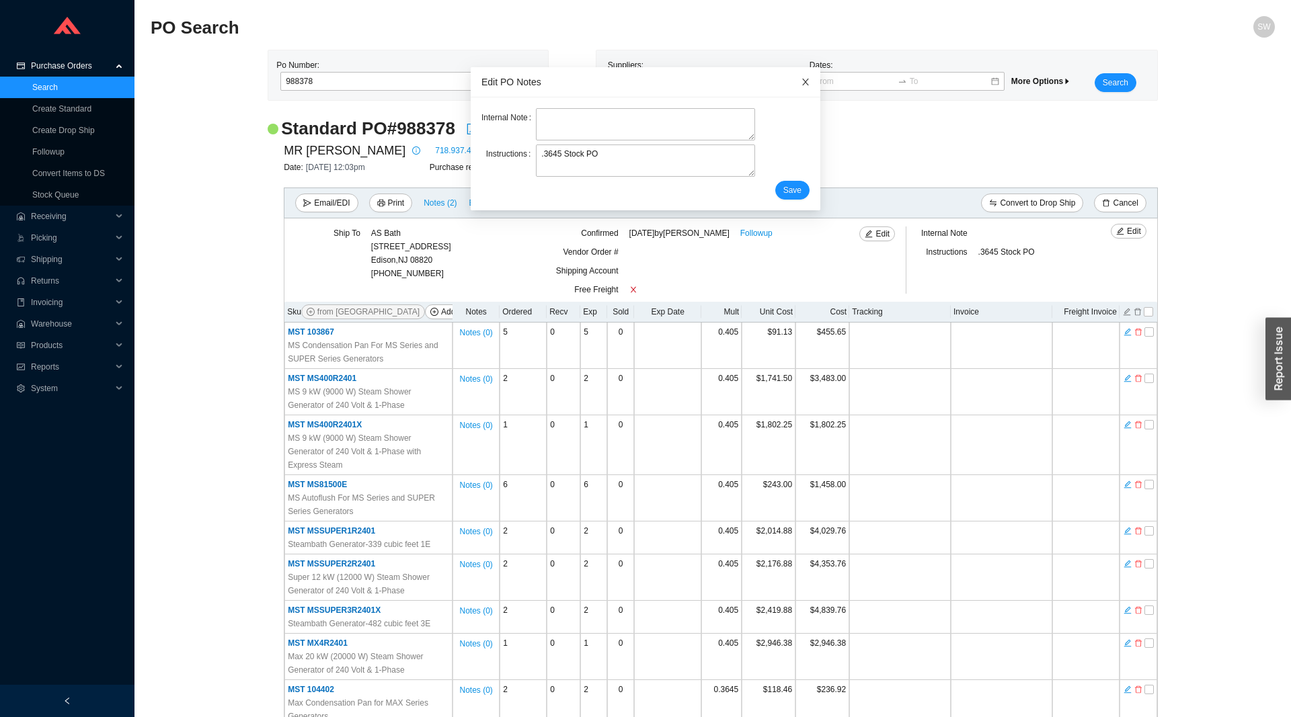
click at [807, 81] on icon "close" at bounding box center [805, 81] width 9 height 9
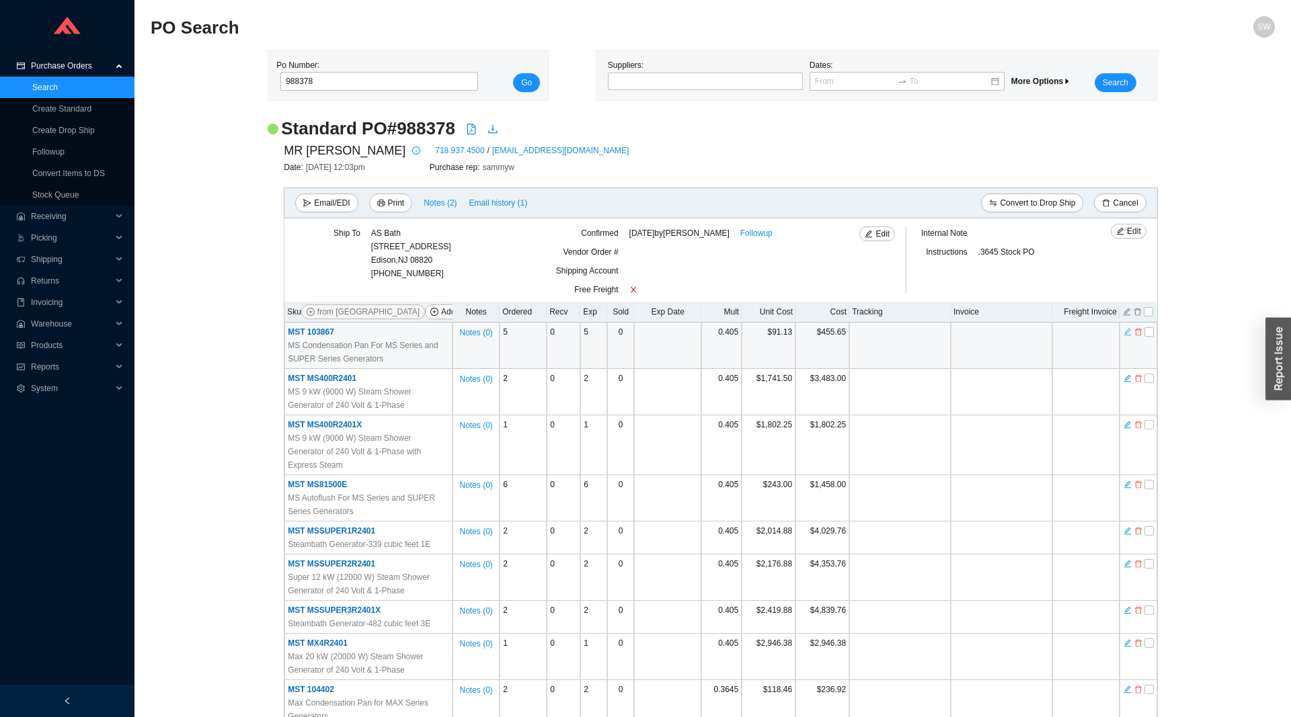
click at [1127, 332] on icon "edit" at bounding box center [1127, 331] width 8 height 9
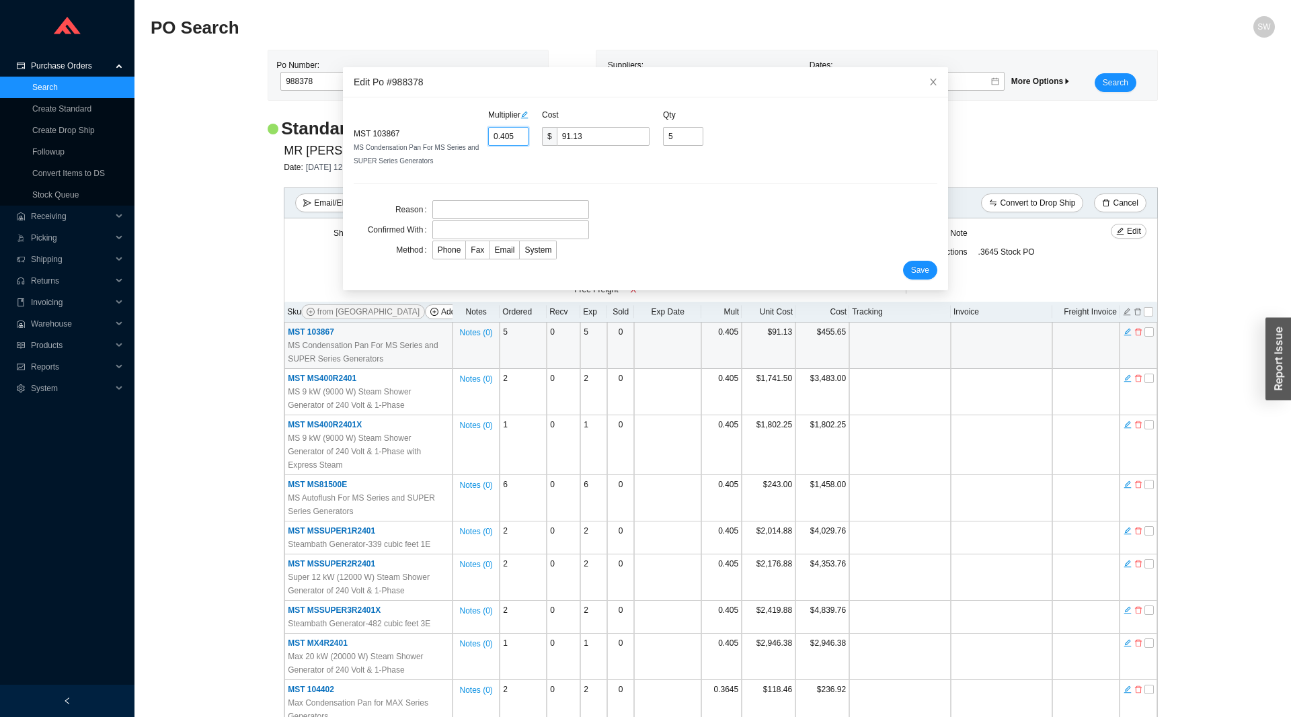
click at [505, 131] on input "0.405" at bounding box center [508, 136] width 40 height 19
type input "0.3"
type input "67.5"
type input "0.36"
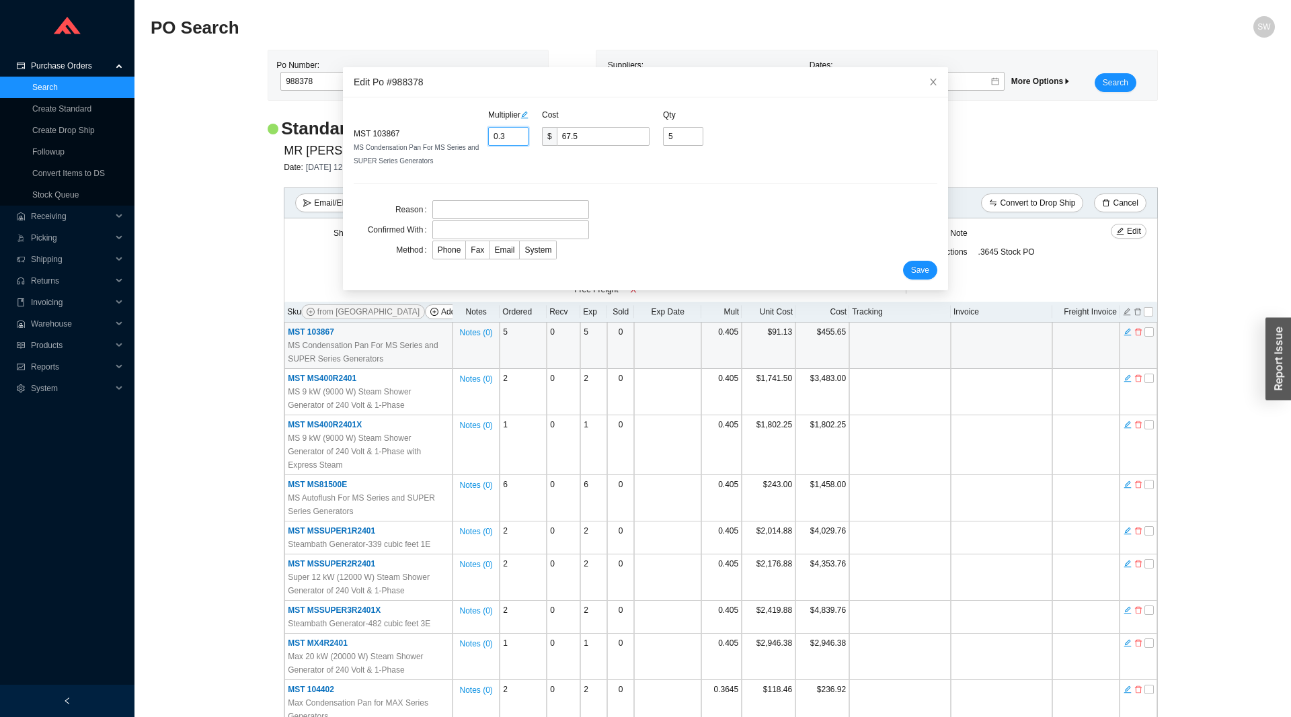
type input "81"
type input "0.364"
type input "81.9"
type input "0.3645"
type input "82.01"
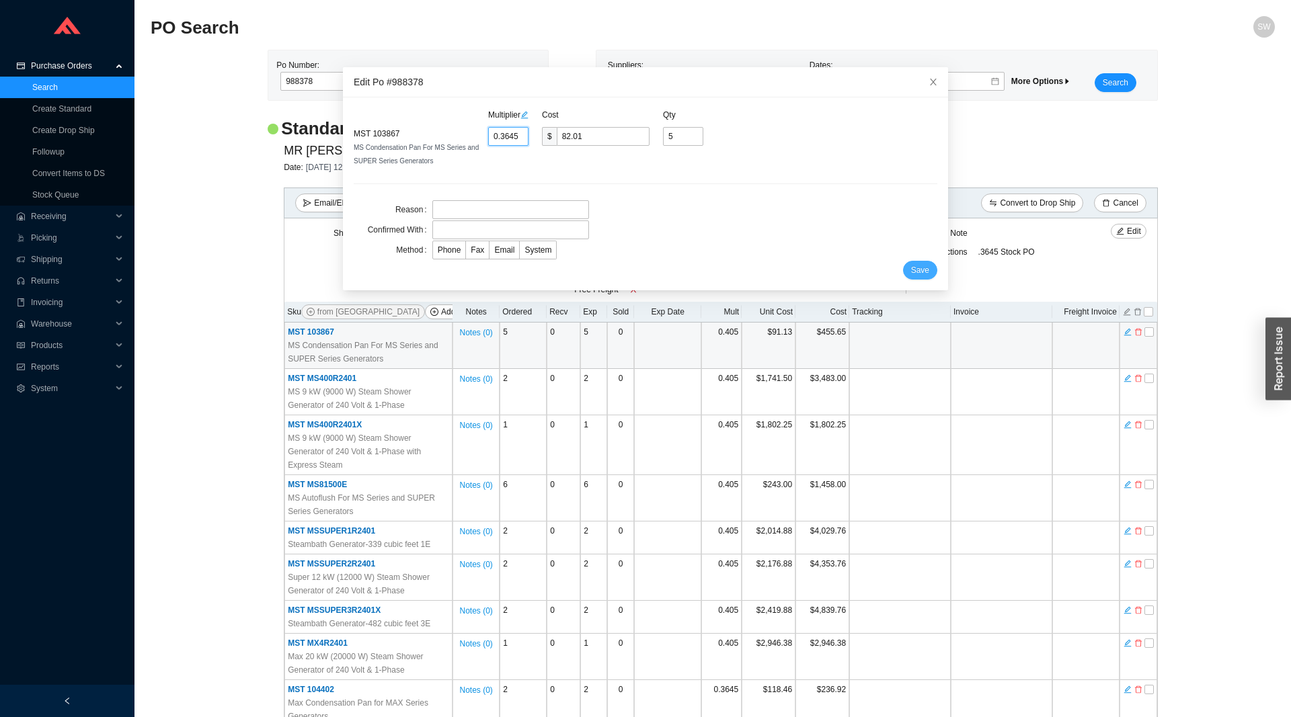
type input "0.3645"
click at [928, 279] on button "Save" at bounding box center [920, 270] width 34 height 19
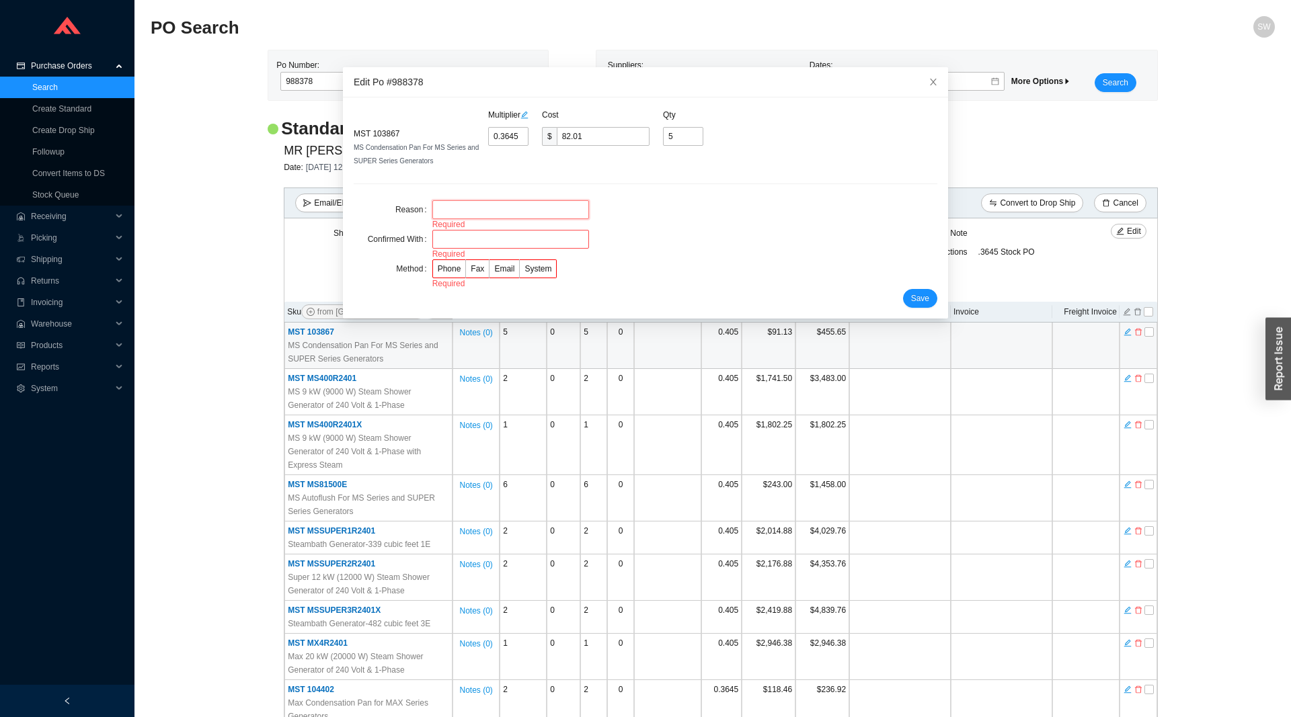
click at [466, 216] on input "text" at bounding box center [510, 209] width 157 height 19
click at [465, 215] on input "text" at bounding box center [510, 209] width 157 height 19
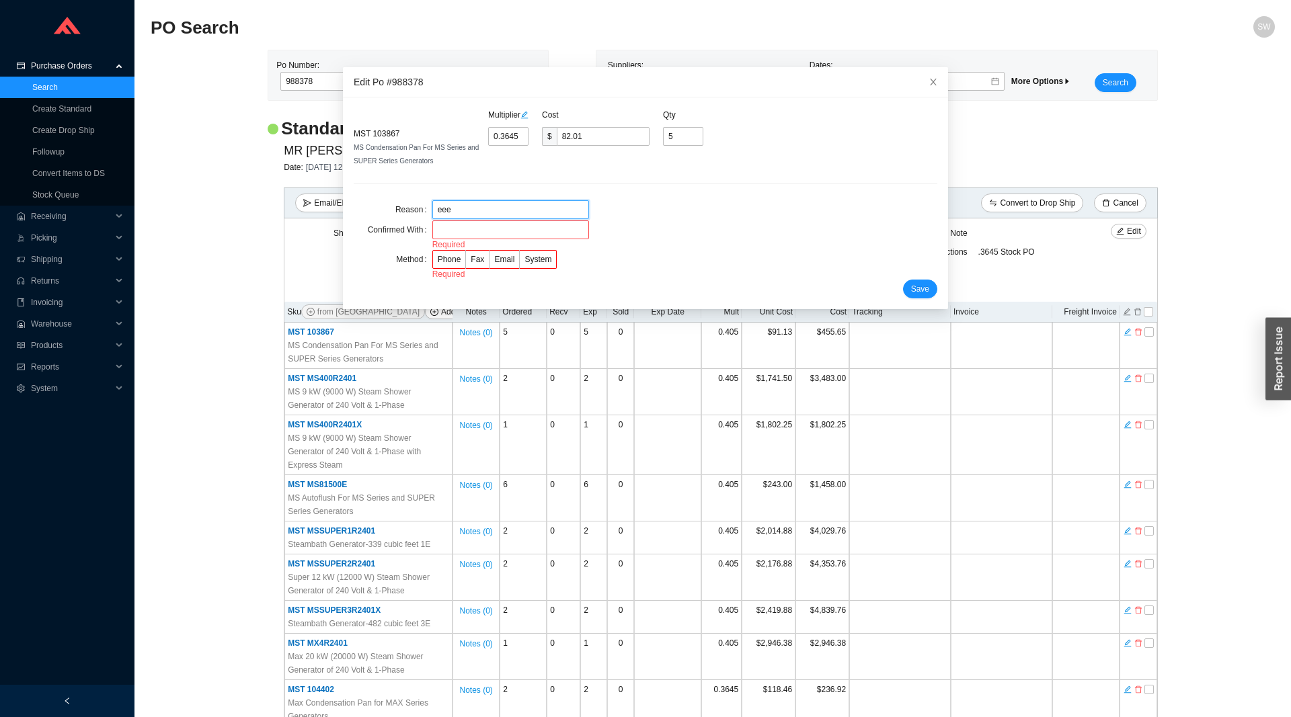
type input "eee"
click at [463, 231] on input "text" at bounding box center [510, 230] width 157 height 19
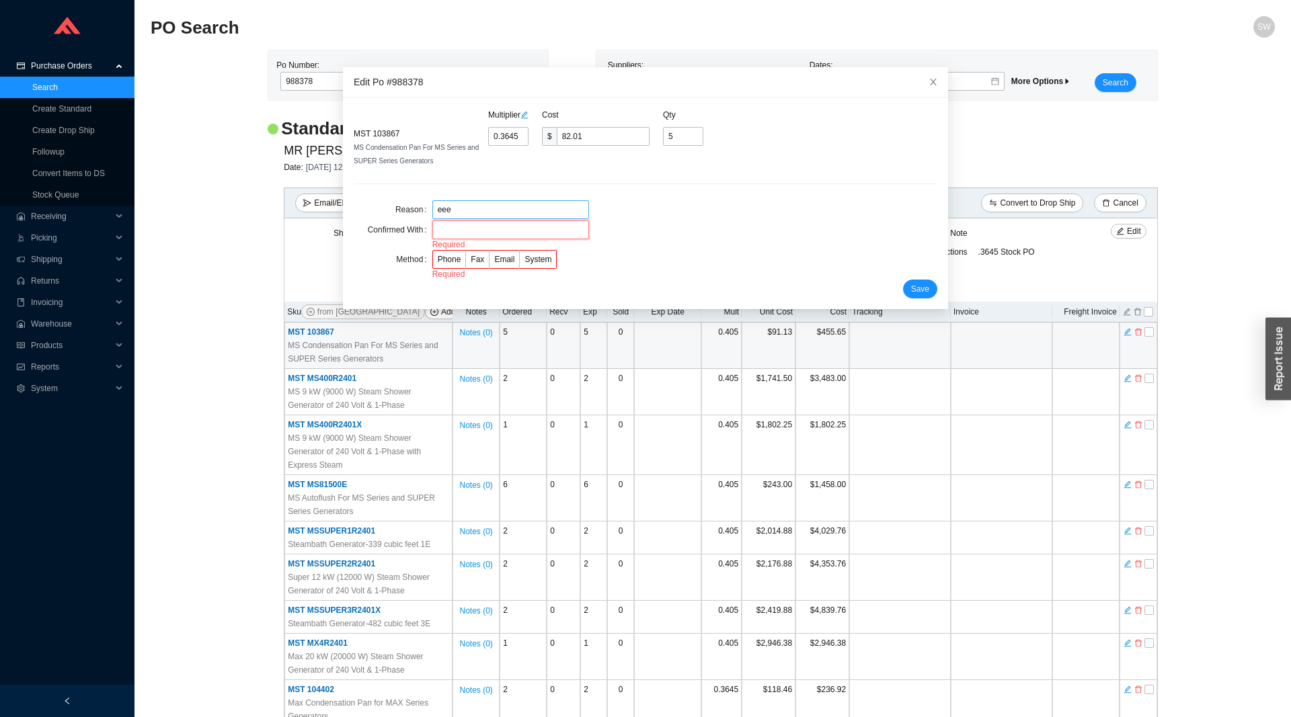
click at [463, 231] on input "text" at bounding box center [510, 230] width 157 height 19
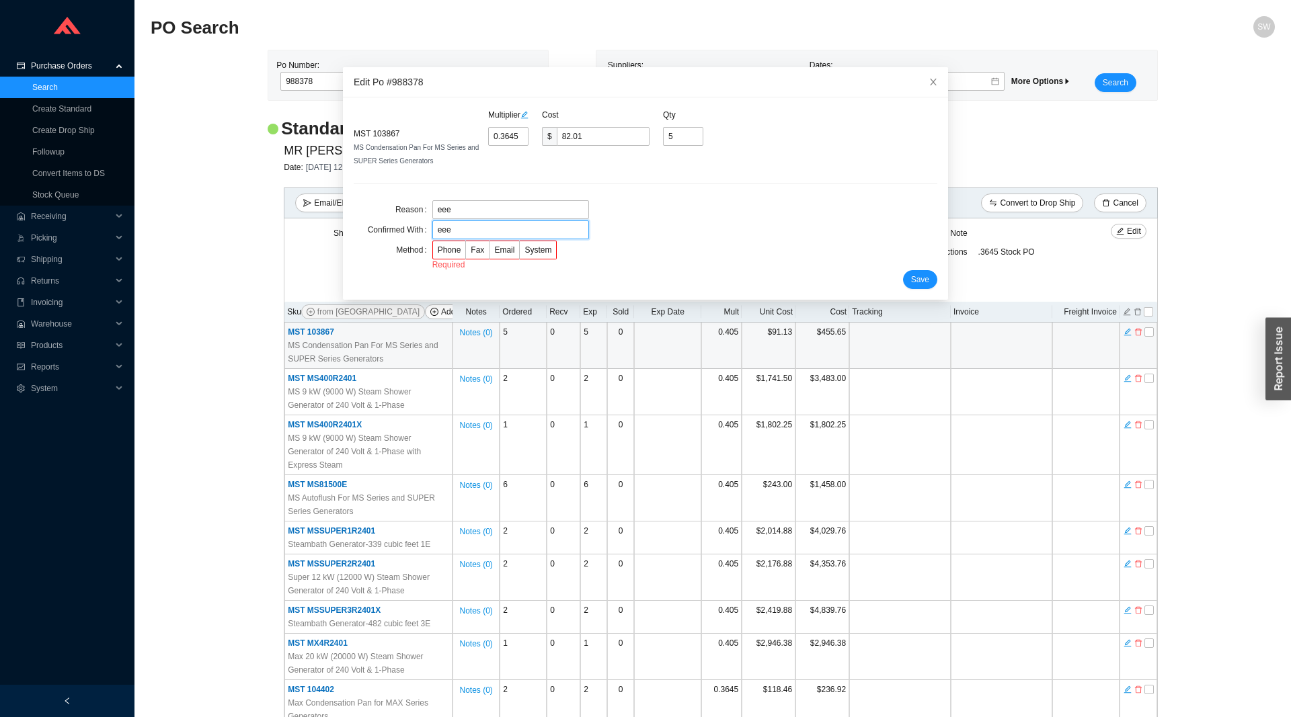
type input "eee"
click at [442, 260] on div "Required" at bounding box center [510, 264] width 157 height 13
click at [454, 245] on span "Phone" at bounding box center [450, 249] width 24 height 9
click at [433, 253] on input "Phone" at bounding box center [433, 253] width 0 height 0
click at [929, 276] on button "Save" at bounding box center [920, 270] width 34 height 19
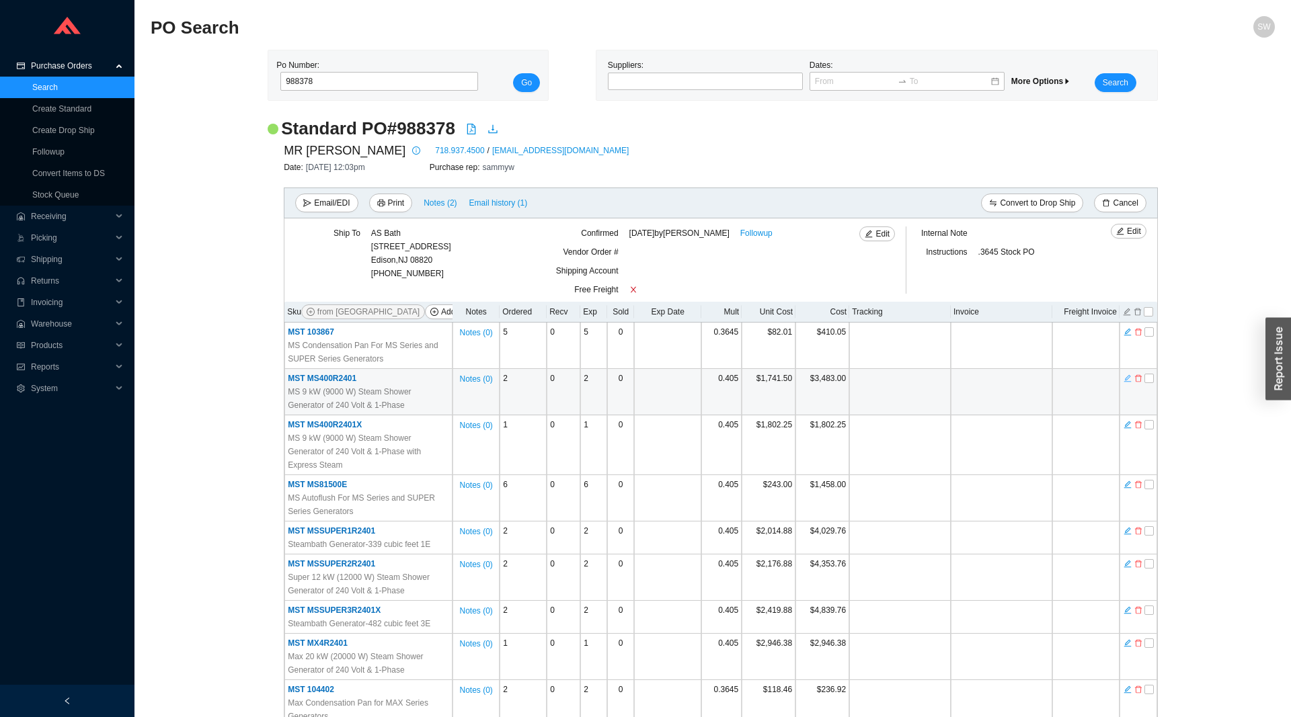
click at [1129, 382] on icon "edit" at bounding box center [1127, 378] width 8 height 9
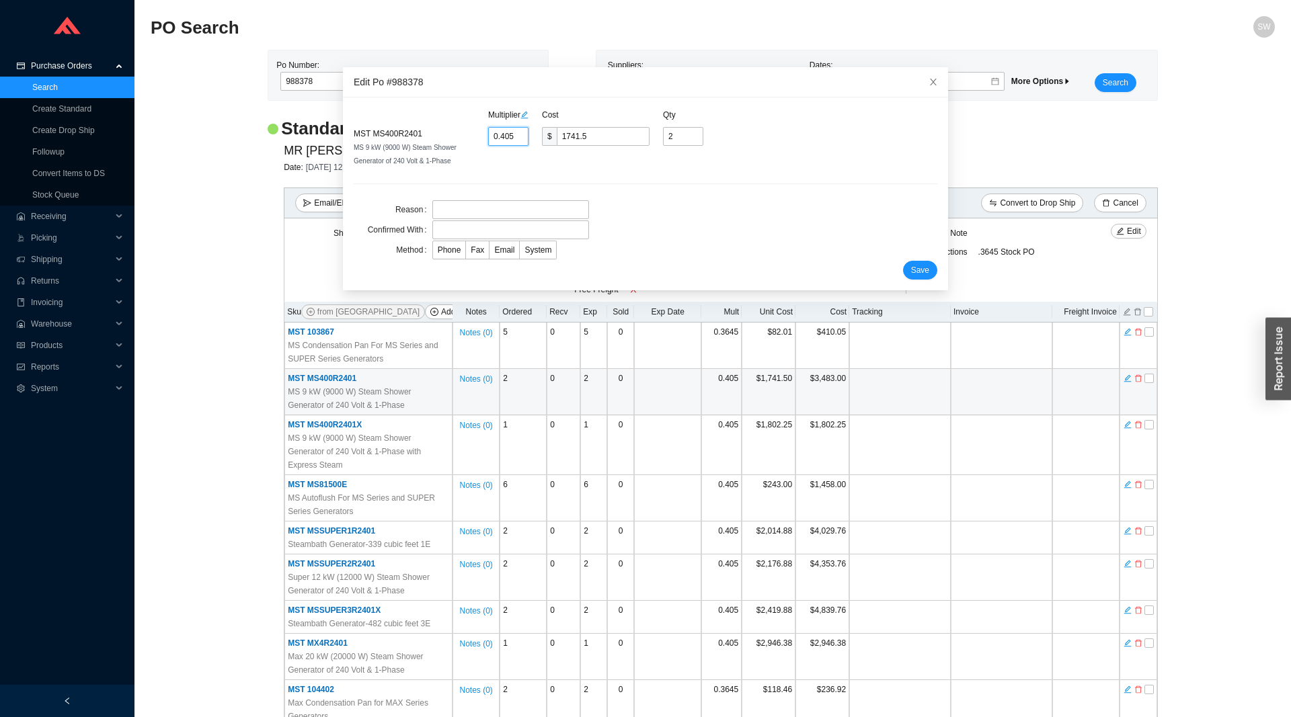
click at [508, 138] on input "0.405" at bounding box center [508, 136] width 40 height 19
type input "0.3"
type input "1290"
type input "0.36"
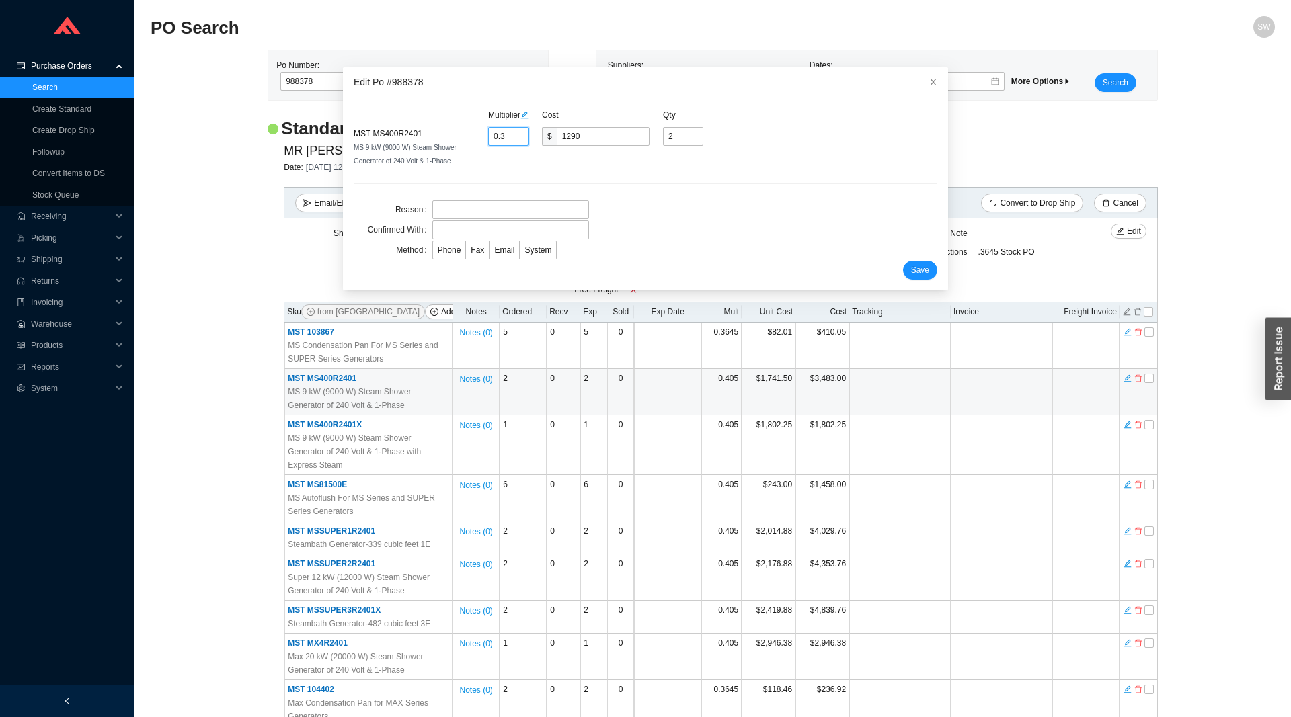
type input "1548"
type input "0.364"
type input "1565.2"
type input "0.3645"
type input "1567.35"
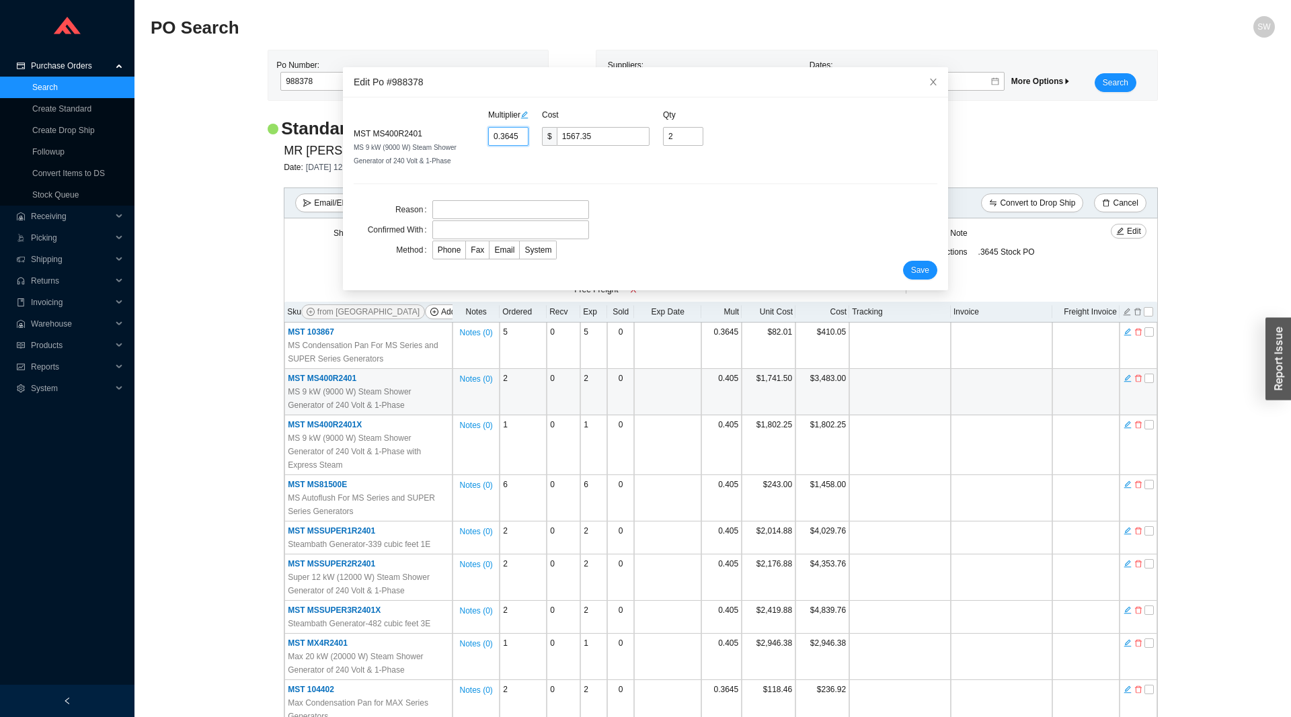
type input "0.3645"
click at [473, 200] on form "Multiplier Cost Qty MST MS400R2401 MS 9 kW (9000 W) Steam Shower Generator of 2…" at bounding box center [646, 193] width 584 height 171
click at [471, 201] on input "text" at bounding box center [510, 209] width 157 height 19
click at [469, 206] on input "text" at bounding box center [510, 209] width 157 height 19
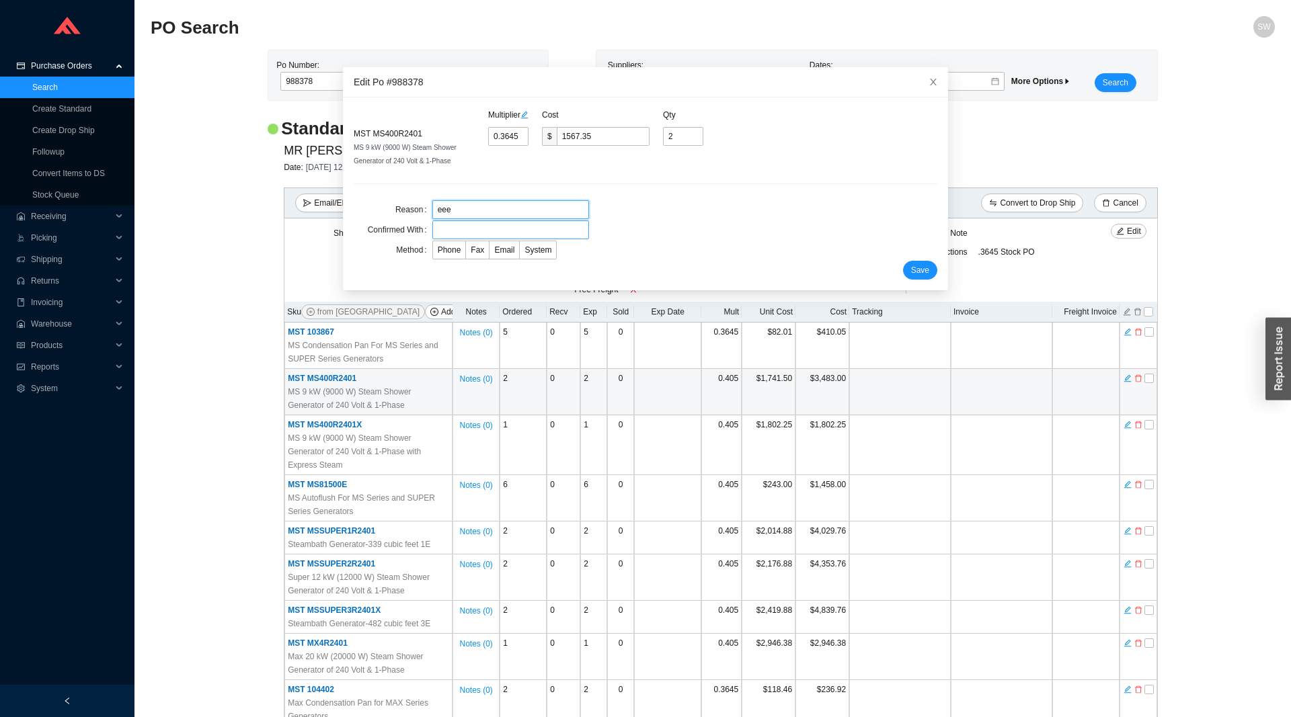
type input "eee"
click at [463, 229] on input "text" at bounding box center [510, 230] width 157 height 19
type input "eee"
drag, startPoint x: 448, startPoint y: 255, endPoint x: 459, endPoint y: 254, distance: 10.8
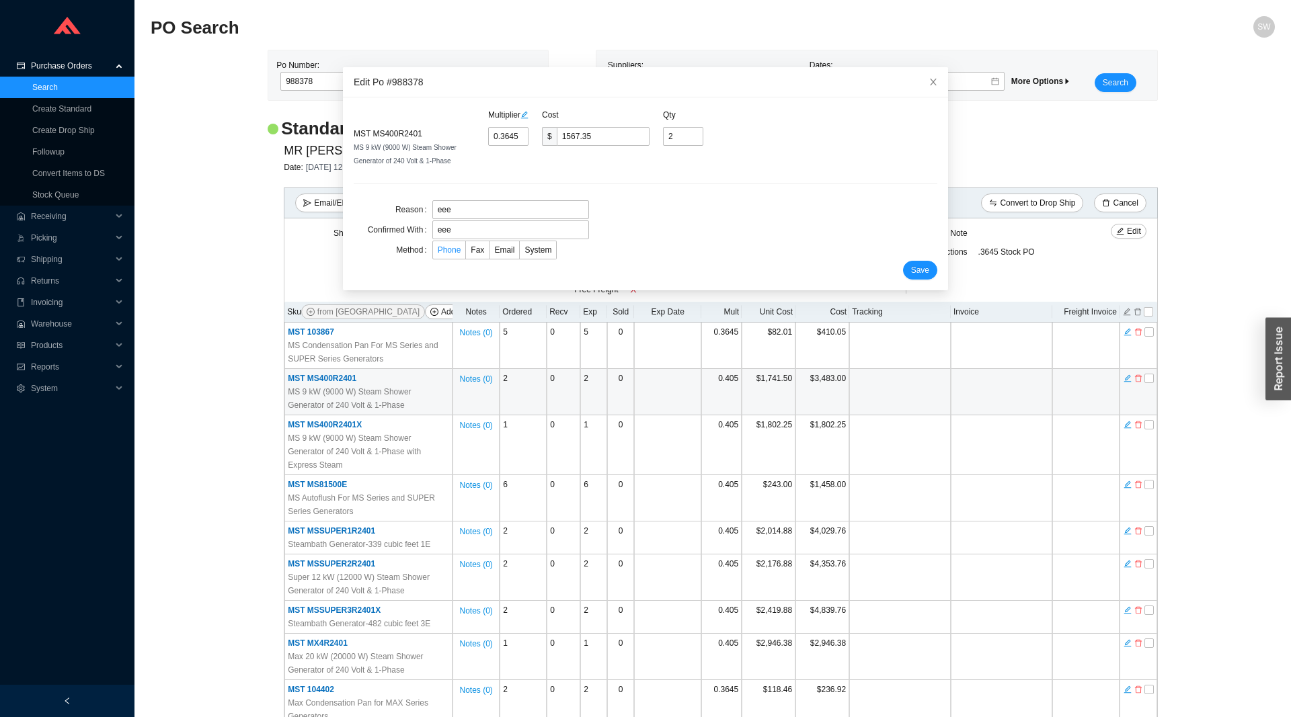
click at [448, 255] on label "Phone" at bounding box center [449, 250] width 34 height 19
click at [433, 253] on input "Phone" at bounding box center [433, 253] width 0 height 0
click at [920, 278] on button "Save" at bounding box center [920, 270] width 34 height 19
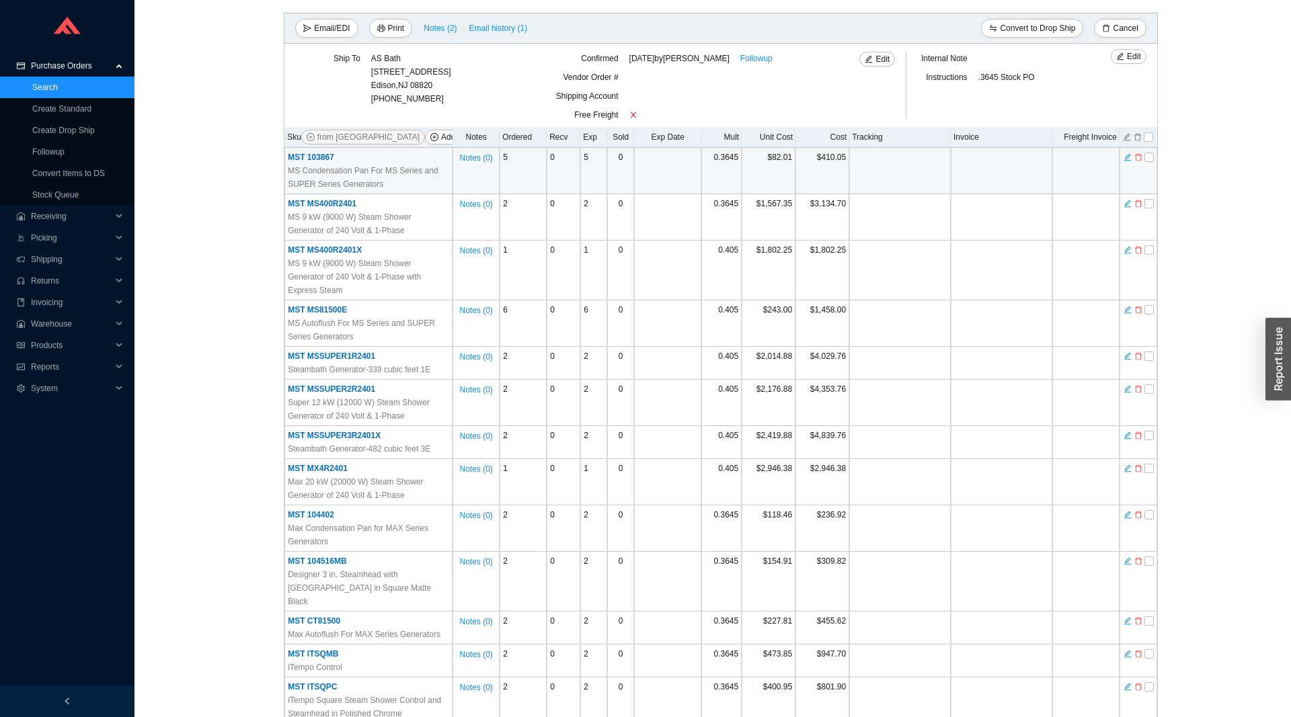
scroll to position [206, 0]
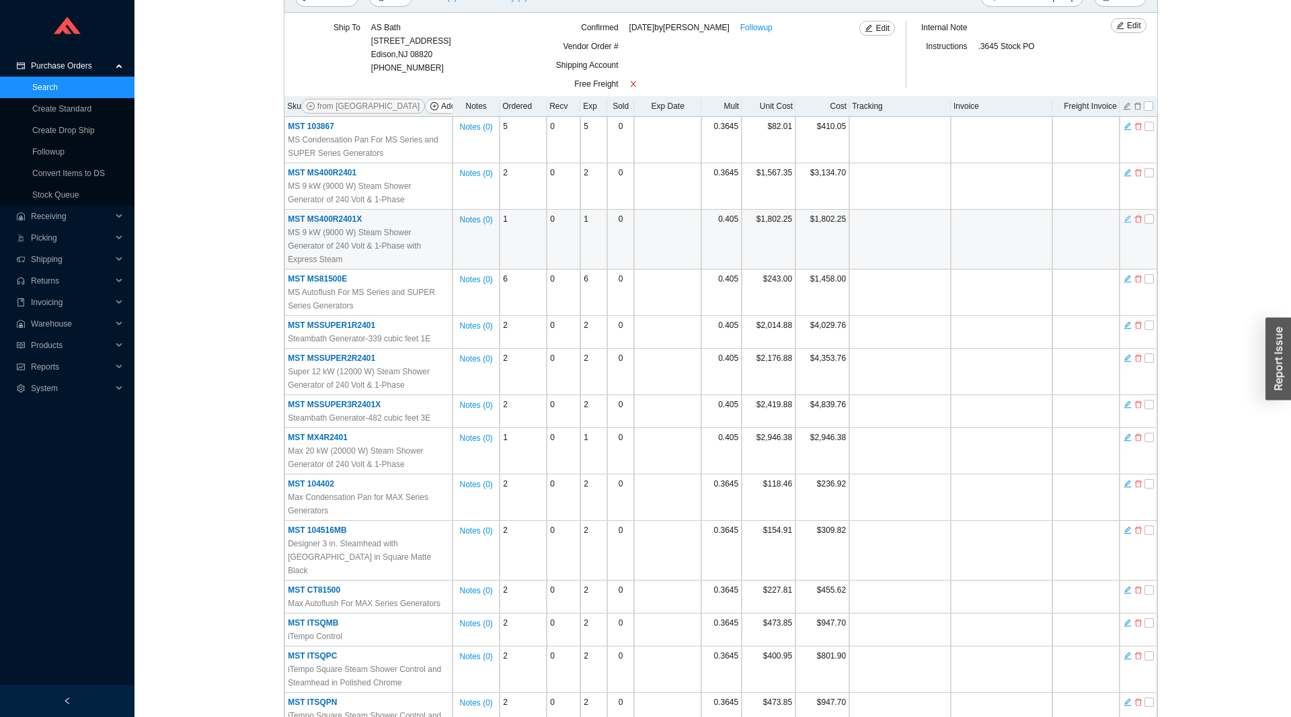
click at [1125, 220] on icon "edit" at bounding box center [1126, 219] width 7 height 7
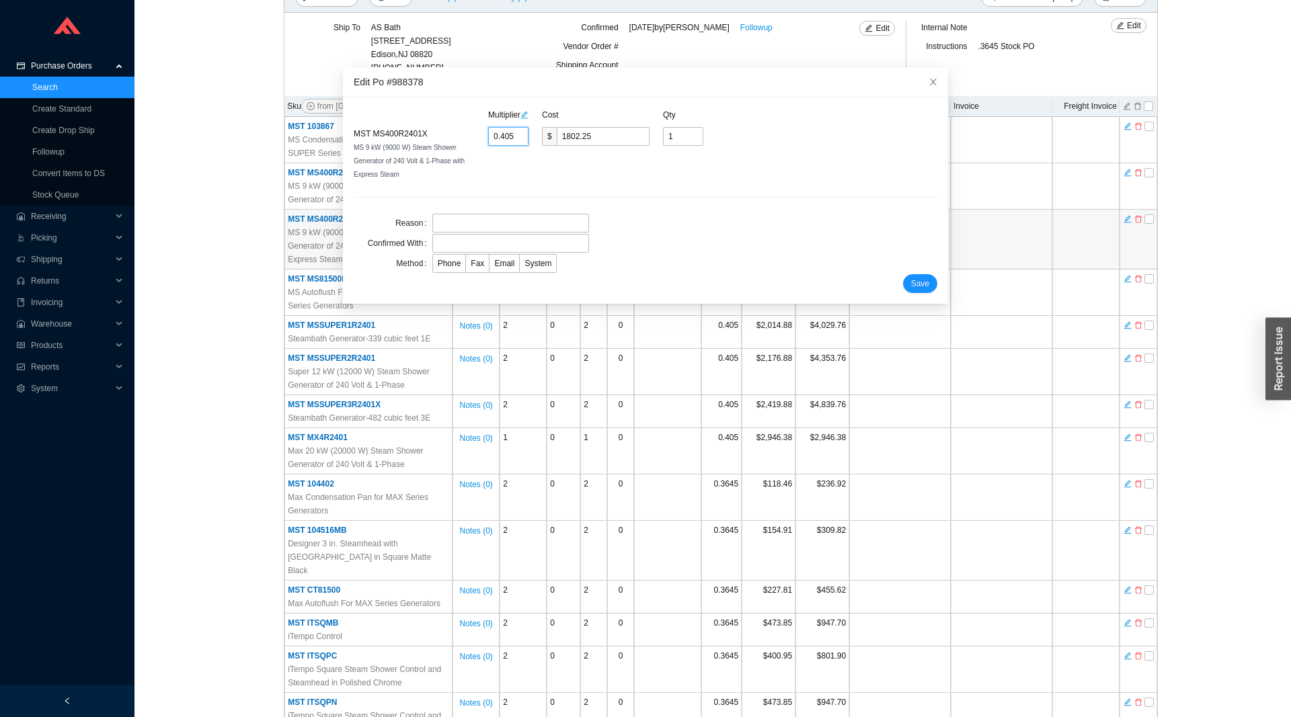
click at [502, 138] on input "0.405" at bounding box center [508, 136] width 40 height 19
type input "0.3"
type input "1335"
type input "0.36"
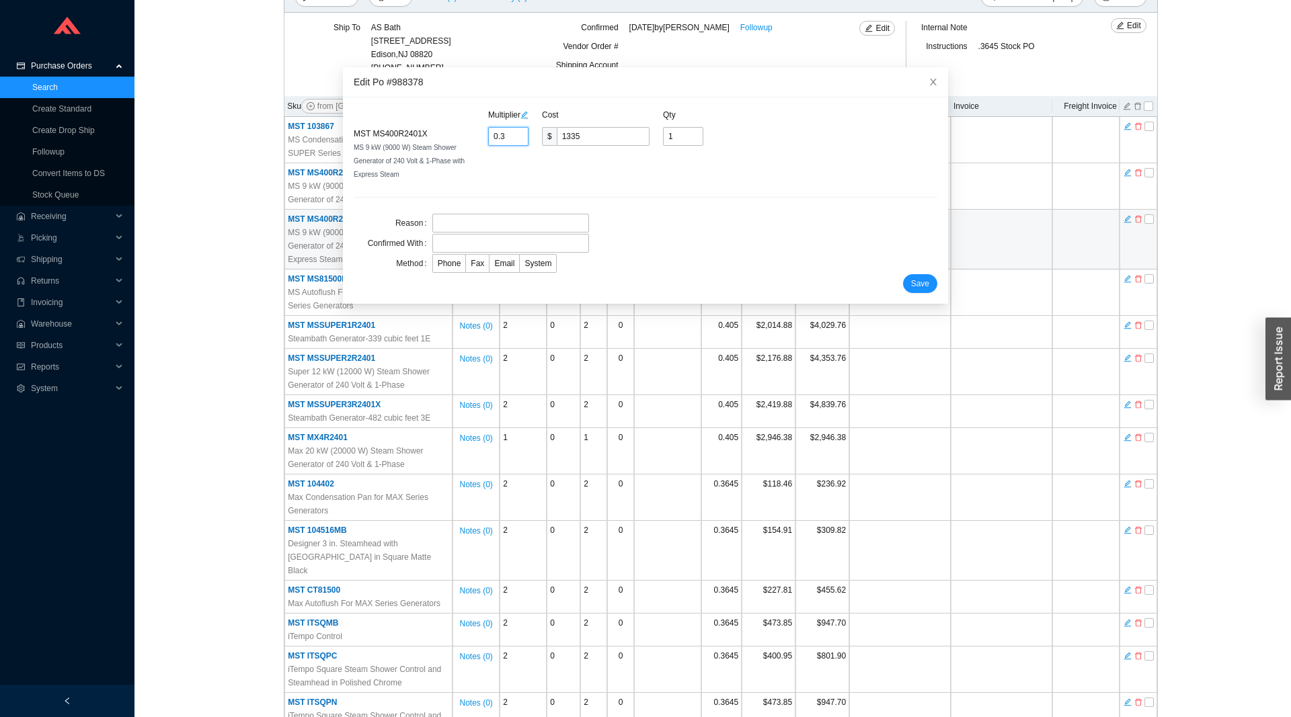
type input "1602"
type input "0.364"
type input "1619.8"
type input "0.3645"
type input "1622.03"
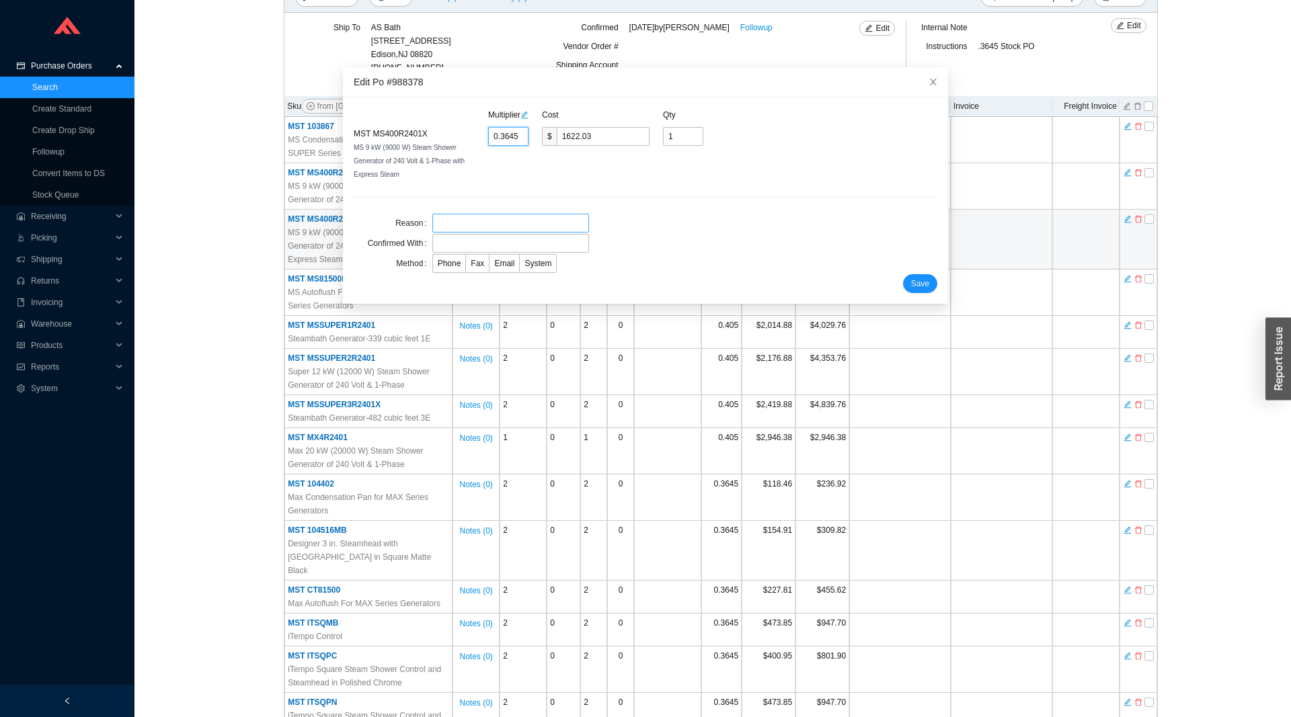
type input "0.3645"
click at [499, 214] on input "text" at bounding box center [510, 223] width 157 height 19
type input "eee"
click at [491, 234] on input "text" at bounding box center [510, 243] width 157 height 19
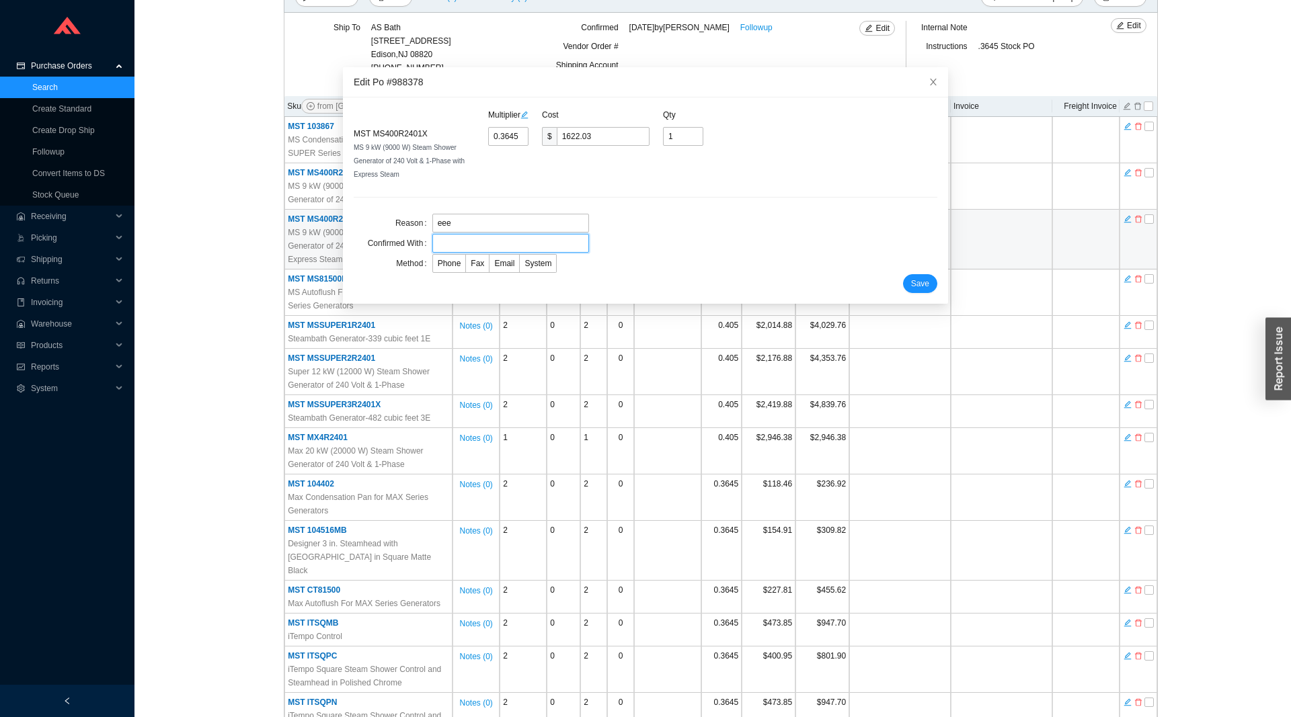
click at [491, 234] on input "text" at bounding box center [510, 243] width 157 height 19
type input "eee"
click at [452, 259] on span "Phone" at bounding box center [450, 263] width 24 height 9
click at [433, 266] on input "Phone" at bounding box center [433, 266] width 0 height 0
click at [920, 277] on span "Save" at bounding box center [920, 283] width 18 height 13
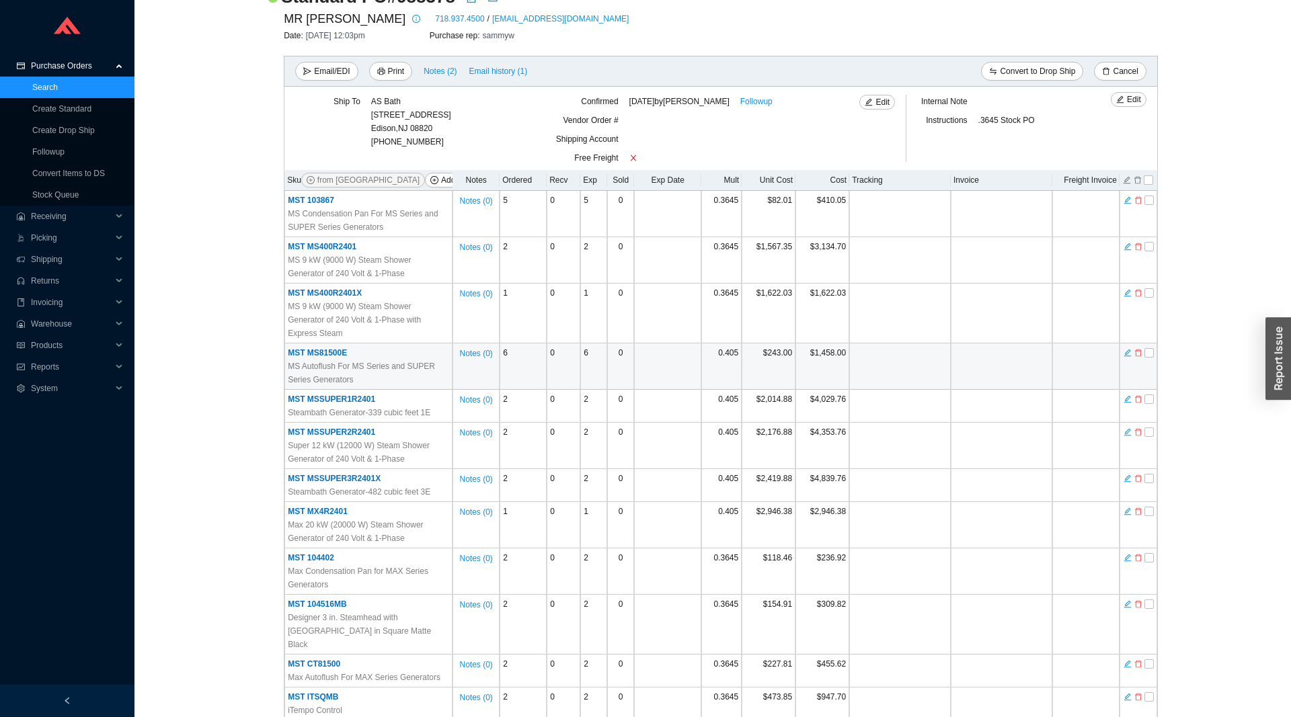
scroll to position [137, 0]
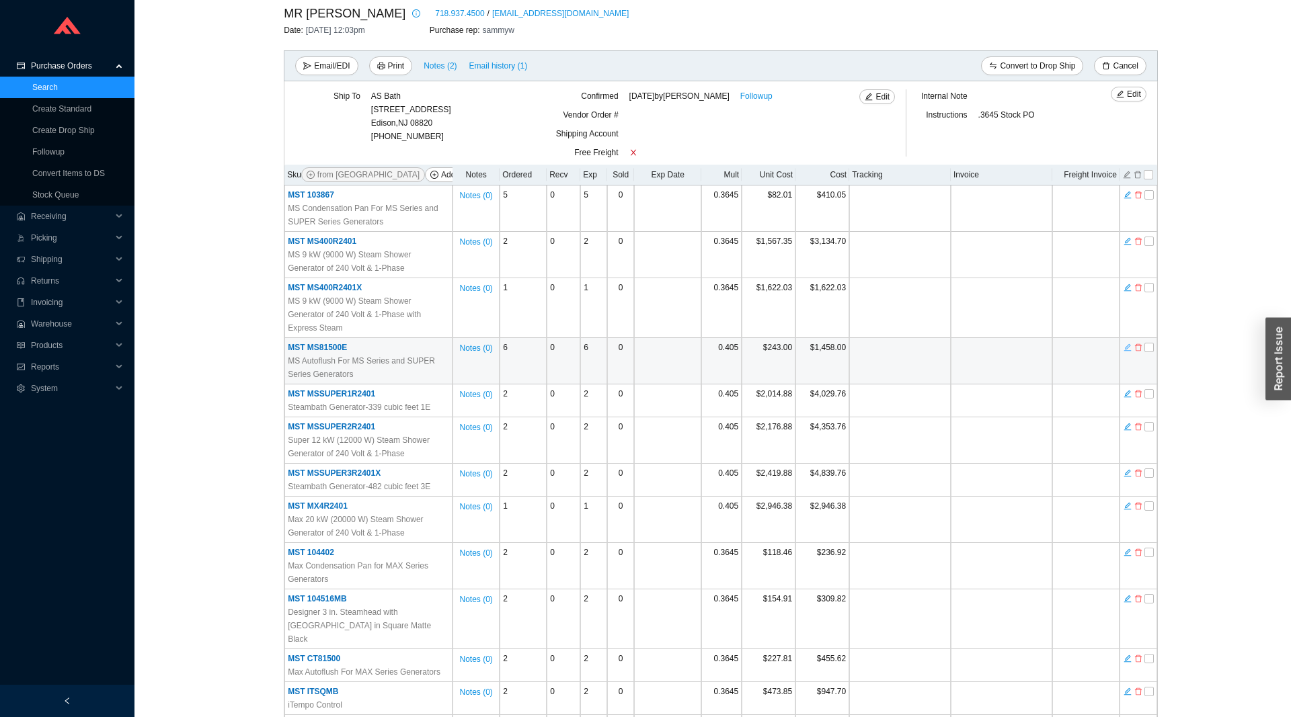
click at [1127, 343] on icon "edit" at bounding box center [1127, 347] width 8 height 9
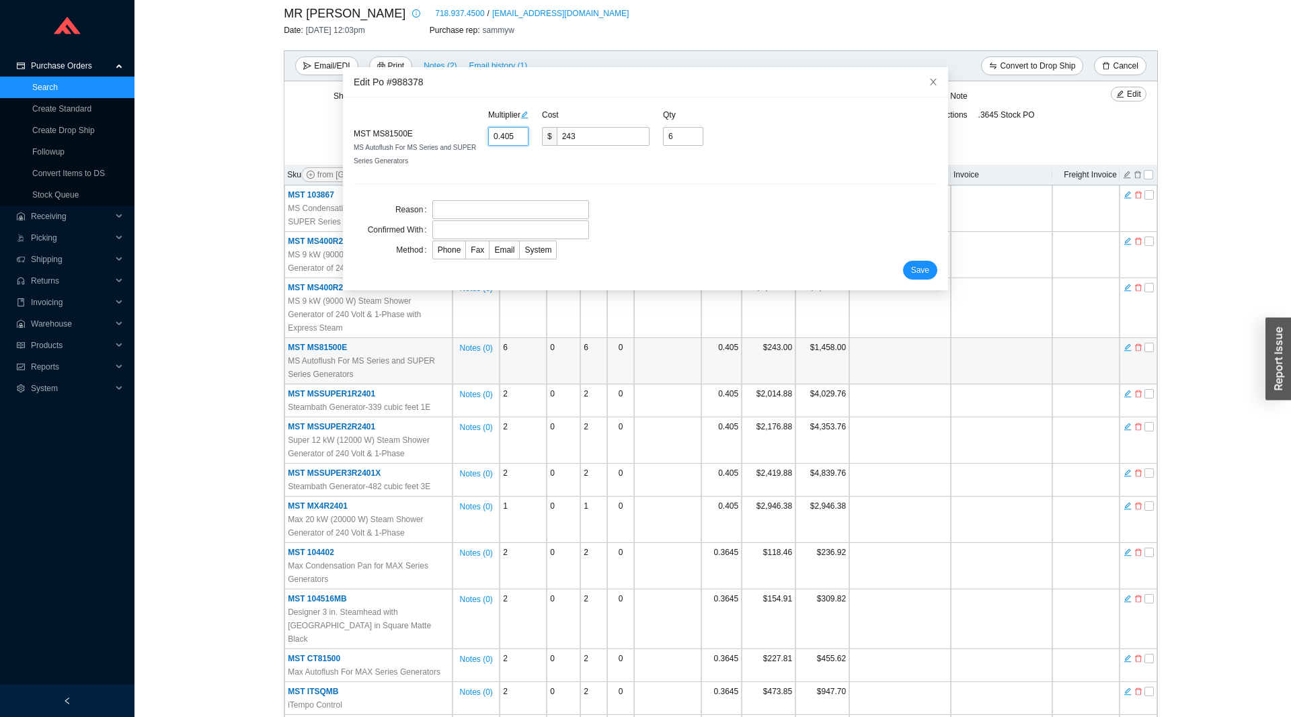
click at [506, 134] on input "0.405" at bounding box center [508, 136] width 40 height 19
type input "0.3"
type input "180"
type input "0.36"
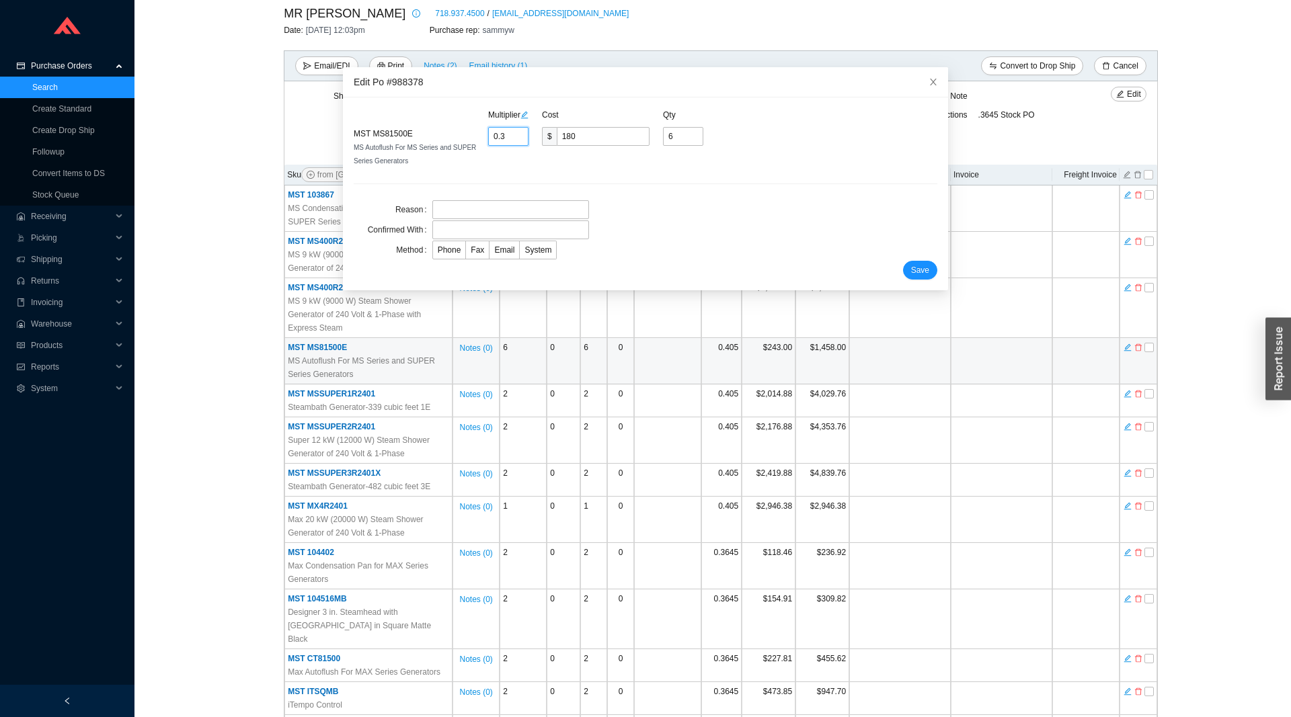
type input "216"
type input "0.364"
type input "218.4"
type input "0.3645"
type input "218.7"
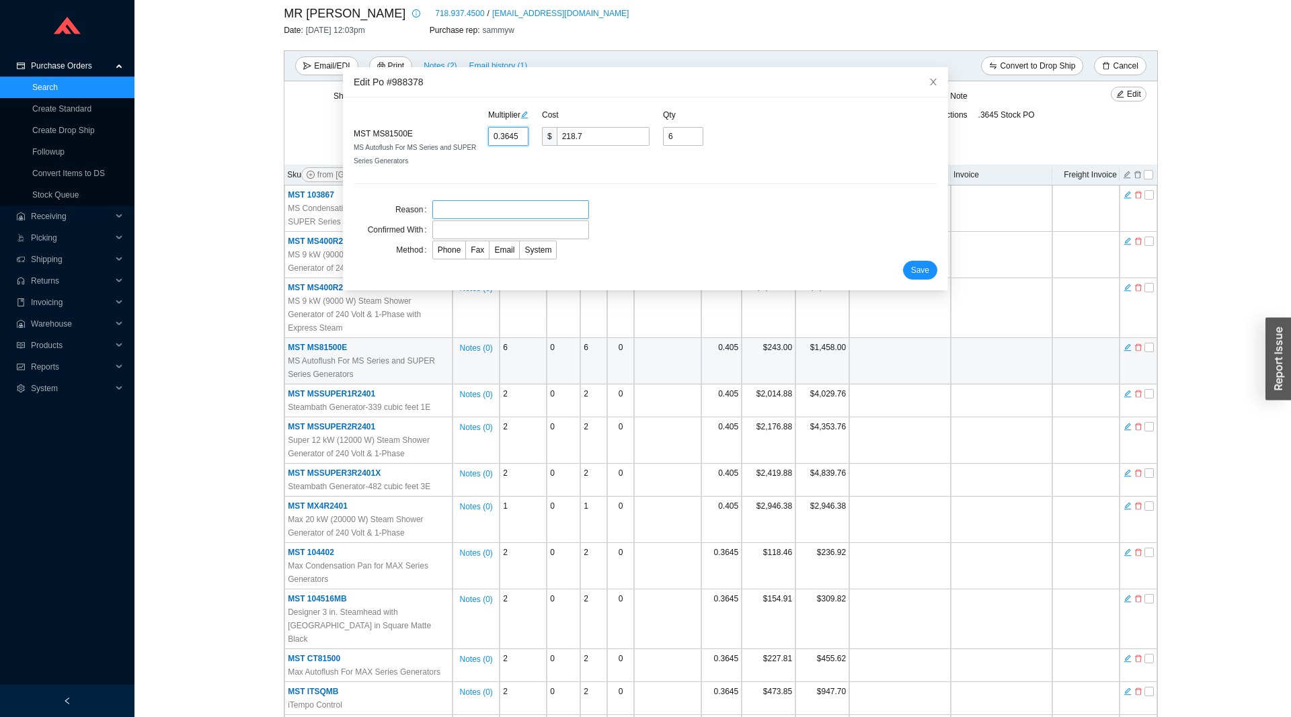
type input "0.3645"
click at [449, 203] on input "text" at bounding box center [510, 209] width 157 height 19
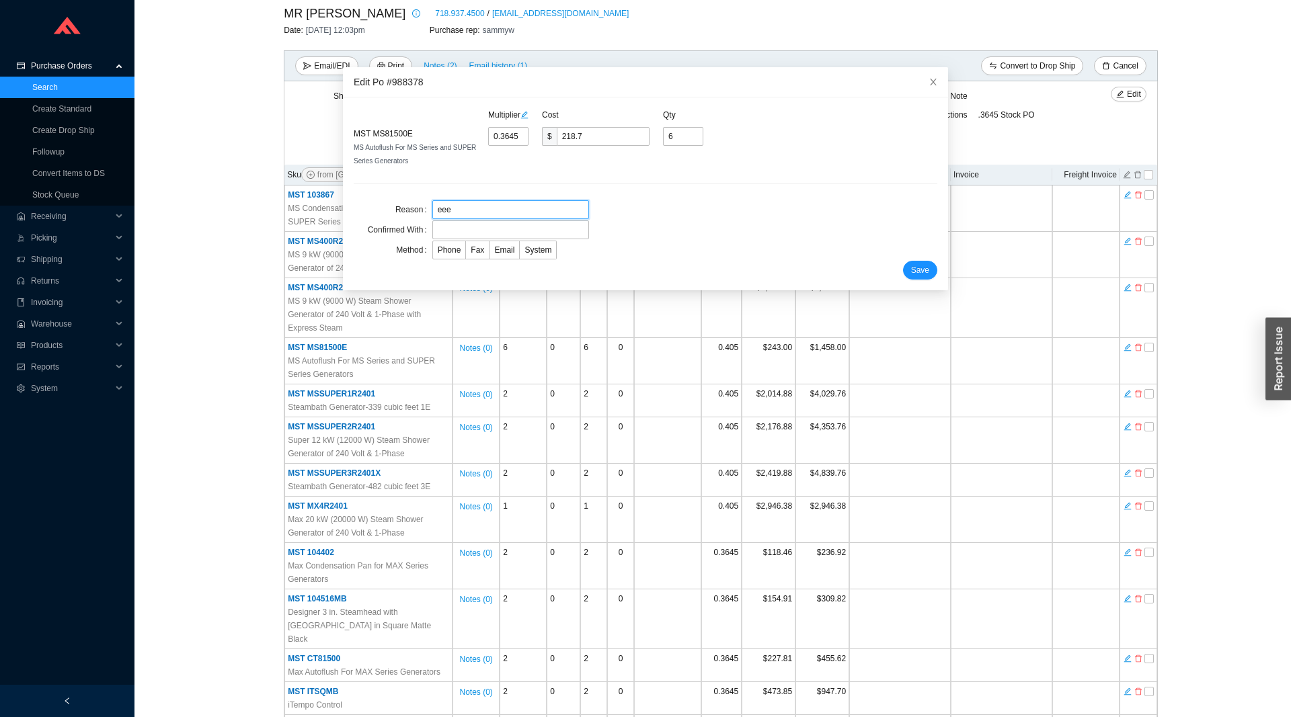
type input "eee"
click at [450, 227] on input "text" at bounding box center [510, 230] width 157 height 19
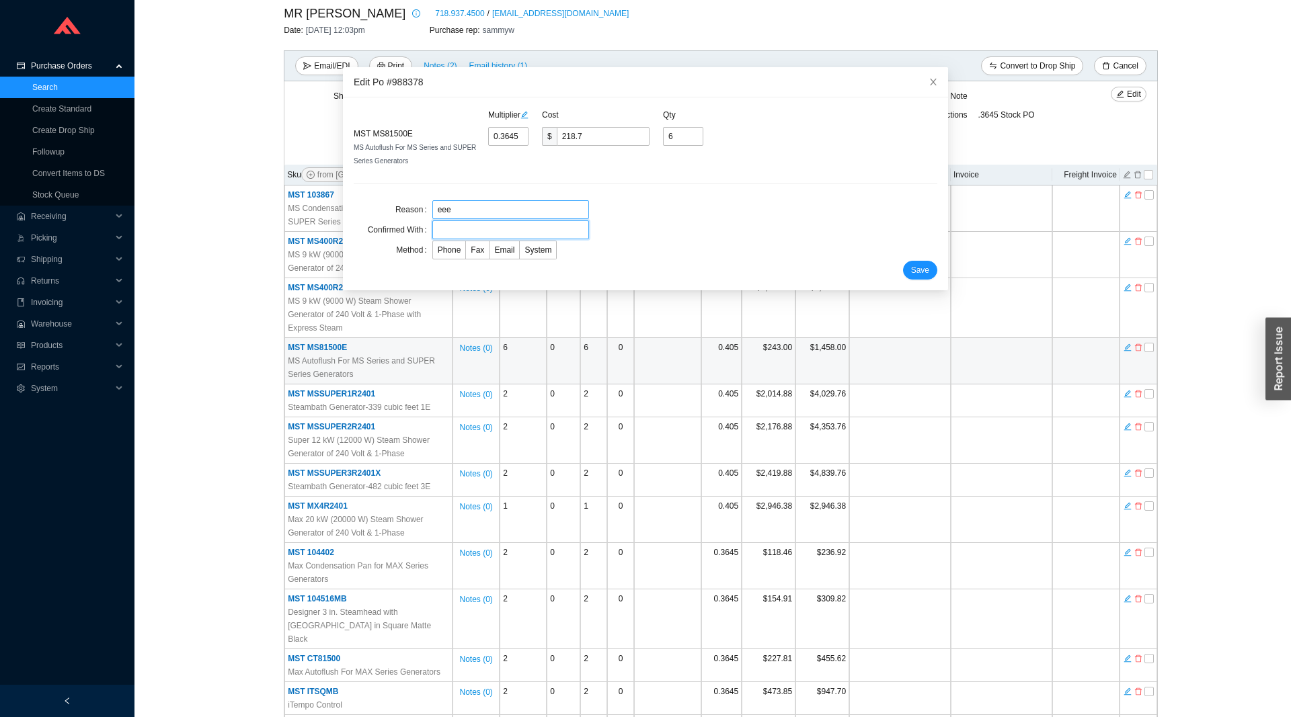
click at [450, 227] on input "text" at bounding box center [510, 230] width 157 height 19
type input "eee"
click at [442, 252] on span "Phone" at bounding box center [450, 249] width 24 height 9
click at [433, 253] on input "Phone" at bounding box center [433, 253] width 0 height 0
click at [922, 274] on span "Save" at bounding box center [920, 270] width 18 height 13
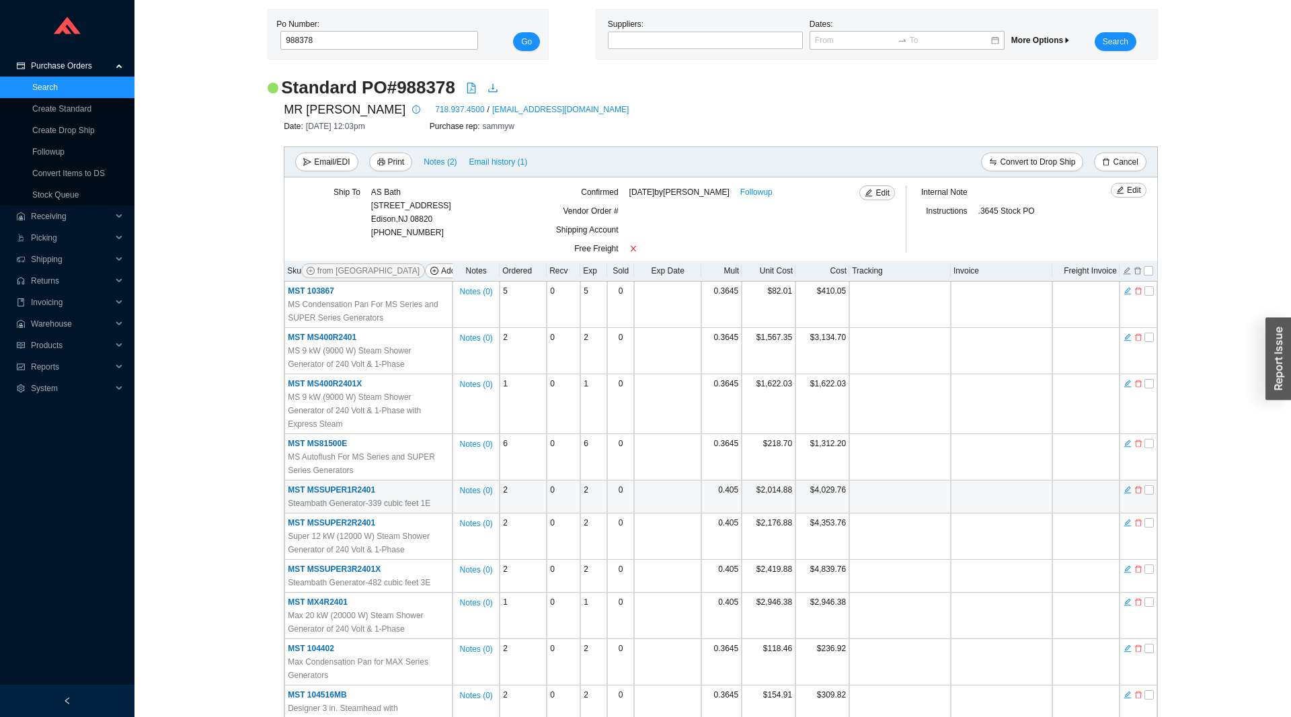
scroll to position [69, 0]
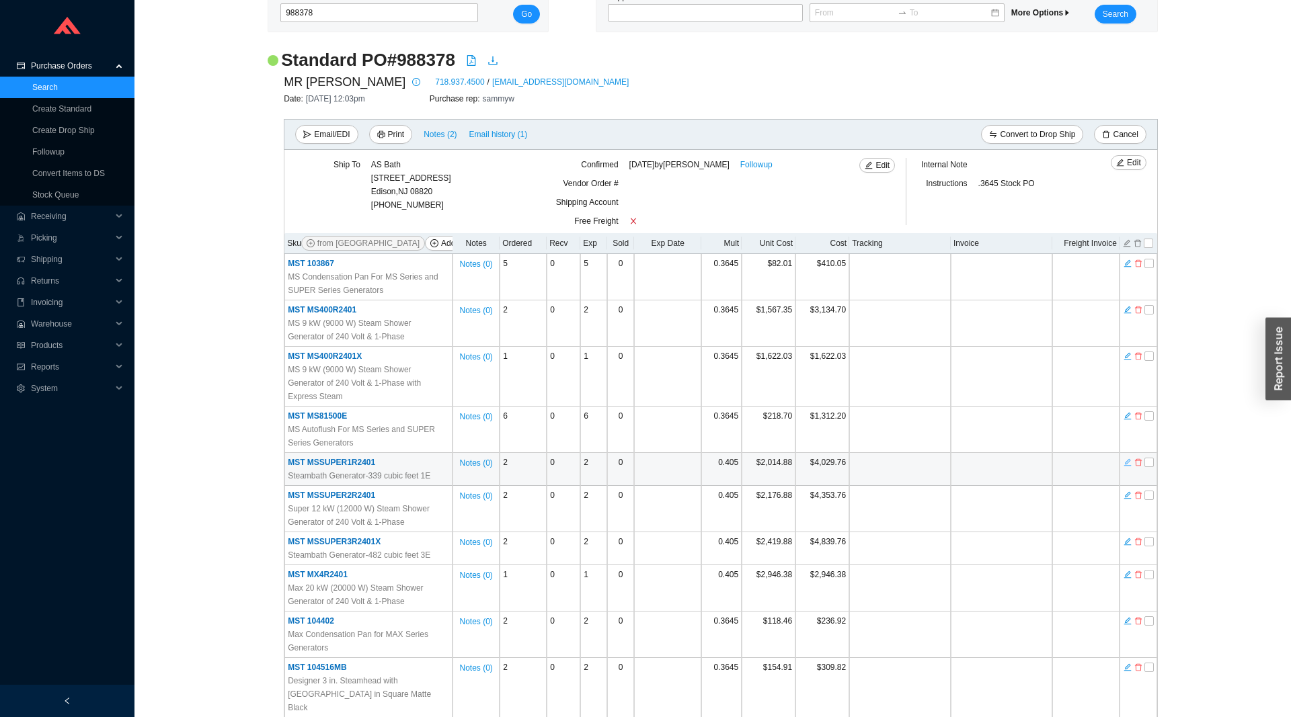
click at [1127, 458] on icon "edit" at bounding box center [1127, 462] width 8 height 9
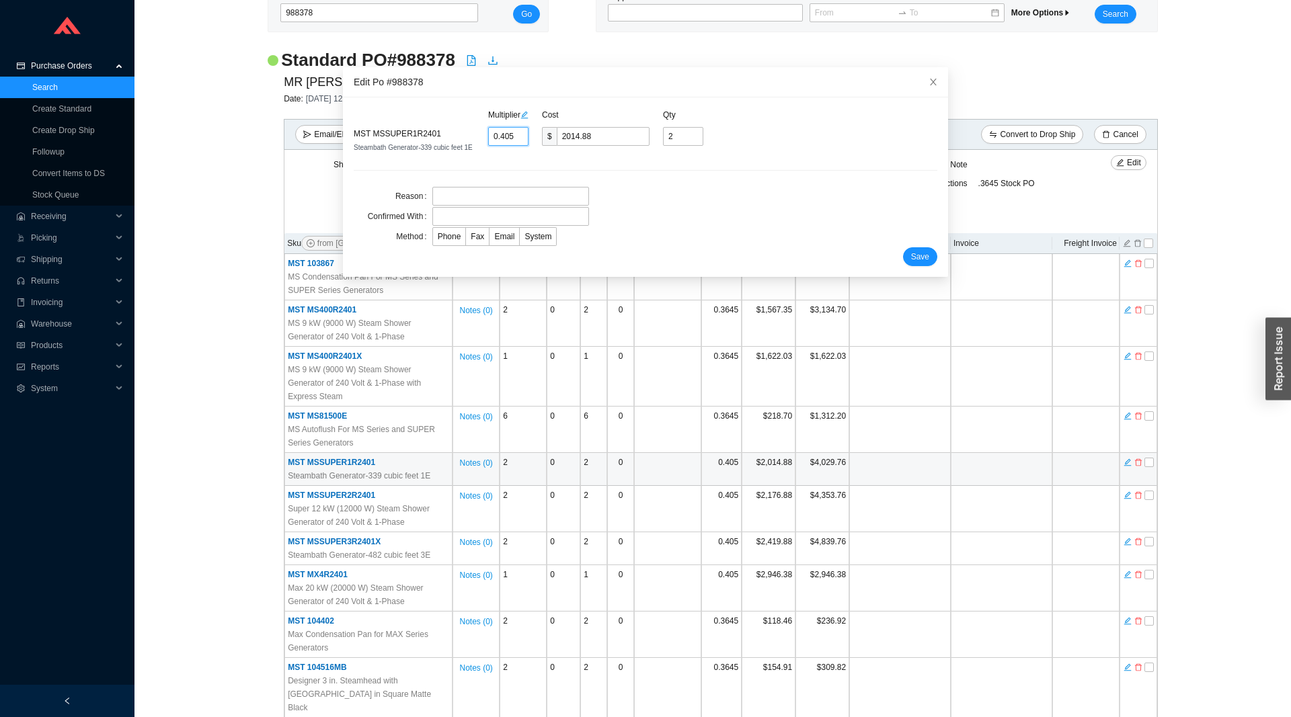
click at [512, 135] on input "0.405" at bounding box center [508, 136] width 40 height 19
type input "0.3"
type input "1492.5"
type input "0.36"
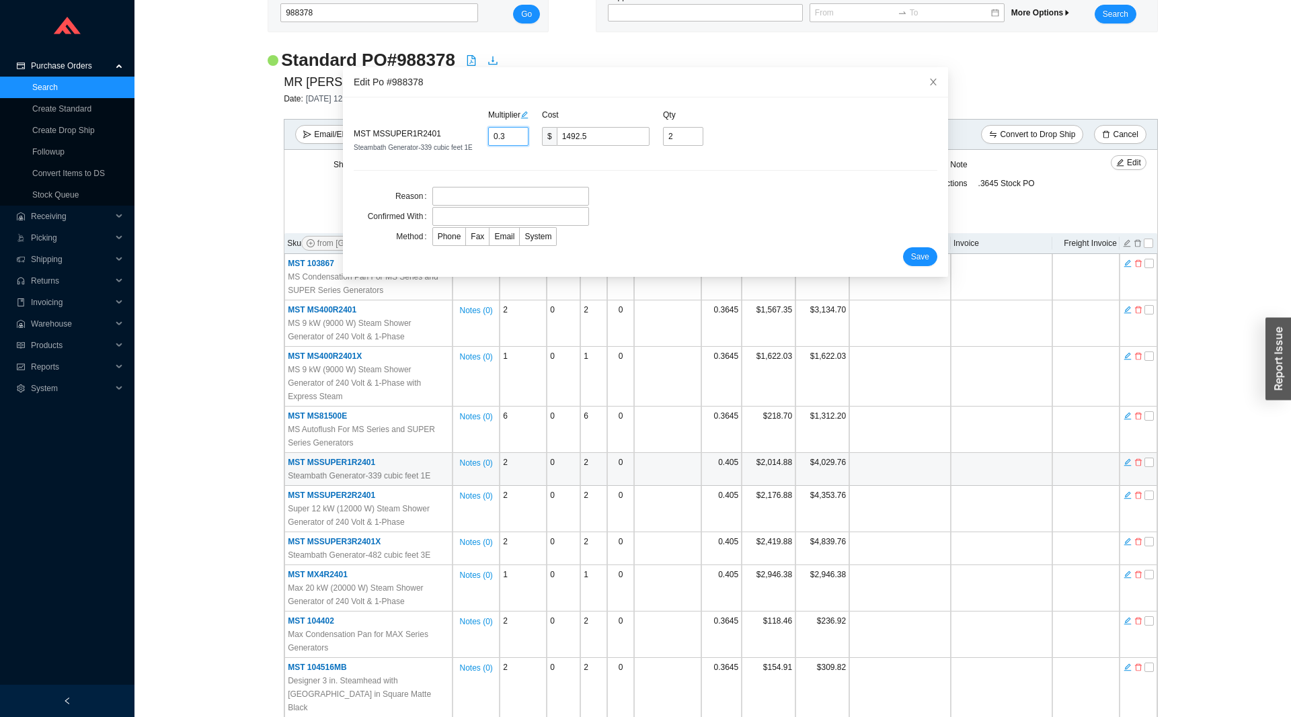
type input "1791"
type input "0.364"
type input "1810.9"
type input "0.3645"
type input "1813.39"
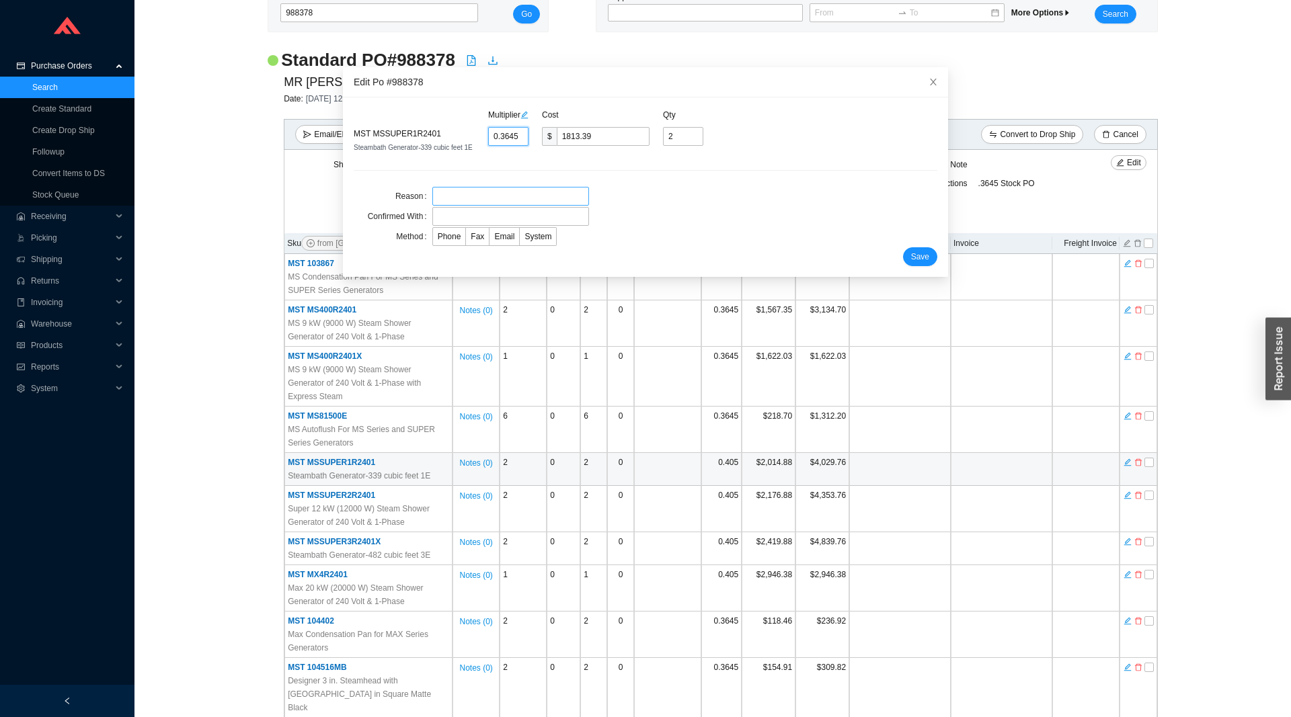
type input "0.3645"
click at [491, 193] on input "text" at bounding box center [510, 196] width 157 height 19
type input "eee"
click at [491, 214] on input "text" at bounding box center [510, 216] width 157 height 19
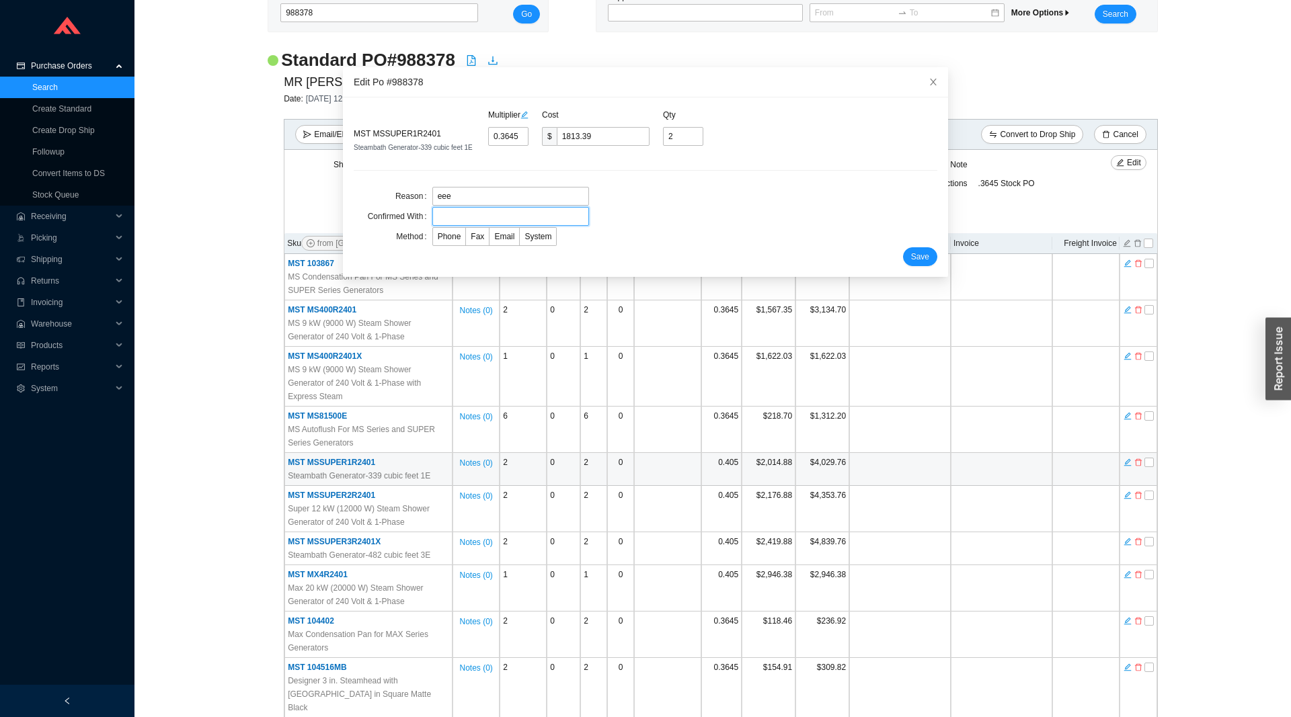
click at [491, 214] on input "text" at bounding box center [510, 216] width 157 height 19
type input "eee"
click at [455, 235] on span "Phone" at bounding box center [450, 236] width 24 height 9
click at [433, 239] on input "Phone" at bounding box center [433, 239] width 0 height 0
click at [920, 255] on span "Save" at bounding box center [920, 256] width 18 height 13
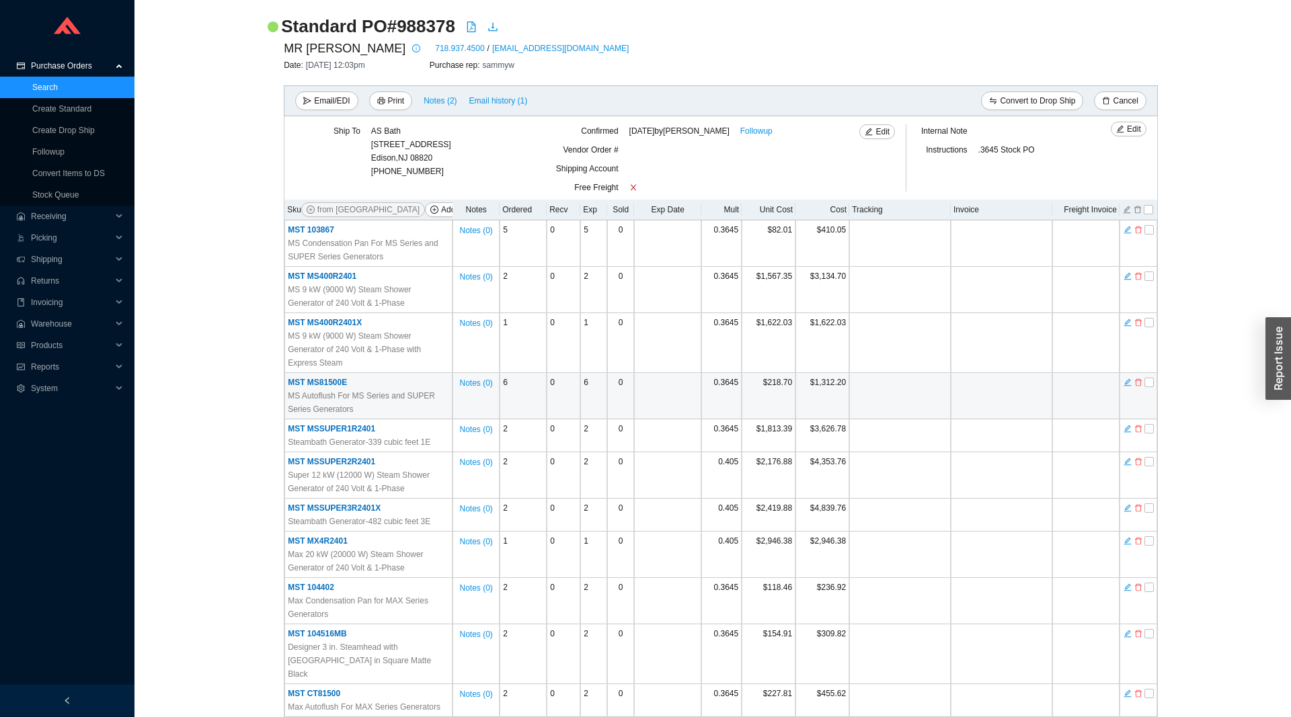
scroll to position [137, 0]
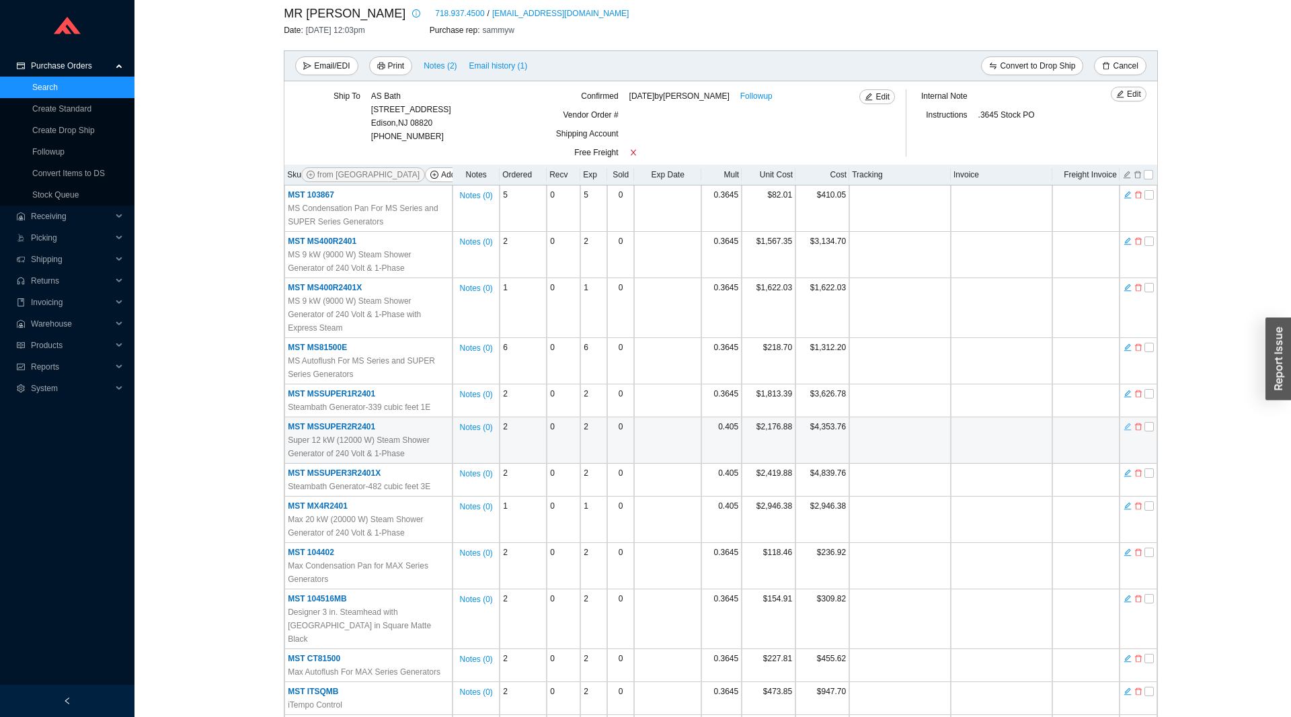
click at [1126, 422] on icon "edit" at bounding box center [1127, 426] width 8 height 9
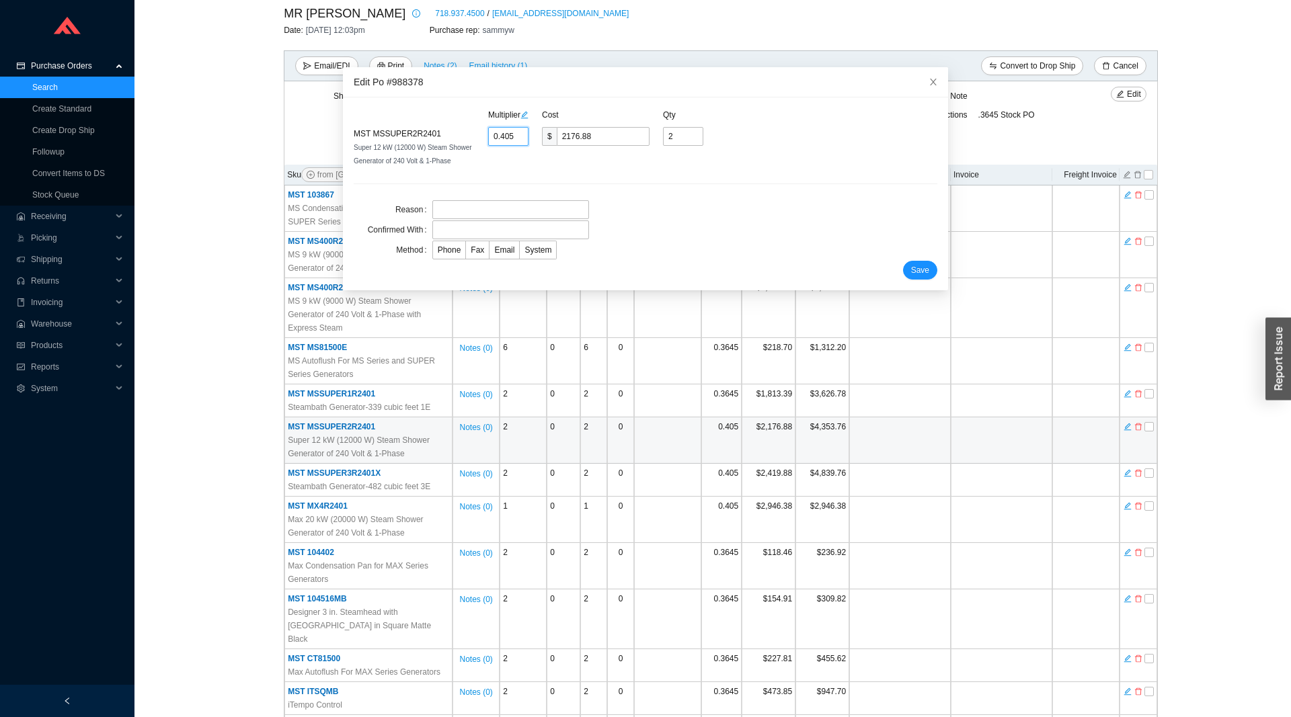
click at [510, 132] on input "0.405" at bounding box center [508, 136] width 40 height 19
type input "0.3"
type input "1612.5"
type input "0.36"
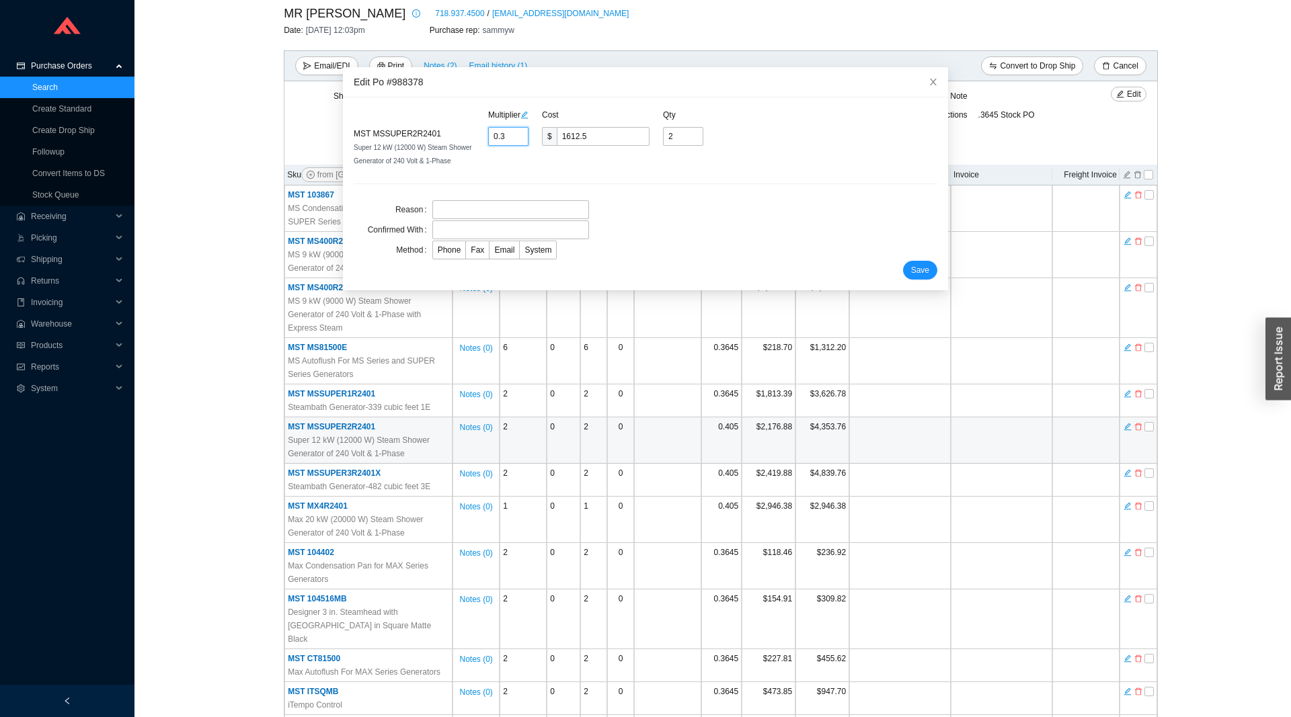
type input "1935"
type input "0.364"
type input "1956.5"
type input "0.3645"
type input "1959.19"
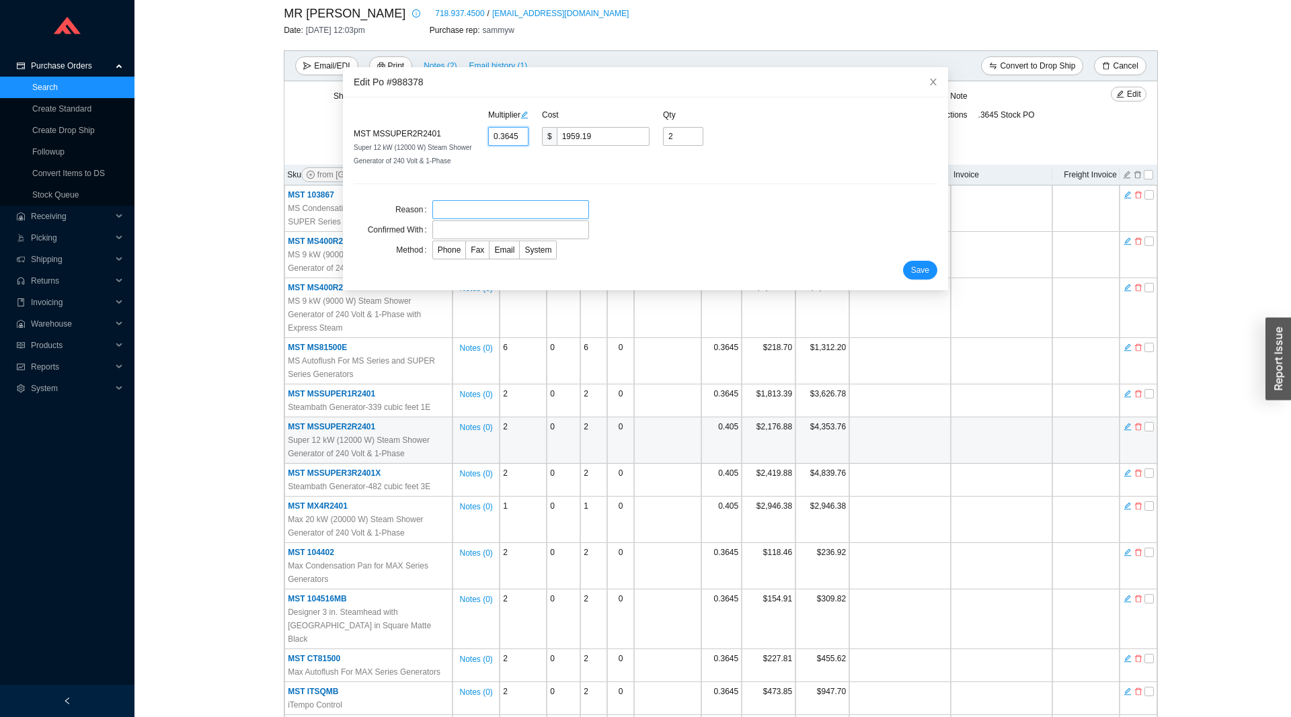
type input "0.3645"
click at [457, 206] on input "text" at bounding box center [510, 209] width 157 height 19
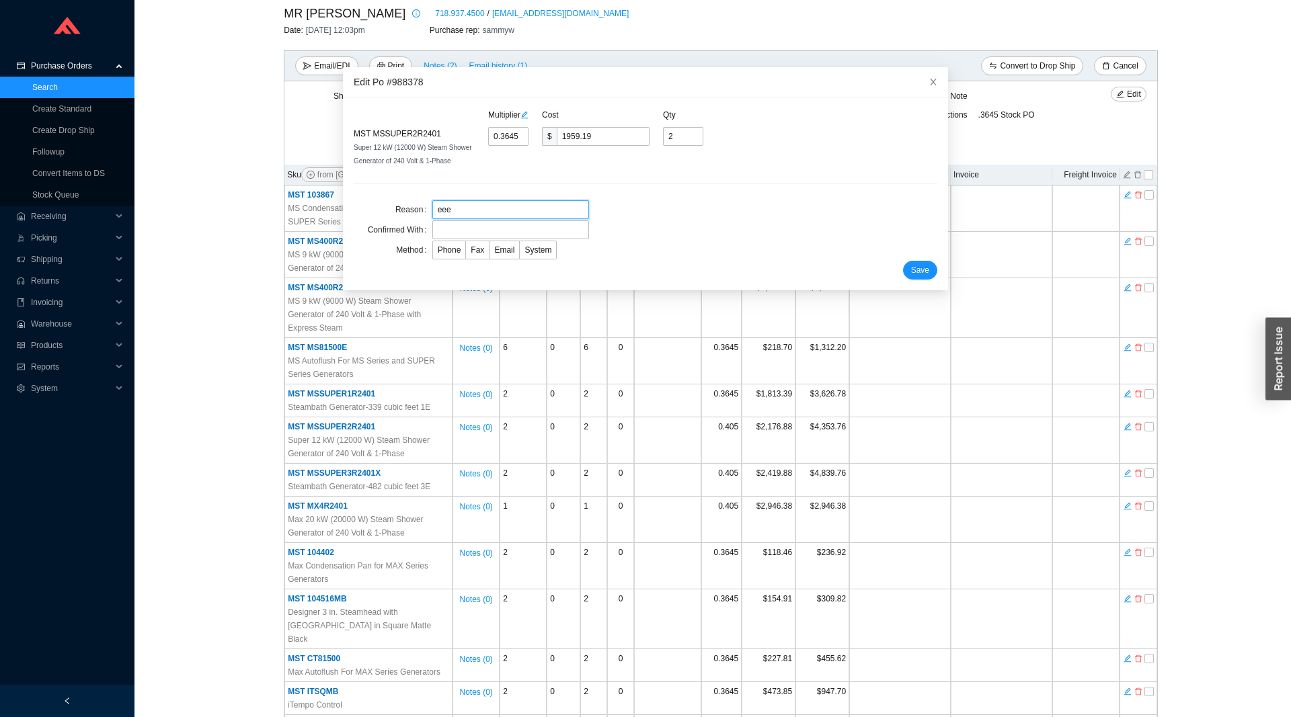
type input "eee"
drag, startPoint x: 461, startPoint y: 215, endPoint x: 467, endPoint y: 231, distance: 16.9
click at [467, 231] on input "text" at bounding box center [510, 230] width 157 height 19
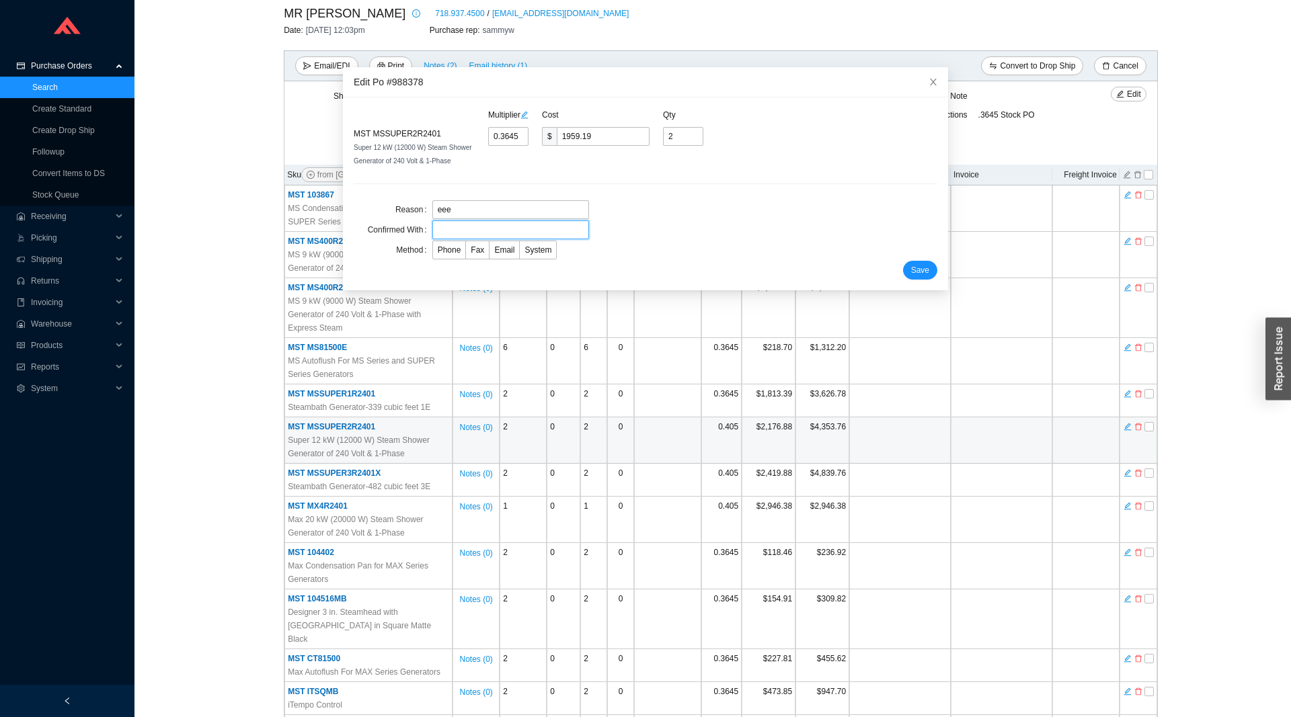
click at [467, 231] on input "text" at bounding box center [510, 230] width 157 height 19
type input "eee"
click at [445, 252] on span "Phone" at bounding box center [450, 249] width 24 height 9
click at [433, 253] on input "Phone" at bounding box center [433, 253] width 0 height 0
click at [919, 269] on span "Save" at bounding box center [920, 270] width 18 height 13
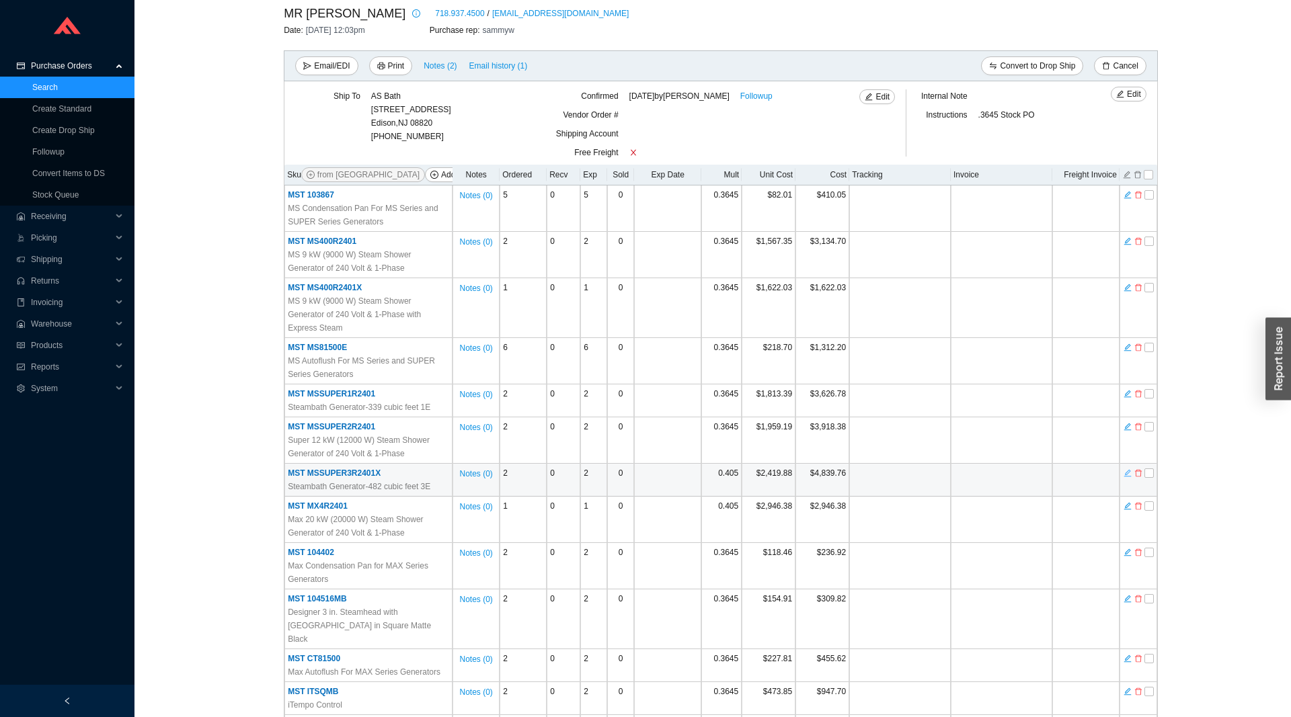
click at [1127, 469] on icon "edit" at bounding box center [1127, 473] width 8 height 9
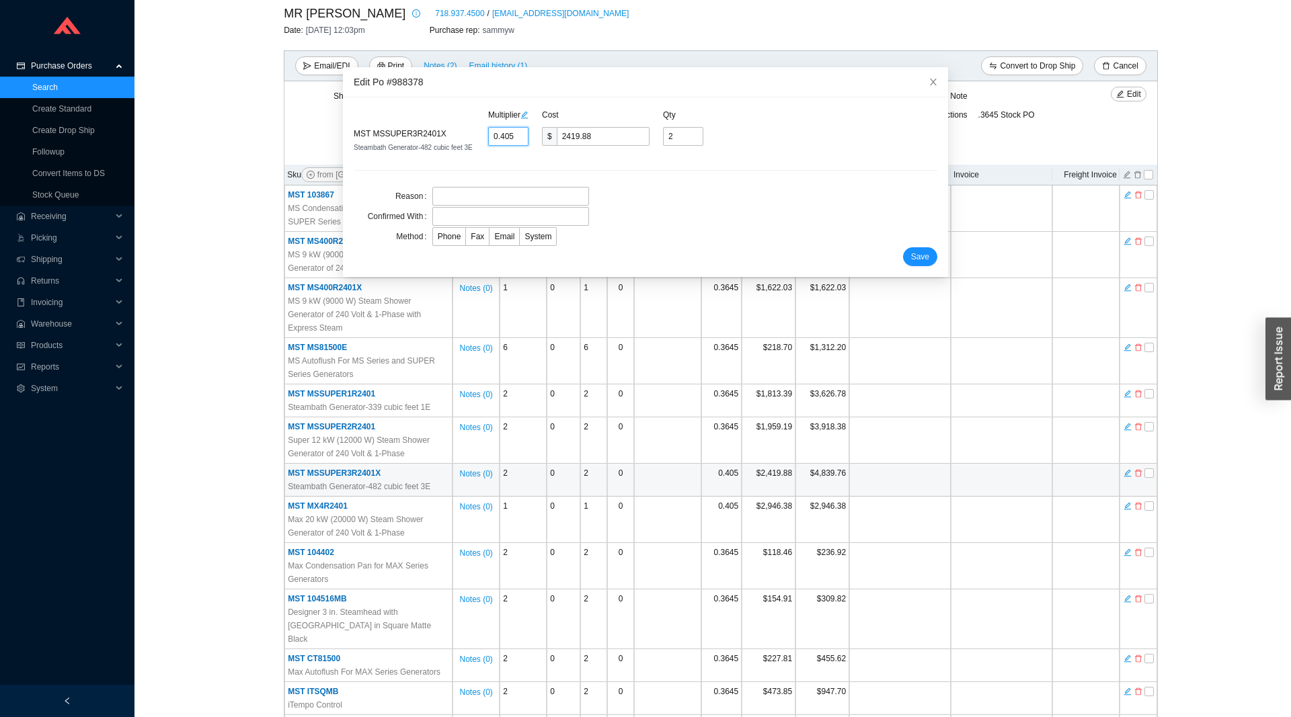
click at [505, 134] on input "0.405" at bounding box center [508, 136] width 40 height 19
type input "0.3"
type input "1792.5"
type input "0.36"
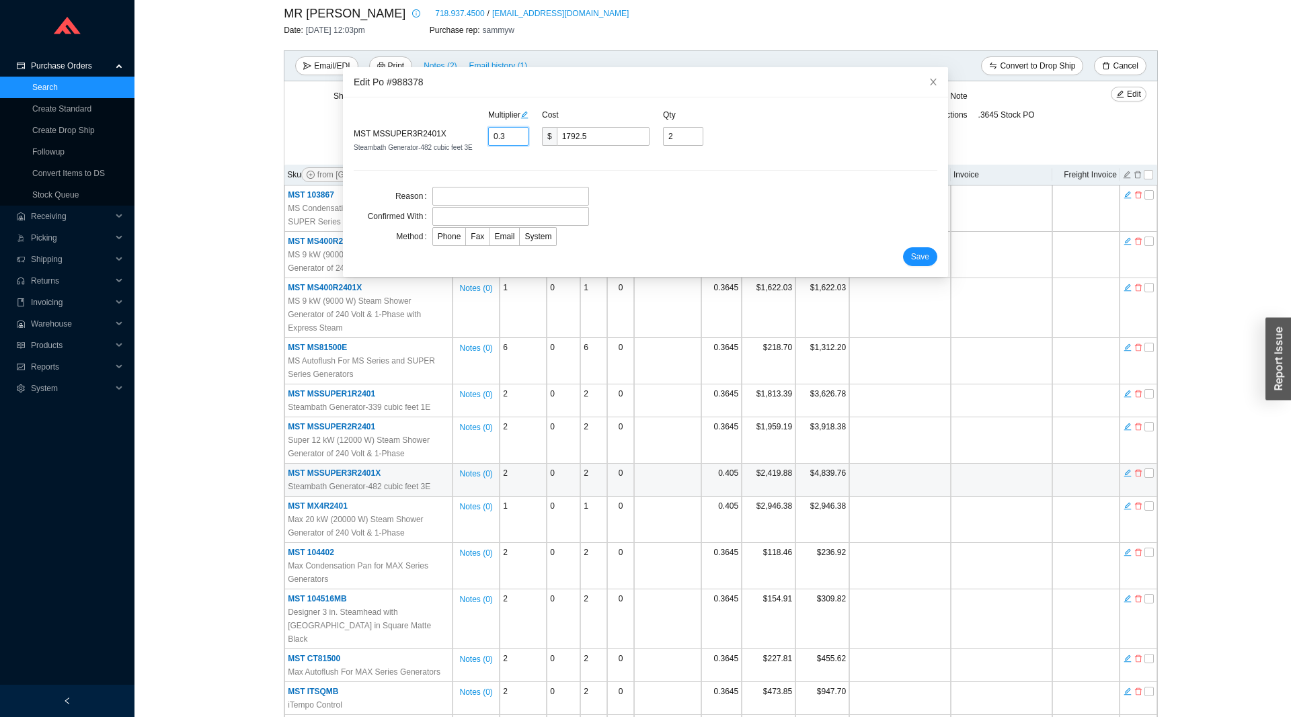
type input "2151"
type input "0.364"
type input "2174.9"
type input "0.3645"
type input "2177.89"
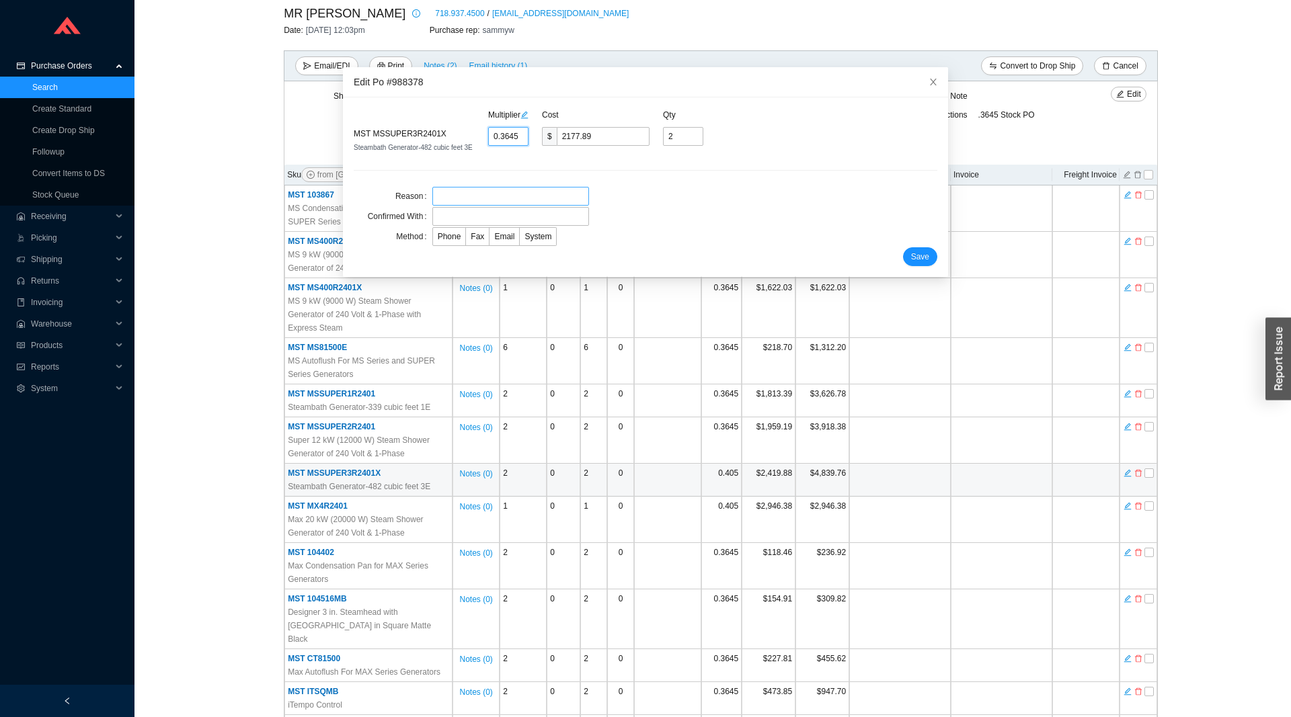
type input "0.3645"
click at [452, 203] on input "text" at bounding box center [510, 196] width 157 height 19
click at [524, 206] on input "eee" at bounding box center [510, 196] width 157 height 19
type input "eeee"
click at [500, 207] on input "text" at bounding box center [510, 216] width 157 height 19
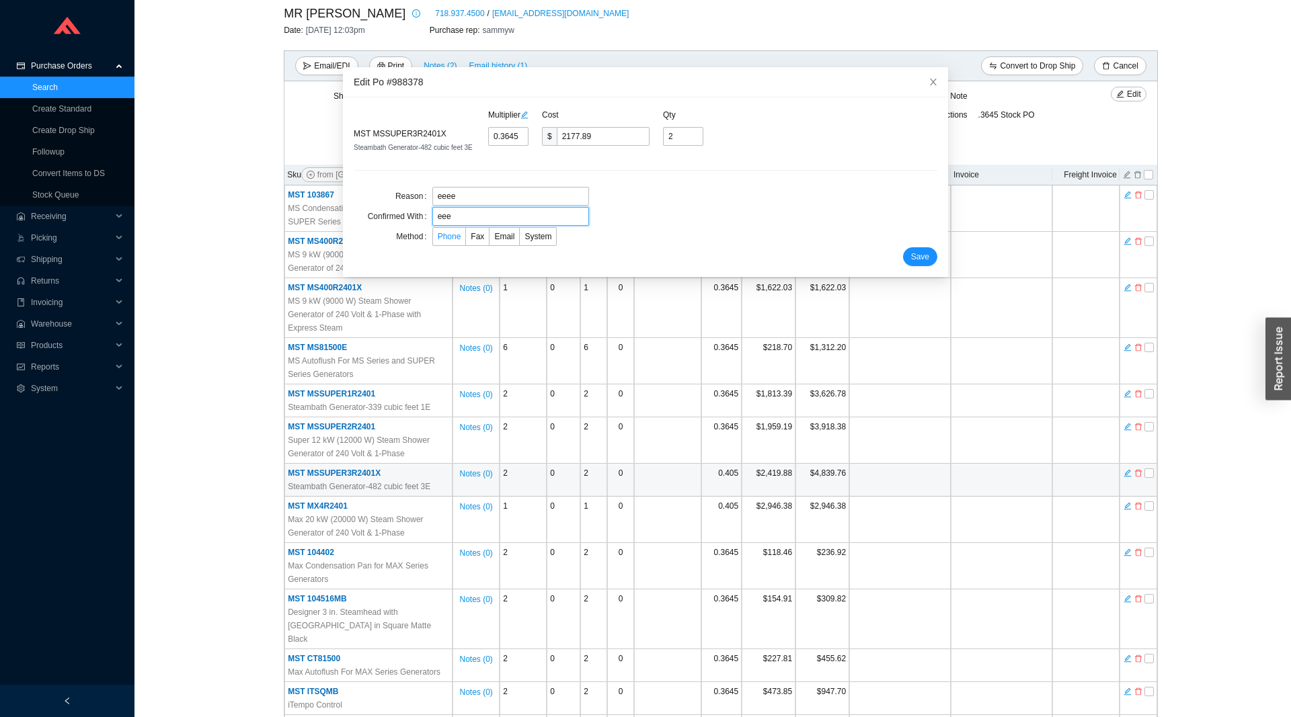
type input "eee"
click at [457, 237] on span "Phone" at bounding box center [450, 236] width 24 height 9
click at [433, 239] on input "Phone" at bounding box center [433, 239] width 0 height 0
click at [912, 254] on button "Save" at bounding box center [920, 256] width 34 height 19
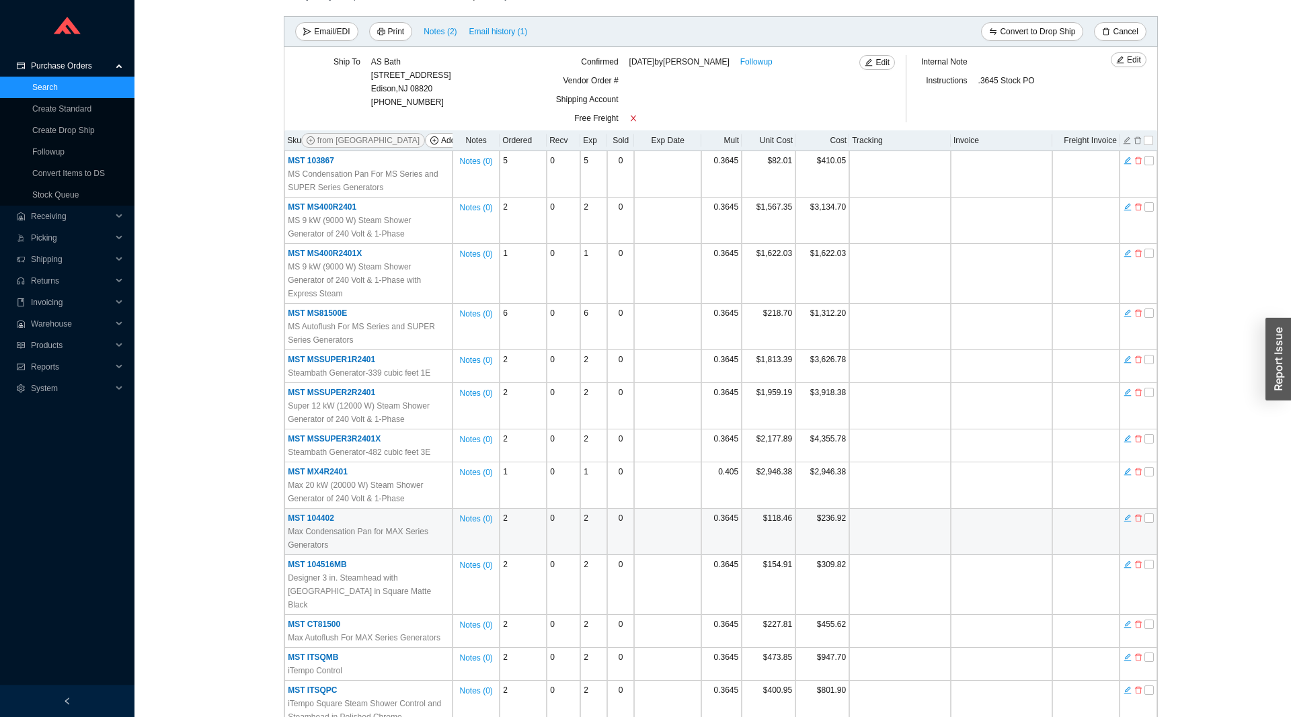
scroll to position [206, 0]
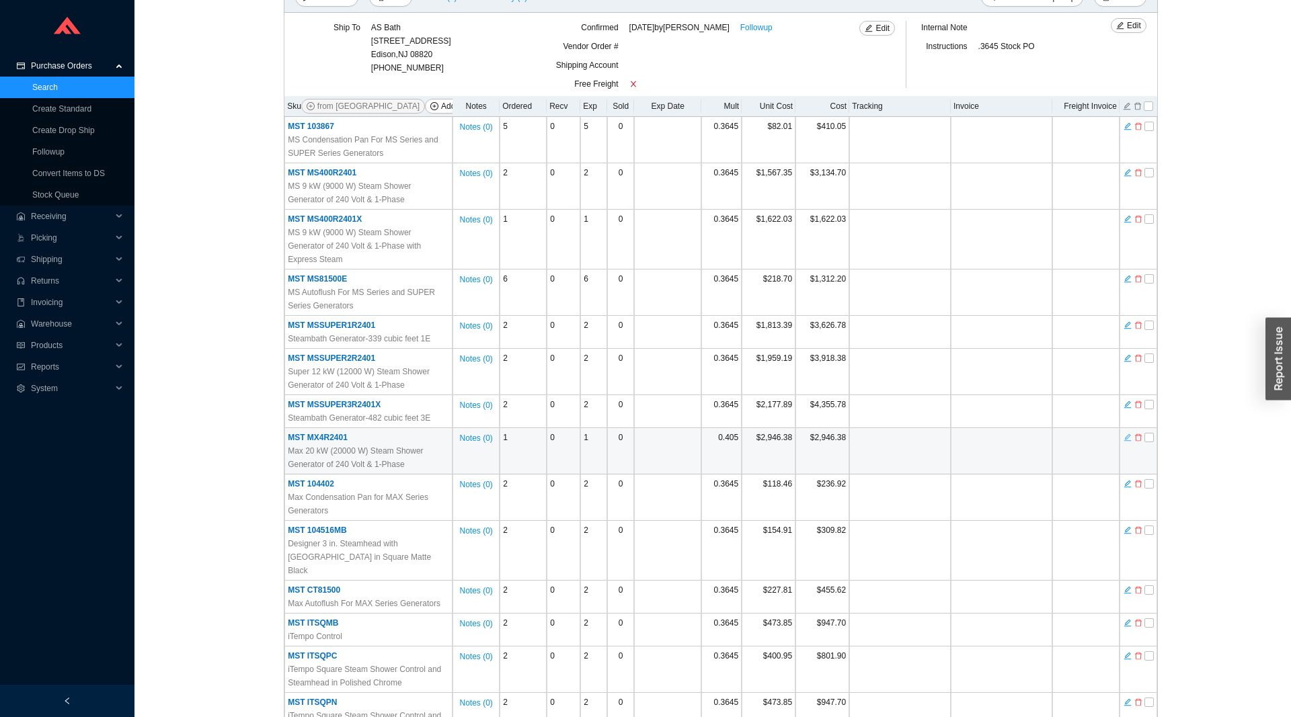
click at [1127, 433] on icon "edit" at bounding box center [1127, 437] width 8 height 9
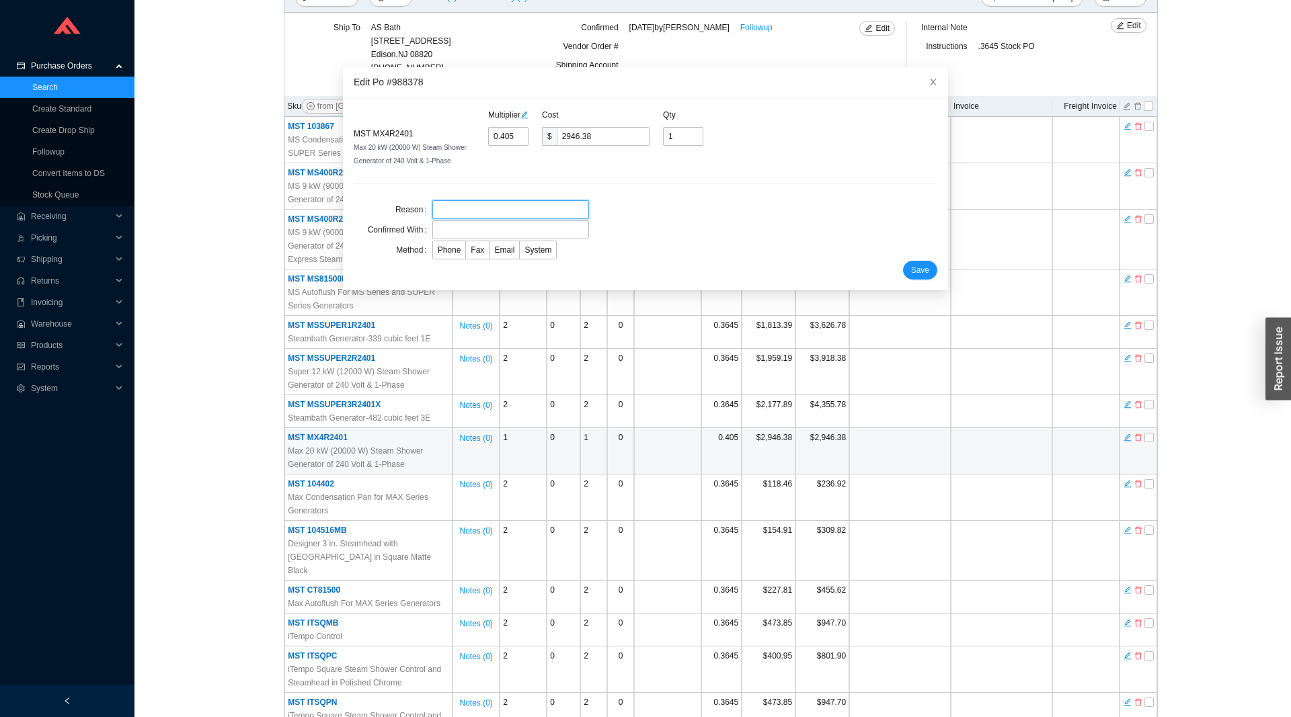
click at [457, 204] on input "text" at bounding box center [510, 209] width 157 height 19
type input "eee"
click at [454, 228] on input "text" at bounding box center [510, 230] width 157 height 19
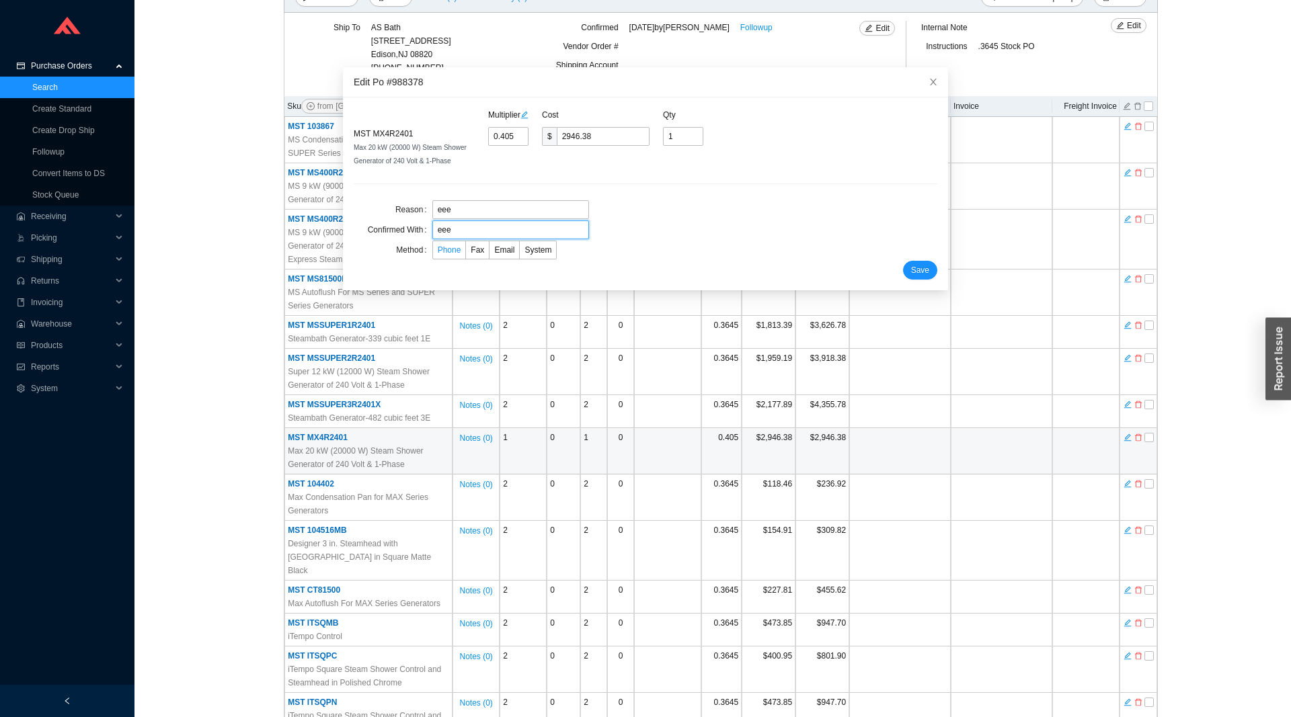
type input "eee"
click at [447, 247] on span "Phone" at bounding box center [450, 249] width 24 height 9
click at [433, 253] on input "Phone" at bounding box center [433, 253] width 0 height 0
click at [919, 268] on span "Save" at bounding box center [920, 270] width 18 height 13
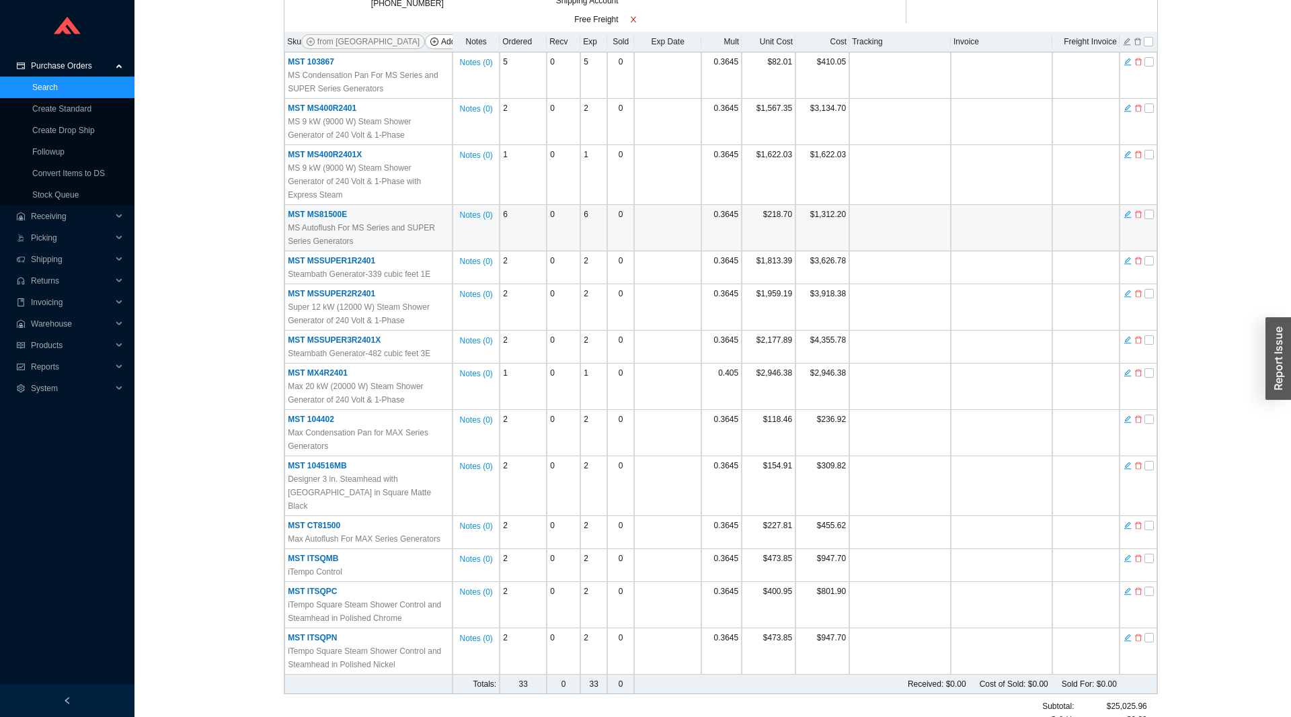
scroll to position [274, 0]
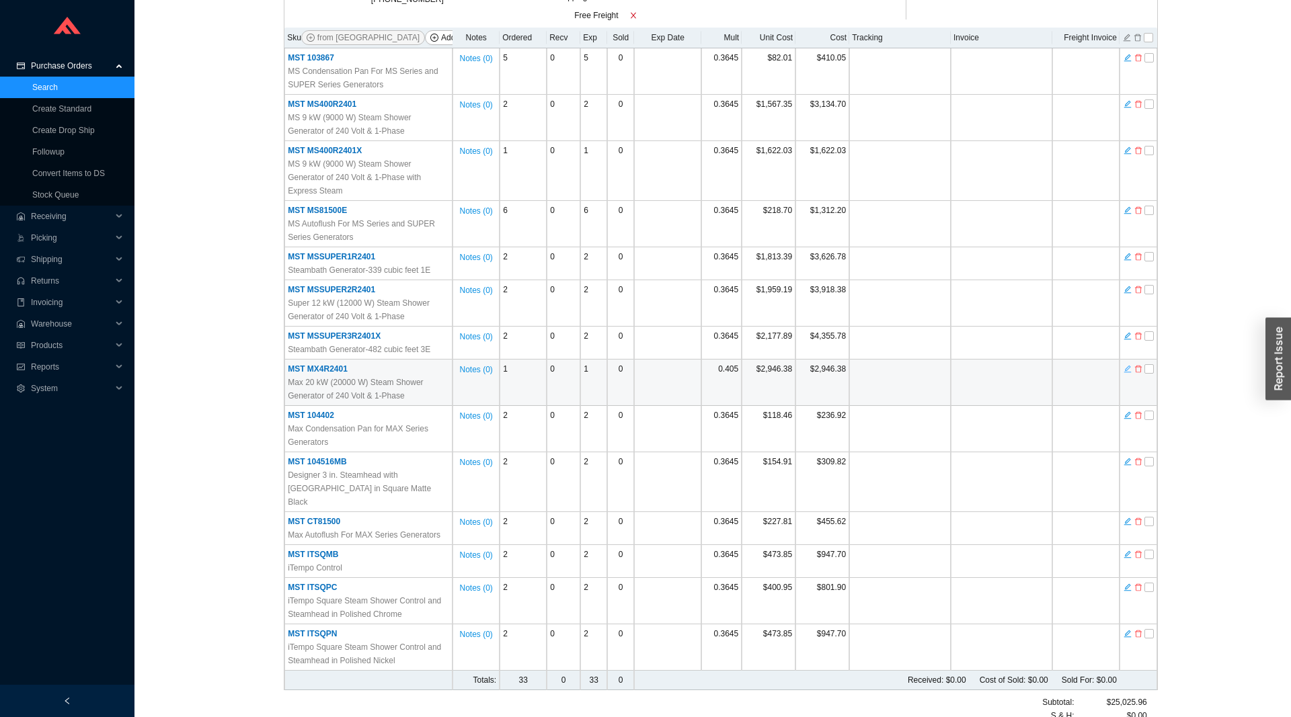
click at [1129, 366] on icon "edit" at bounding box center [1126, 369] width 7 height 7
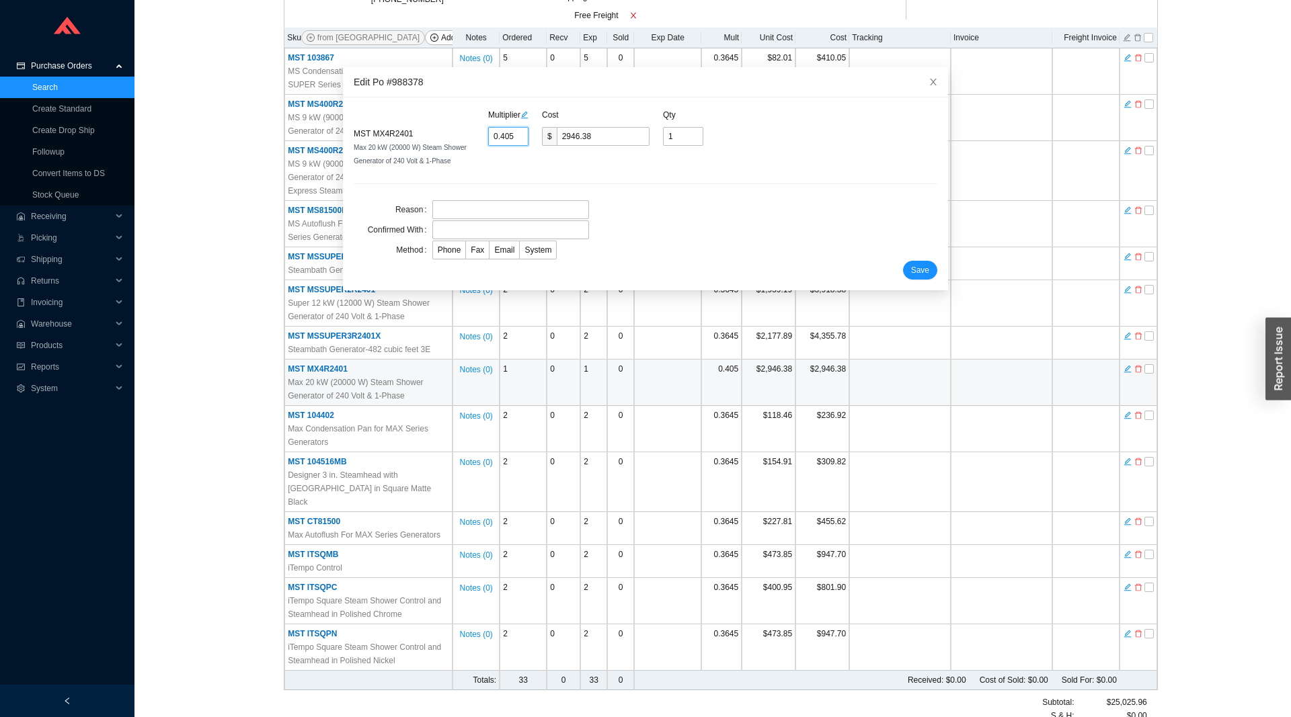
click at [507, 132] on input "0.405" at bounding box center [508, 136] width 40 height 19
type input "0.3"
type input "2182.5"
type input "0.36"
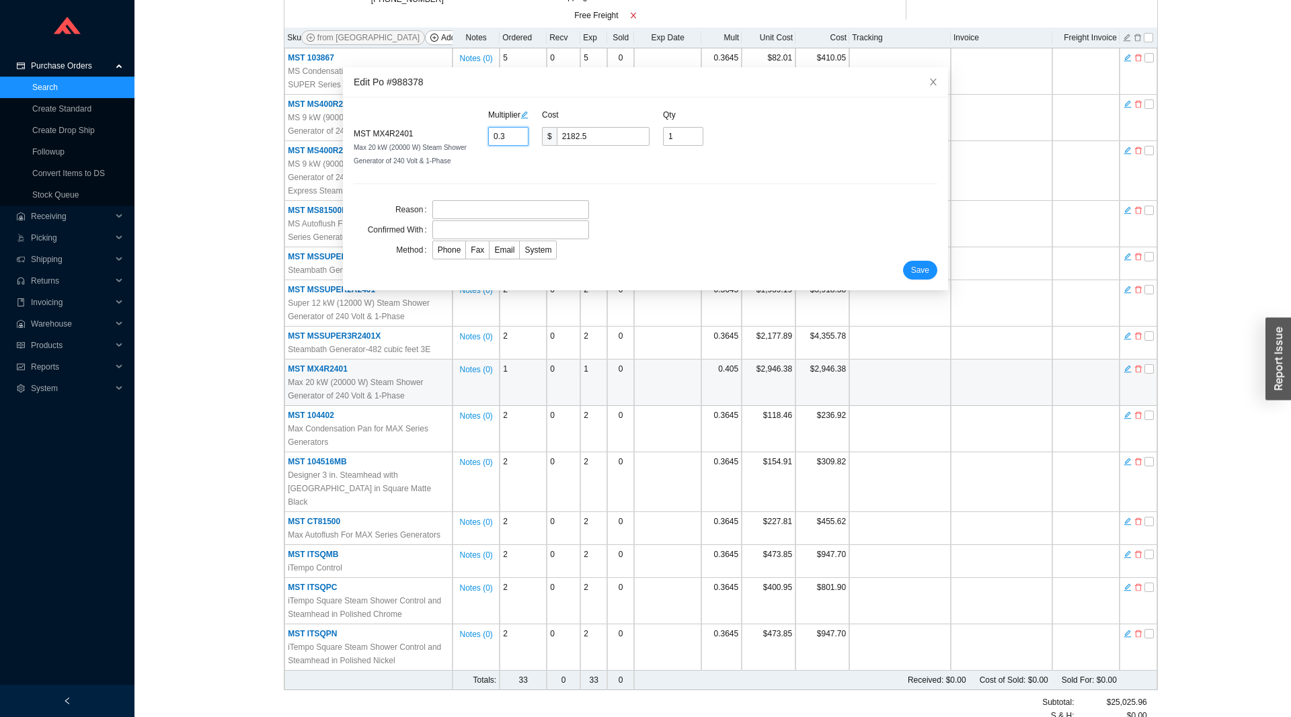
type input "2619"
type input "0.364"
type input "2648.1"
type input "0.3645"
type input "2651.74"
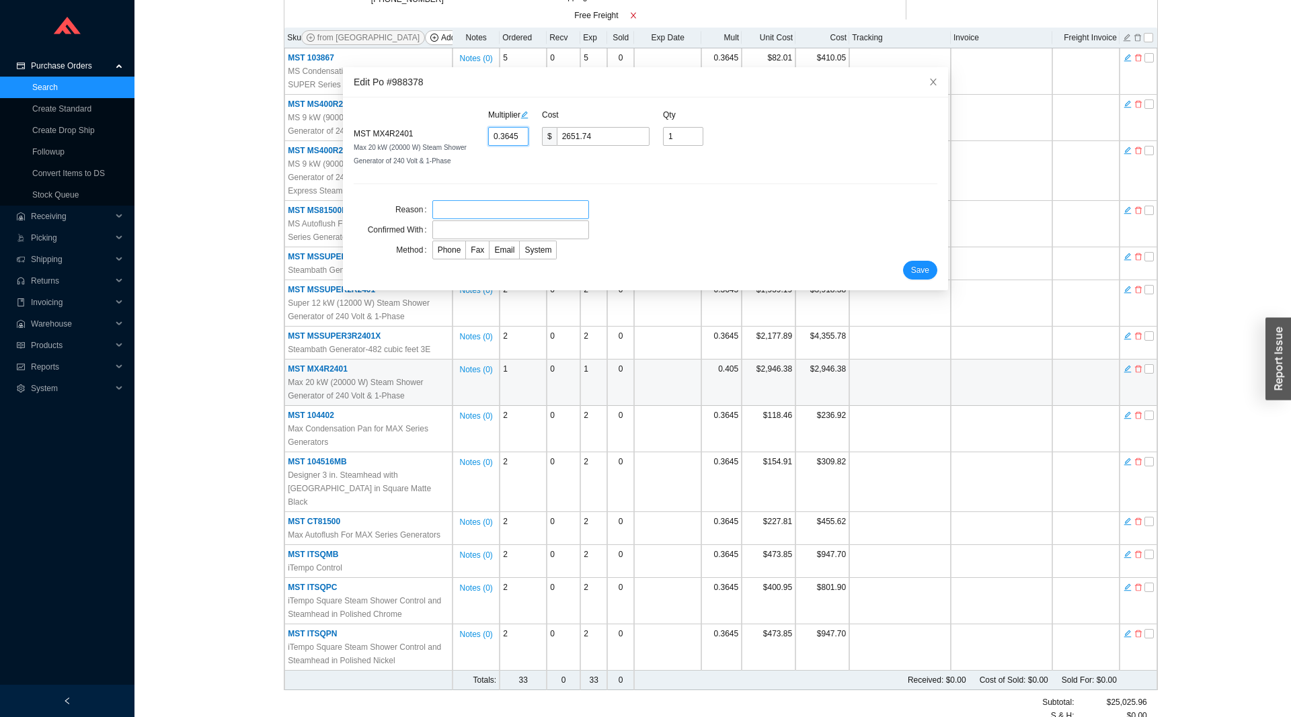
type input "0.3645"
click at [446, 210] on input "text" at bounding box center [510, 209] width 157 height 19
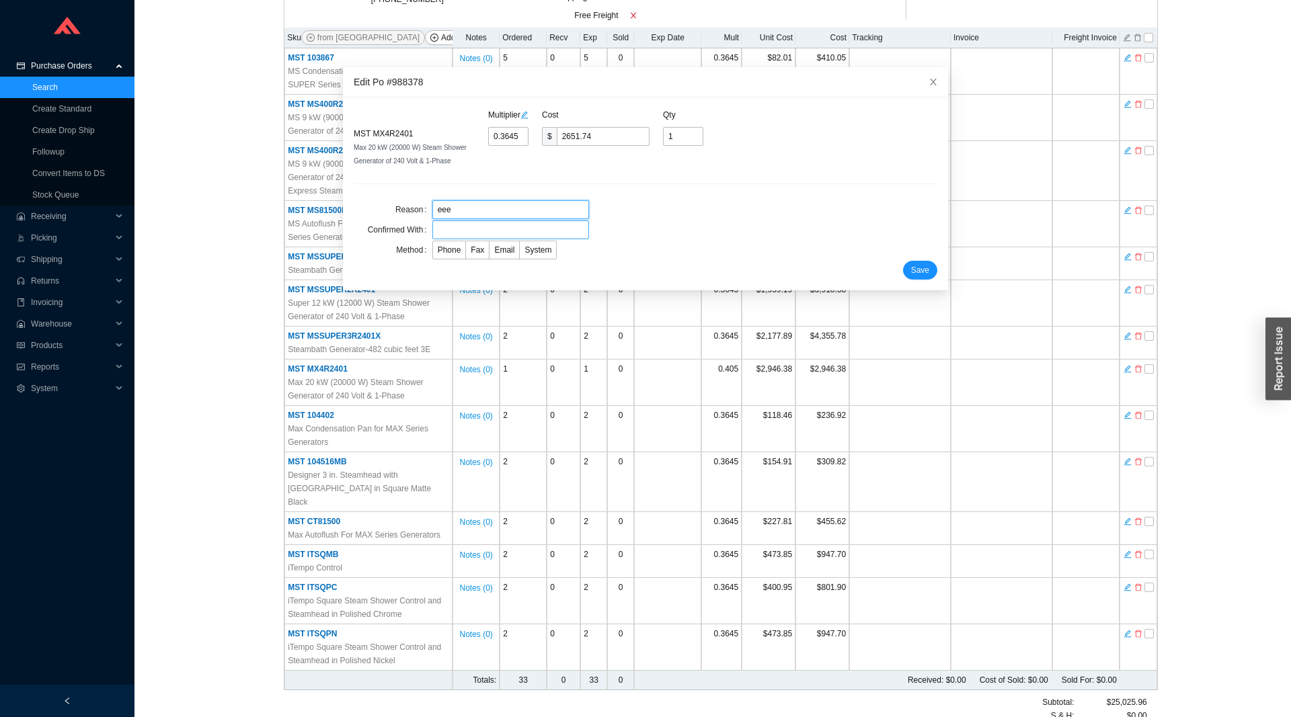
type input "eee"
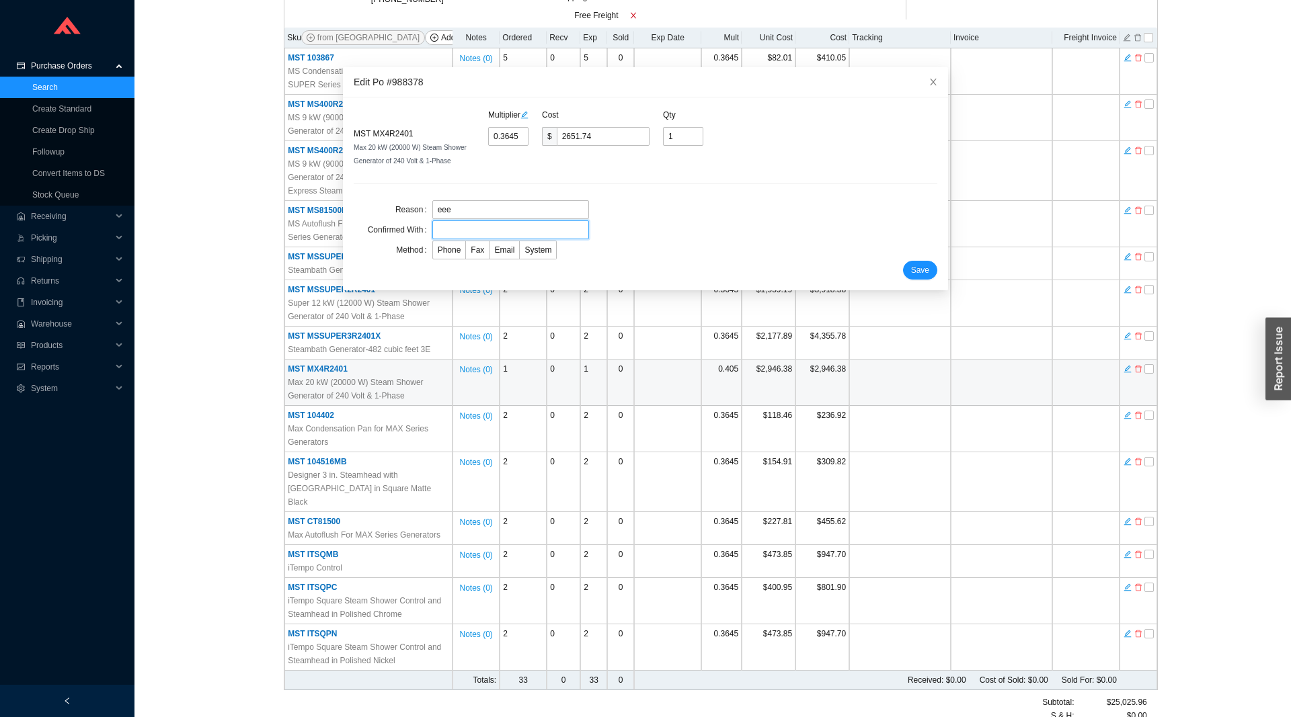
click at [447, 230] on input "text" at bounding box center [510, 230] width 157 height 19
type input "eee"
click at [448, 250] on span "Phone" at bounding box center [450, 249] width 24 height 9
click at [433, 253] on input "Phone" at bounding box center [433, 253] width 0 height 0
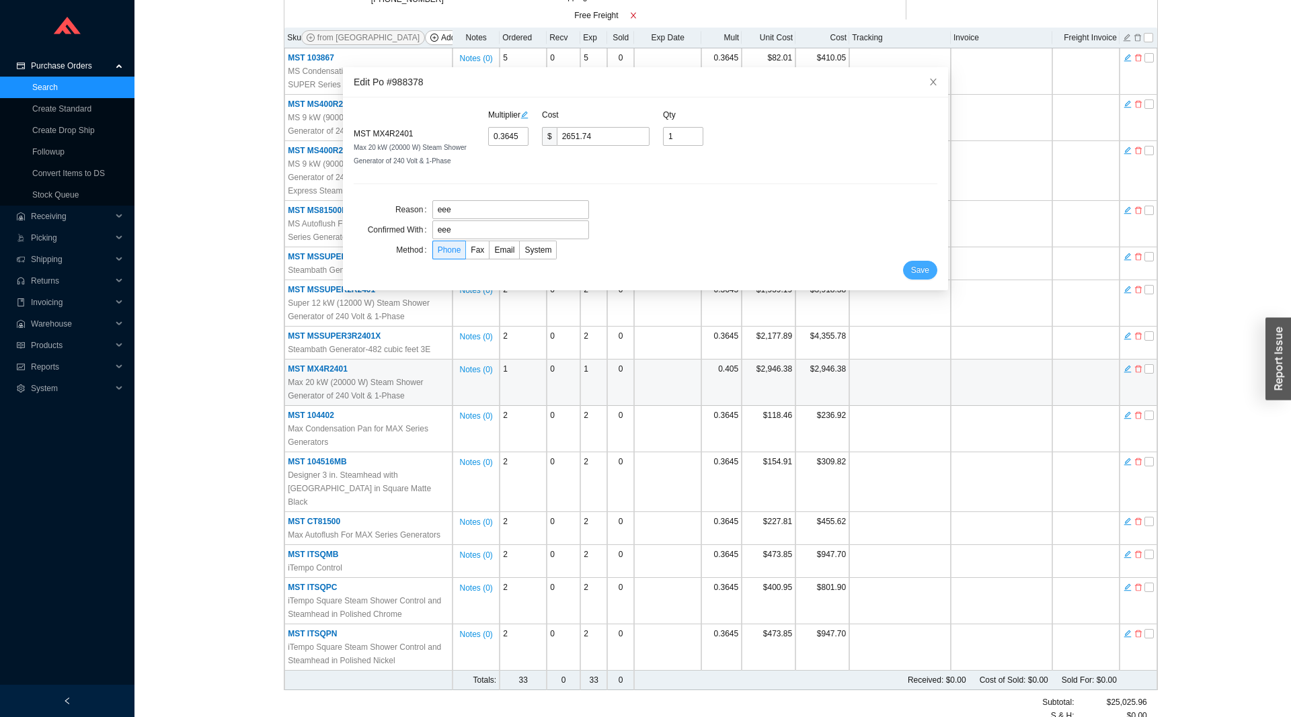
click at [916, 272] on span "Save" at bounding box center [920, 270] width 18 height 13
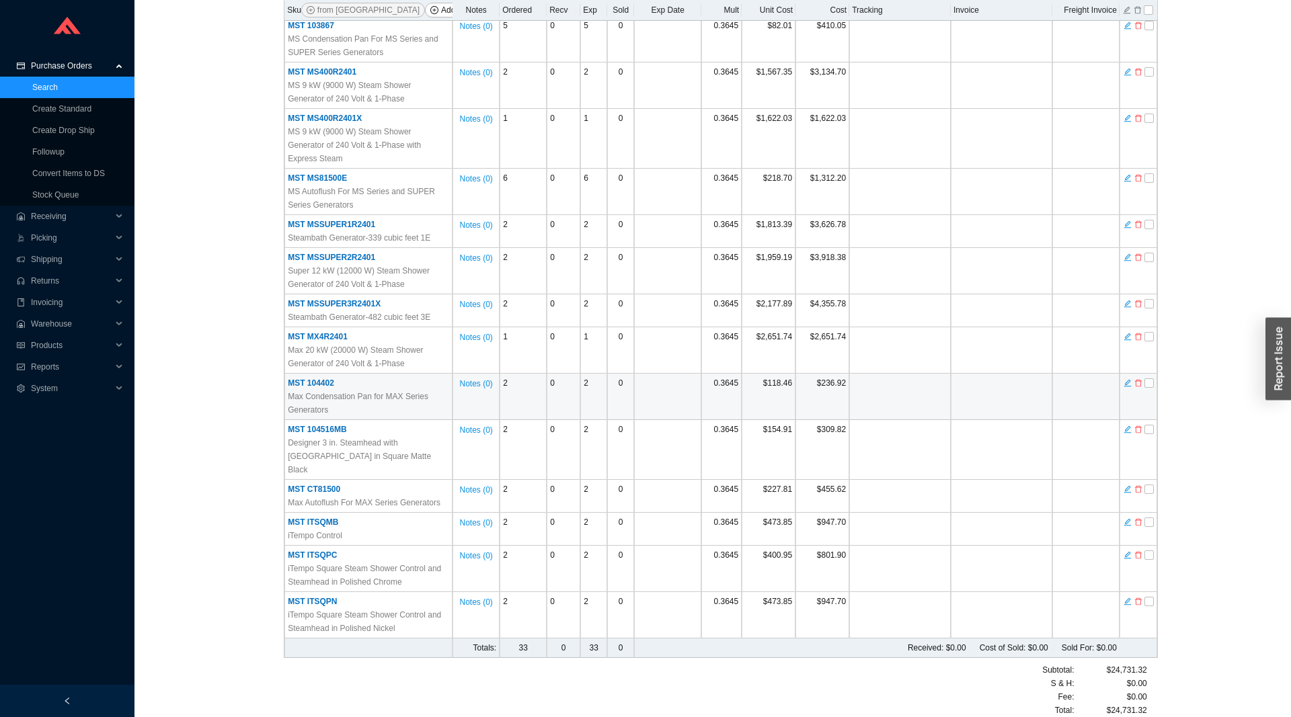
scroll to position [0, 0]
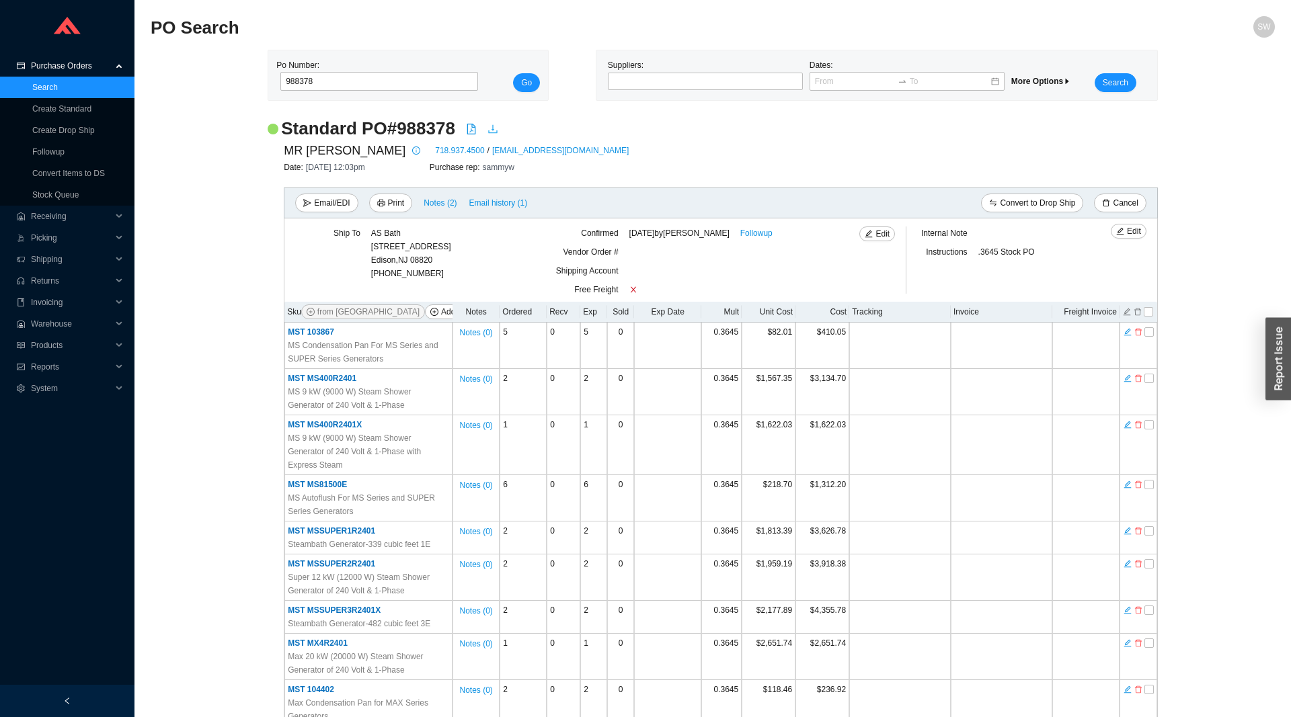
click at [490, 130] on icon "download" at bounding box center [492, 129] width 11 height 11
